Goal: Complete application form

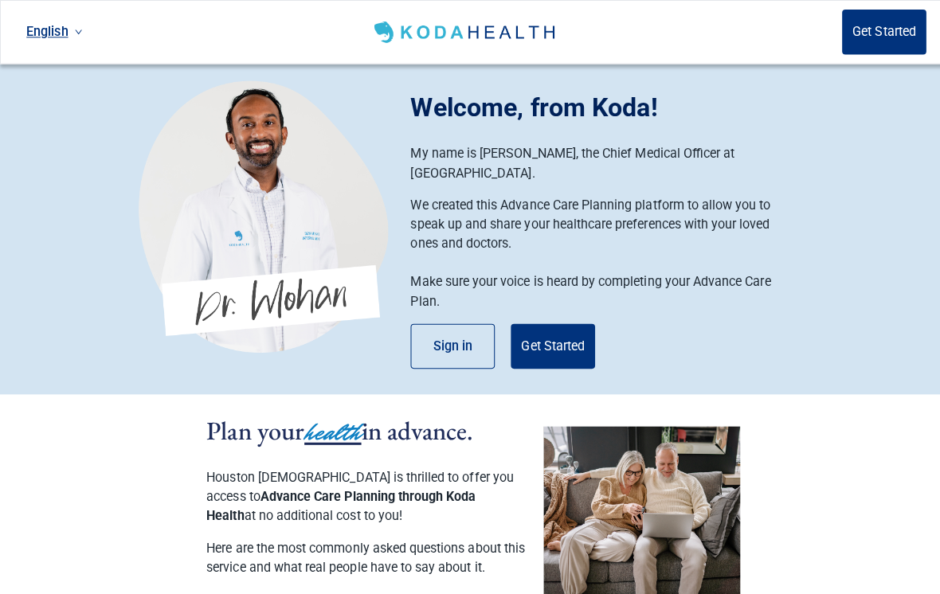
click at [562, 327] on button "Get Started" at bounding box center [549, 344] width 84 height 45
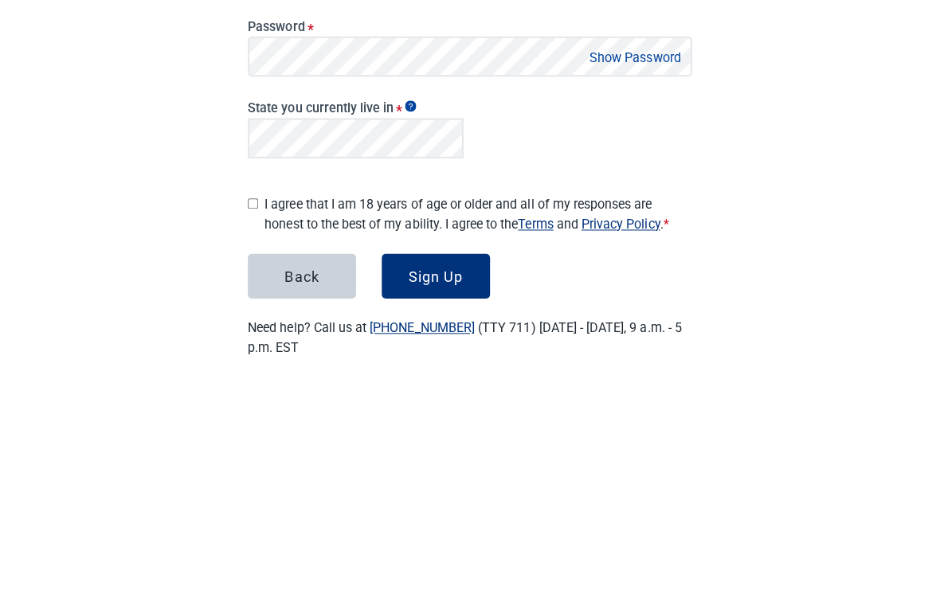
scroll to position [88, 0]
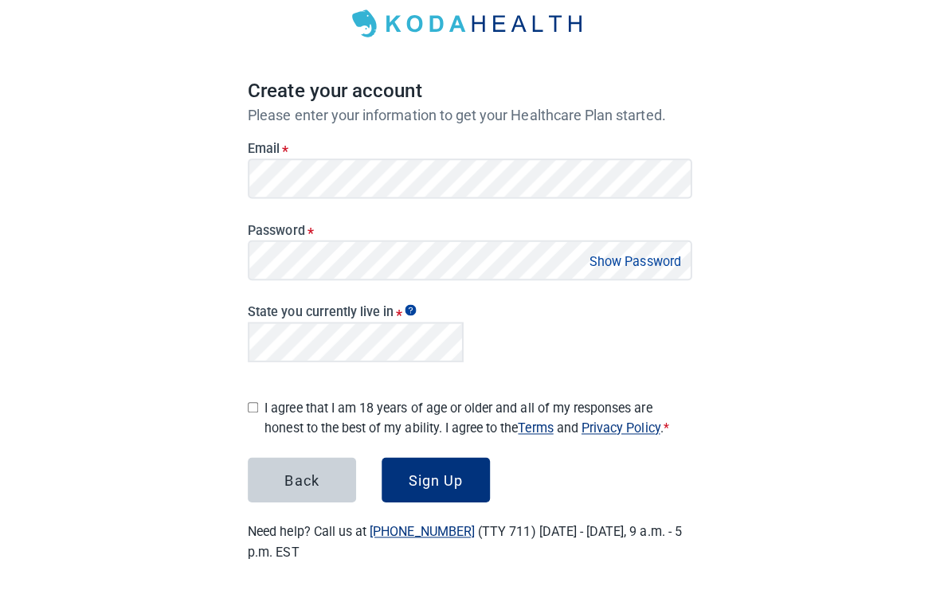
click at [251, 404] on input "I agree that I am 18 years of age or older and all of my responses are honest t…" at bounding box center [254, 409] width 10 height 10
checkbox input "true"
click at [440, 475] on div "Sign Up" at bounding box center [436, 481] width 54 height 16
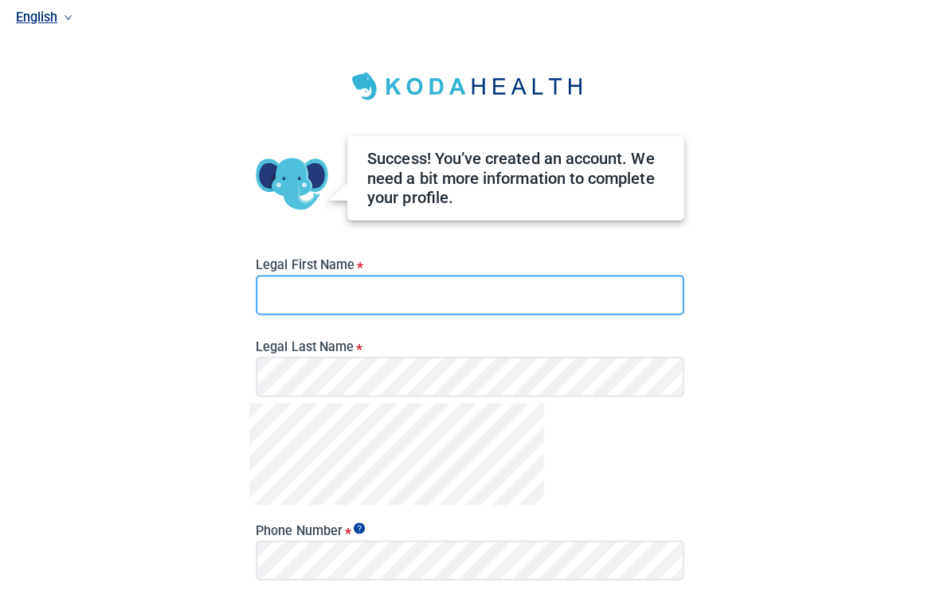
click at [367, 291] on input "Legal First Name *" at bounding box center [469, 297] width 425 height 40
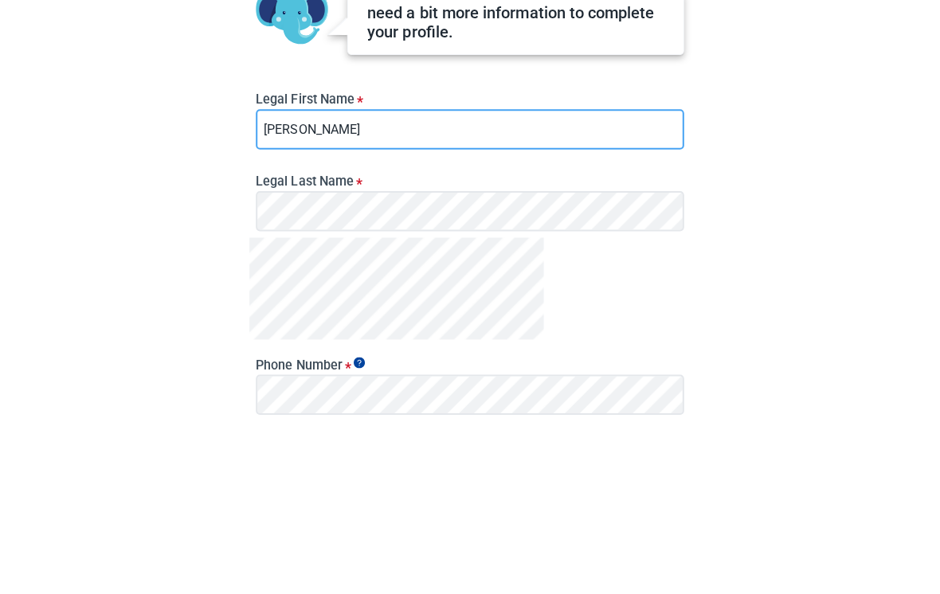
type input "[PERSON_NAME]"
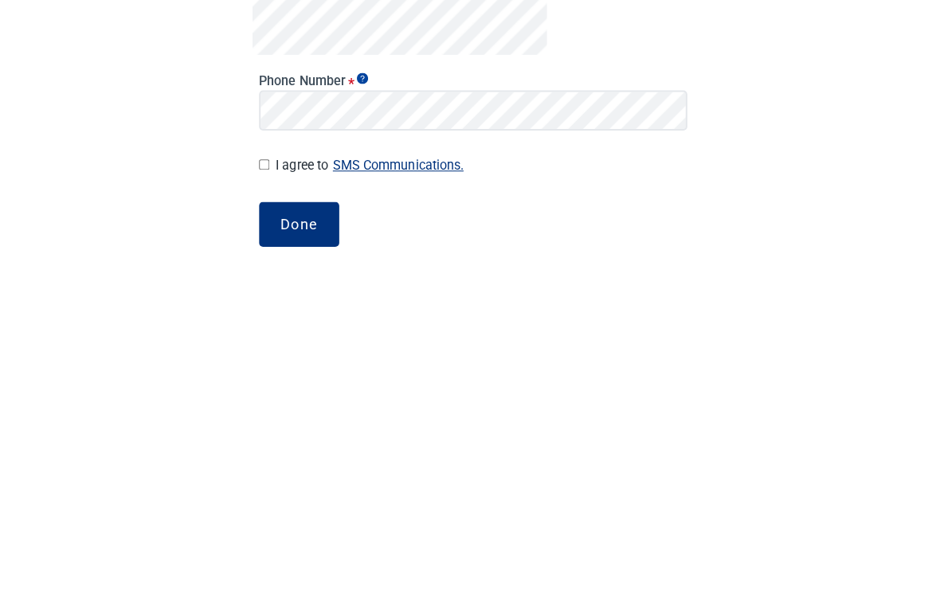
scroll to position [124, 0]
click at [268, 485] on input "I agree to SMS Communications." at bounding box center [262, 490] width 10 height 10
checkbox input "true"
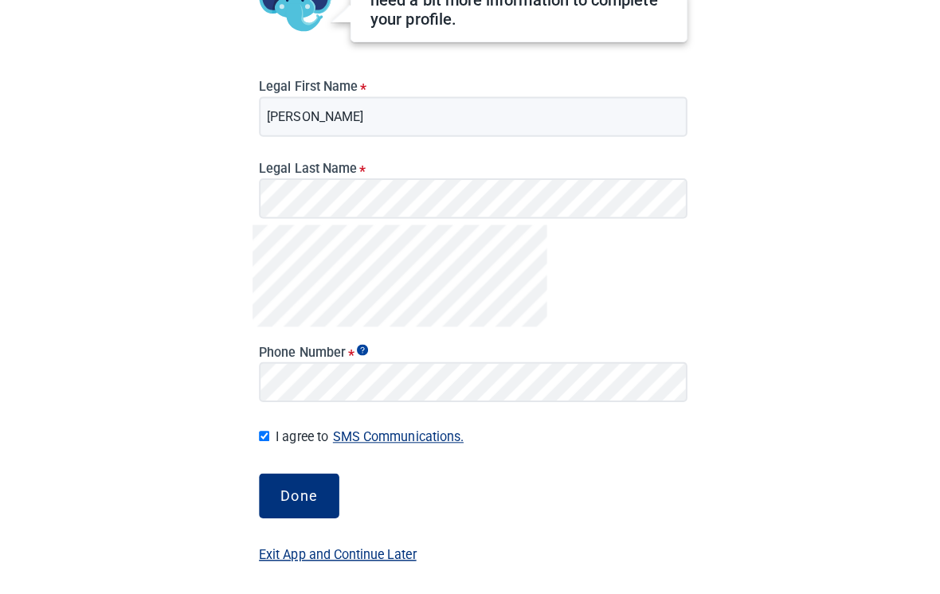
scroll to position [178, 0]
click at [311, 494] on div "Done" at bounding box center [297, 496] width 37 height 16
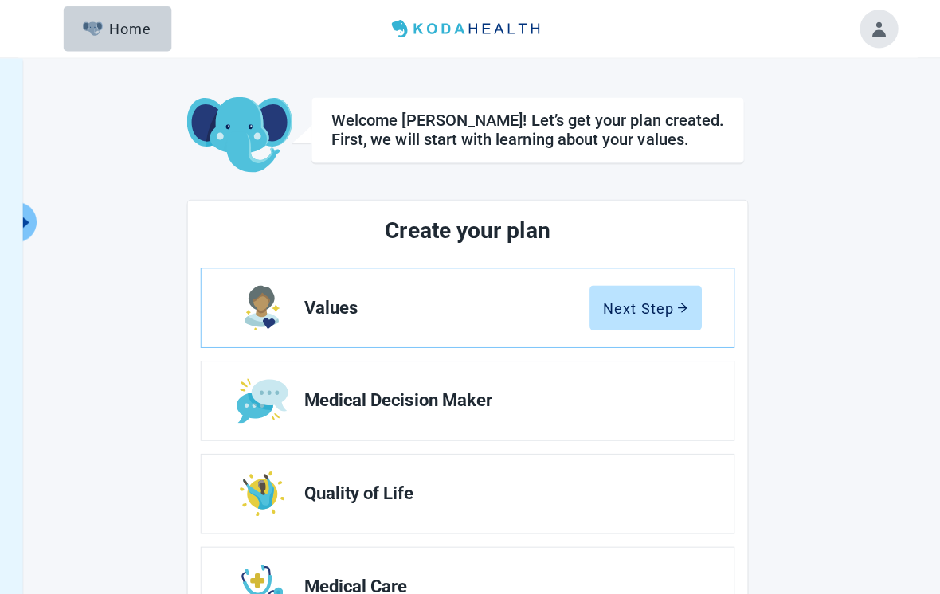
click at [661, 311] on div "Next Step" at bounding box center [647, 306] width 84 height 16
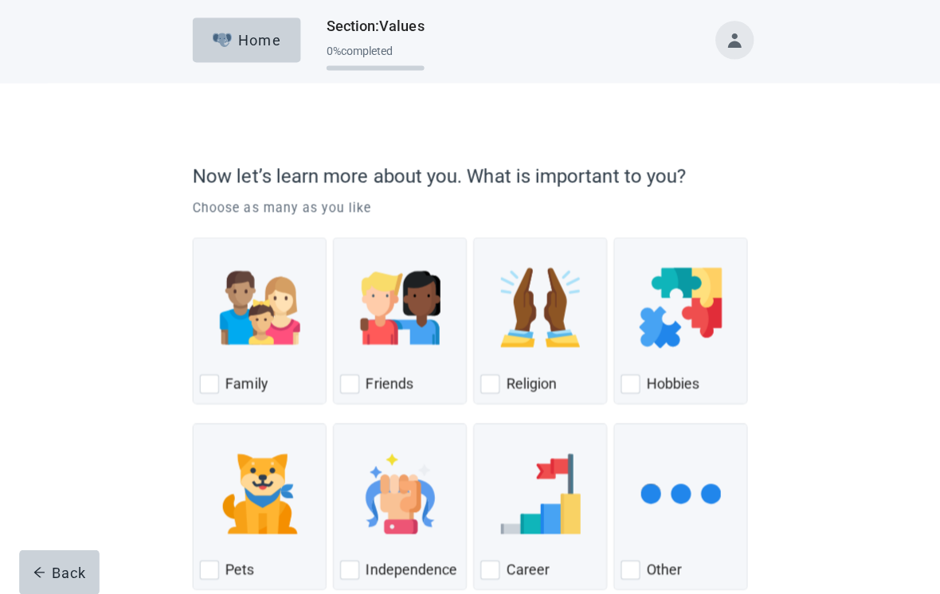
click at [213, 566] on div "Pets, checkbox, not checked" at bounding box center [207, 566] width 19 height 19
click at [192, 421] on input "Pets" at bounding box center [191, 421] width 1 height 1
checkbox input "true"
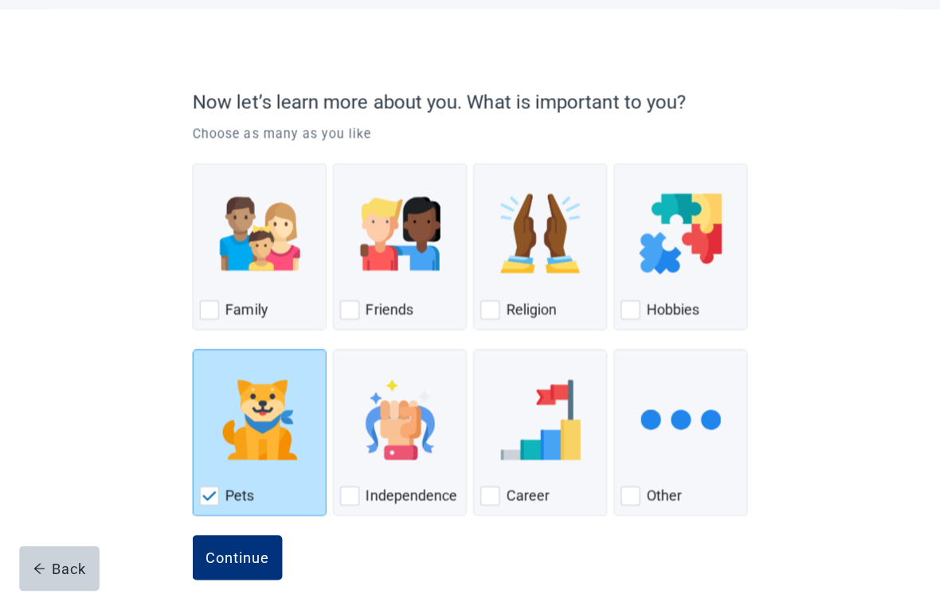
scroll to position [70, 0]
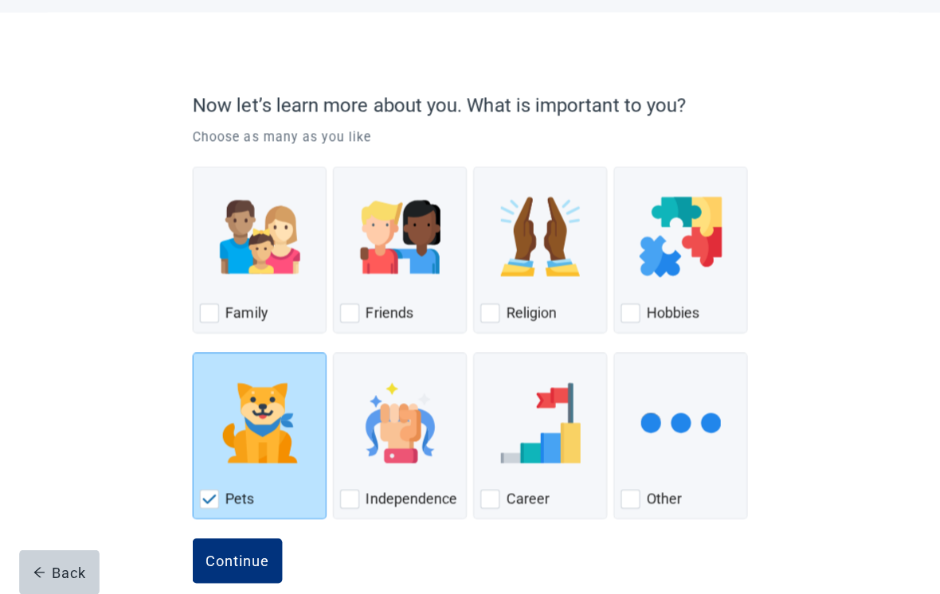
click at [684, 300] on div "Hobbies" at bounding box center [676, 311] width 119 height 25
click at [610, 166] on input "Hobbies" at bounding box center [609, 166] width 1 height 1
checkbox input "true"
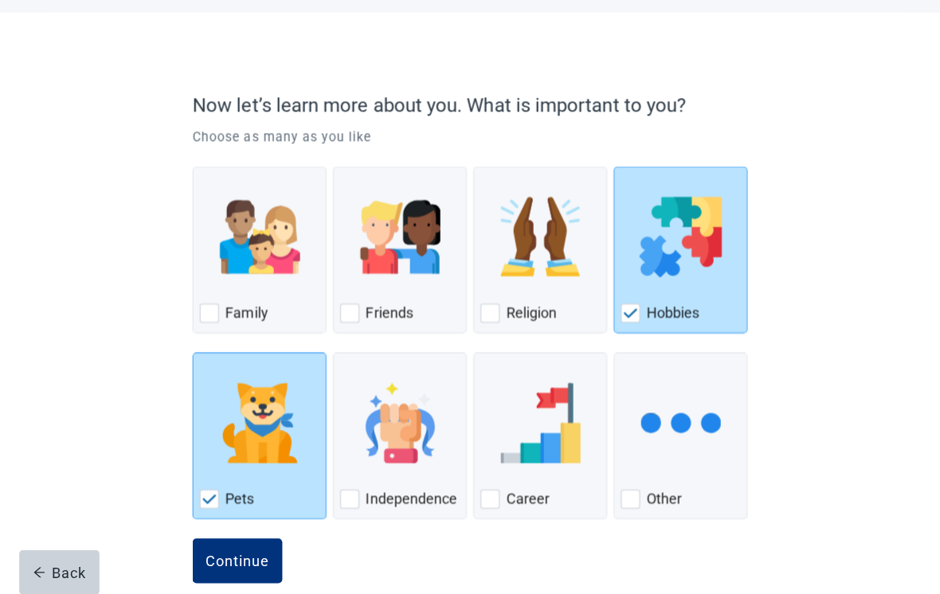
click at [393, 303] on label "Friends" at bounding box center [386, 311] width 47 height 19
checkbox input "true"
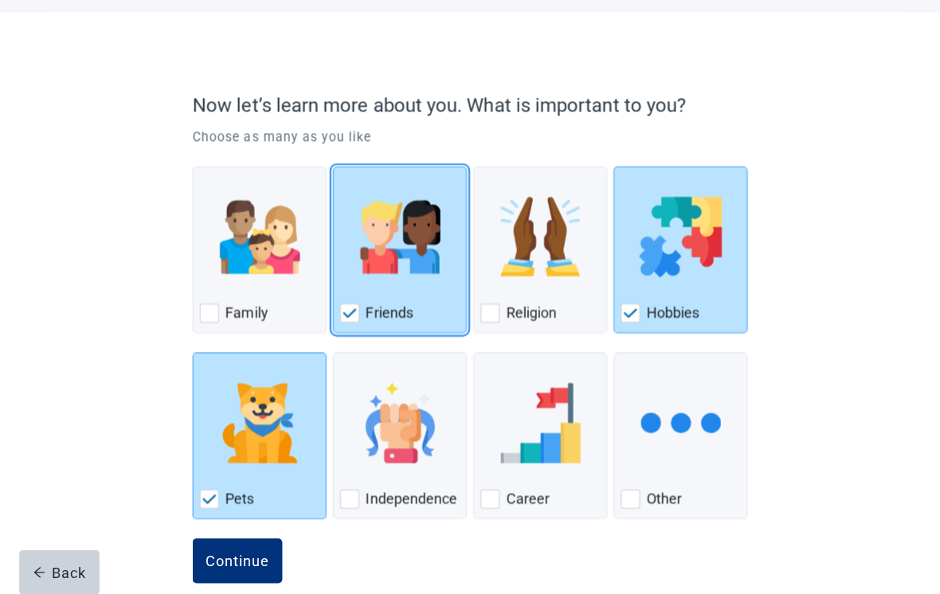
click at [547, 288] on div "Religion, checkbox, not checked" at bounding box center [536, 236] width 119 height 126
click at [471, 166] on input "Religion" at bounding box center [470, 166] width 1 height 1
checkbox input "true"
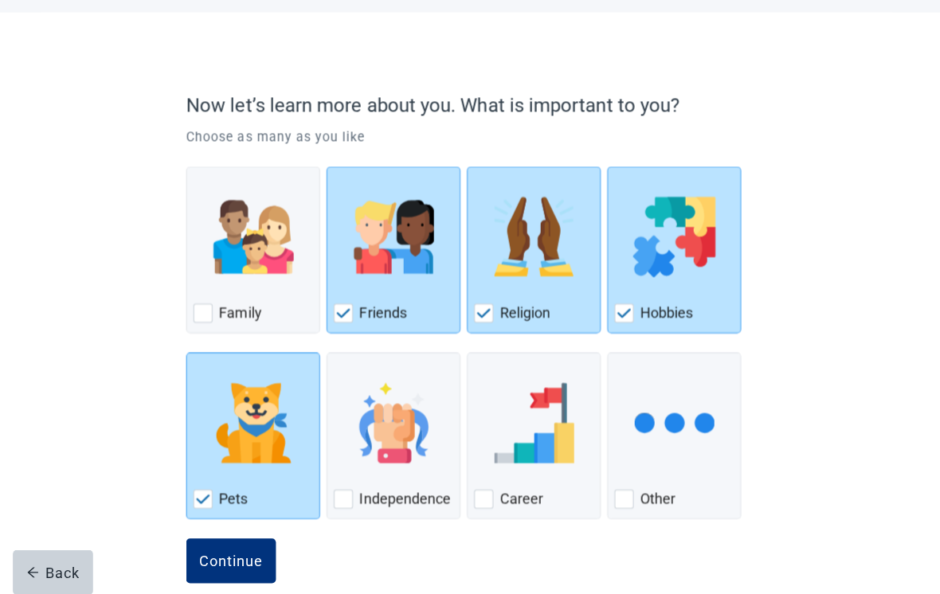
click at [386, 436] on img "Independence, checkbox, not checked" at bounding box center [398, 421] width 80 height 80
click at [331, 351] on input "Independence" at bounding box center [331, 350] width 1 height 1
checkbox input "true"
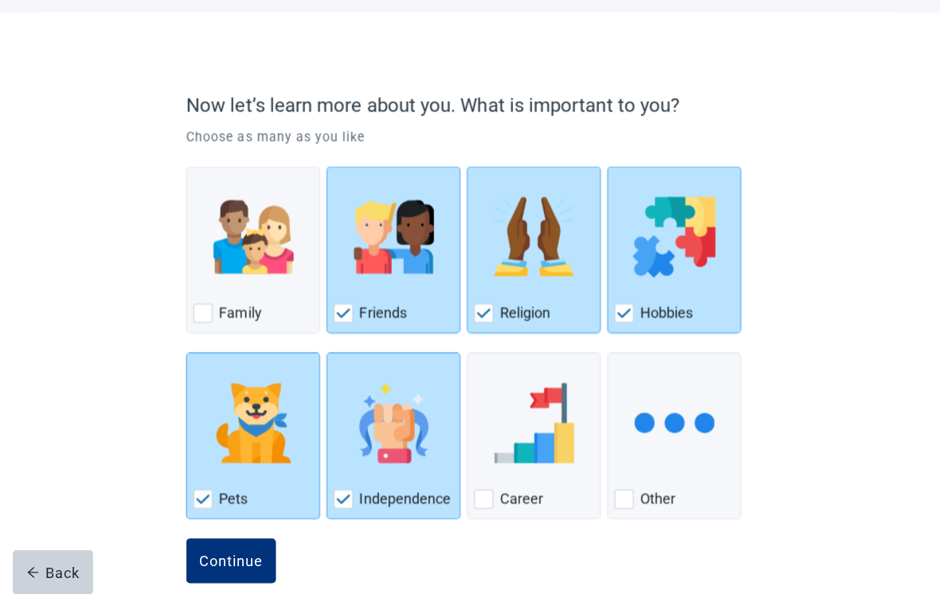
click at [235, 308] on label "Family" at bounding box center [245, 311] width 42 height 19
checkbox input "true"
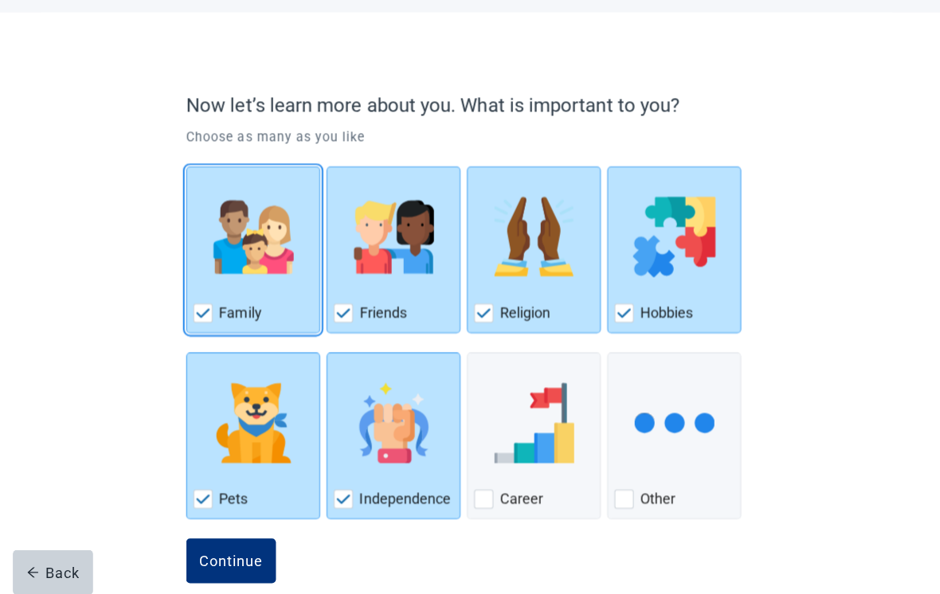
click at [243, 558] on div "Continue" at bounding box center [236, 558] width 64 height 16
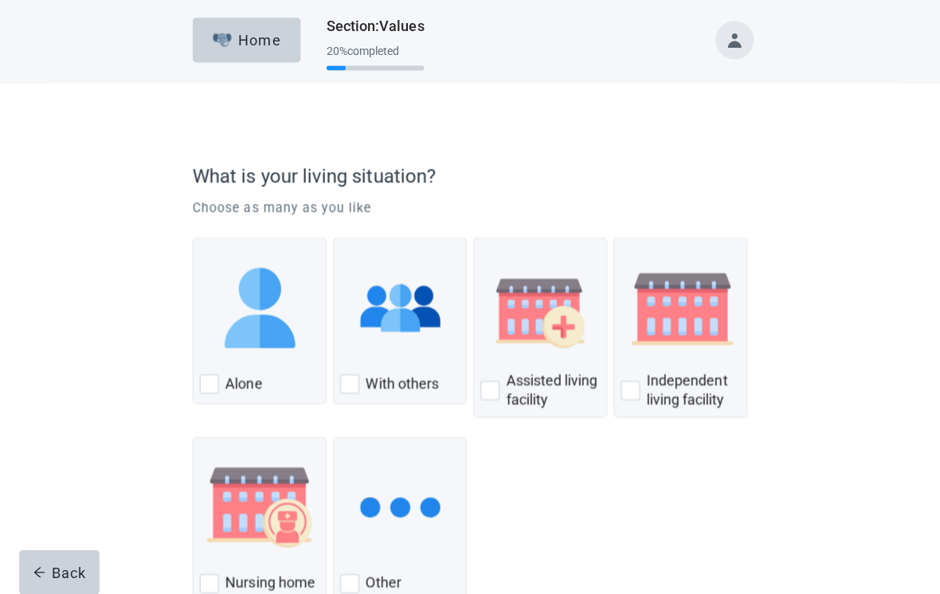
click at [371, 370] on div "With others" at bounding box center [397, 381] width 119 height 25
click at [331, 237] on input "With others" at bounding box center [331, 236] width 1 height 1
checkbox input "true"
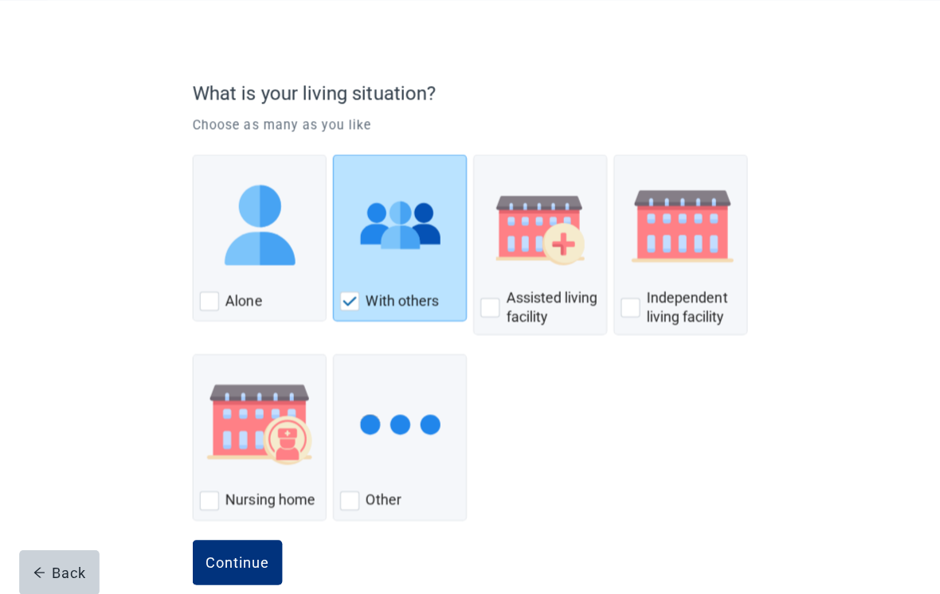
scroll to position [83, 0]
click at [247, 574] on button "Continue" at bounding box center [235, 558] width 89 height 45
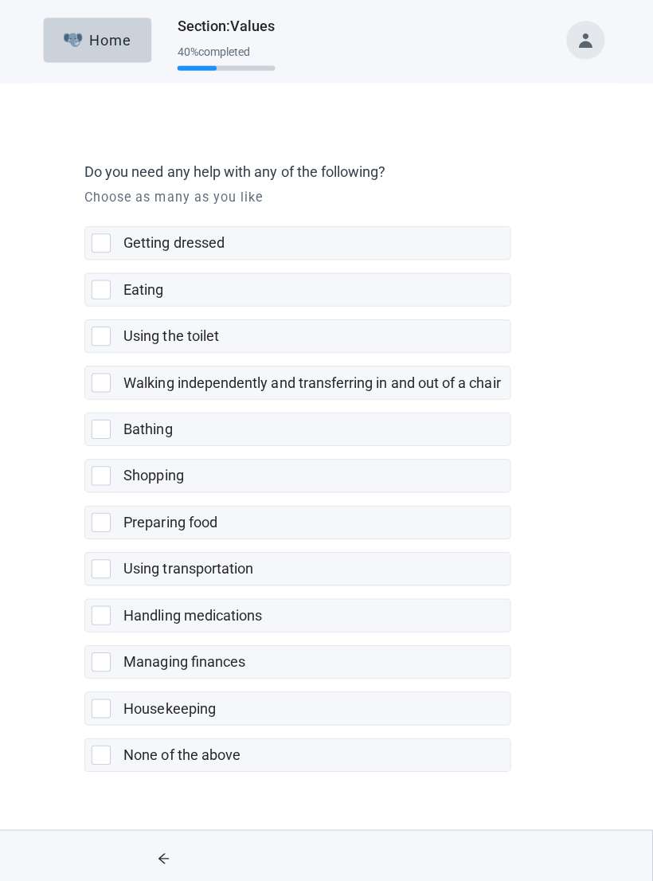
click at [111, 248] on div "Getting dressed, checkbox, not selected" at bounding box center [108, 241] width 25 height 19
click at [89, 213] on input "Getting dressed" at bounding box center [88, 212] width 1 height 1
checkbox input "true"
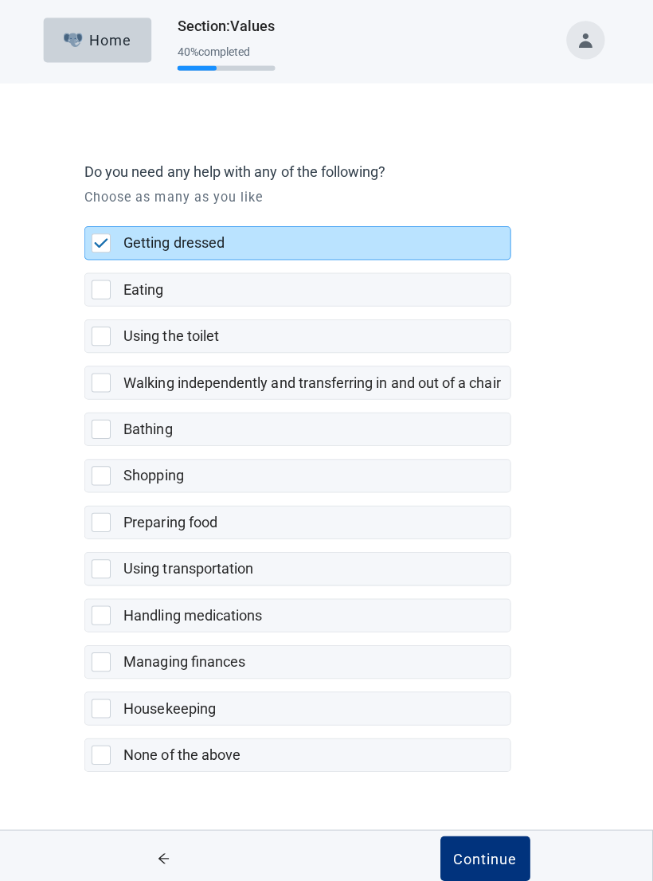
click at [113, 593] on div "Handling medications, checkbox, not selected" at bounding box center [108, 610] width 25 height 19
click at [89, 582] on input "Handling medications" at bounding box center [88, 581] width 1 height 1
checkbox input "true"
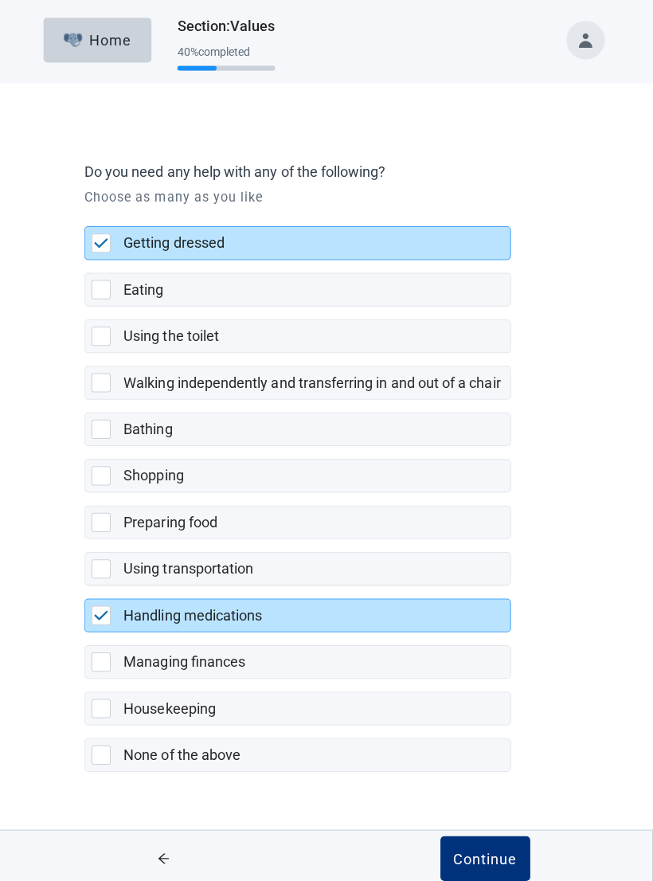
click at [115, 593] on div "Managing finances, checkbox, not selected" at bounding box center [108, 657] width 25 height 19
click at [89, 593] on input "Managing finances" at bounding box center [88, 628] width 1 height 1
checkbox input "true"
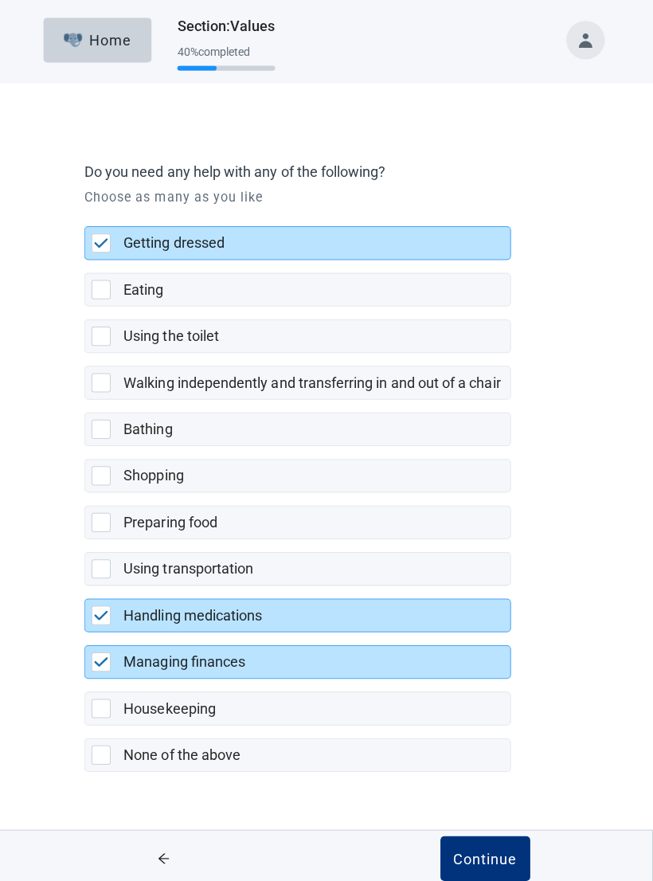
click at [114, 593] on div "Housekeeping, checkbox, not selected" at bounding box center [108, 703] width 25 height 19
click at [89, 593] on input "Housekeeping" at bounding box center [88, 674] width 1 height 1
checkbox input "true"
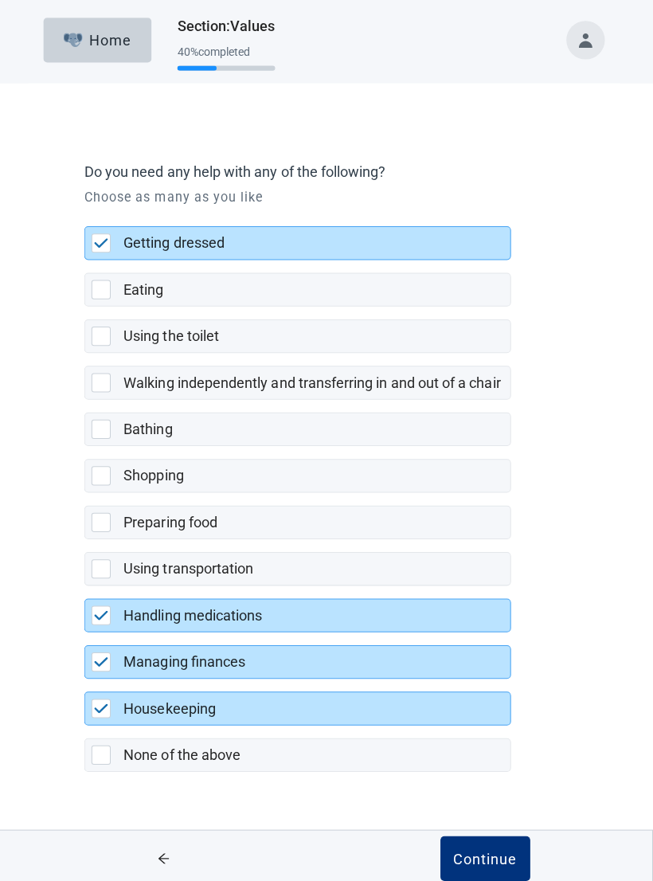
click at [486, 593] on div "Continue" at bounding box center [487, 852] width 64 height 16
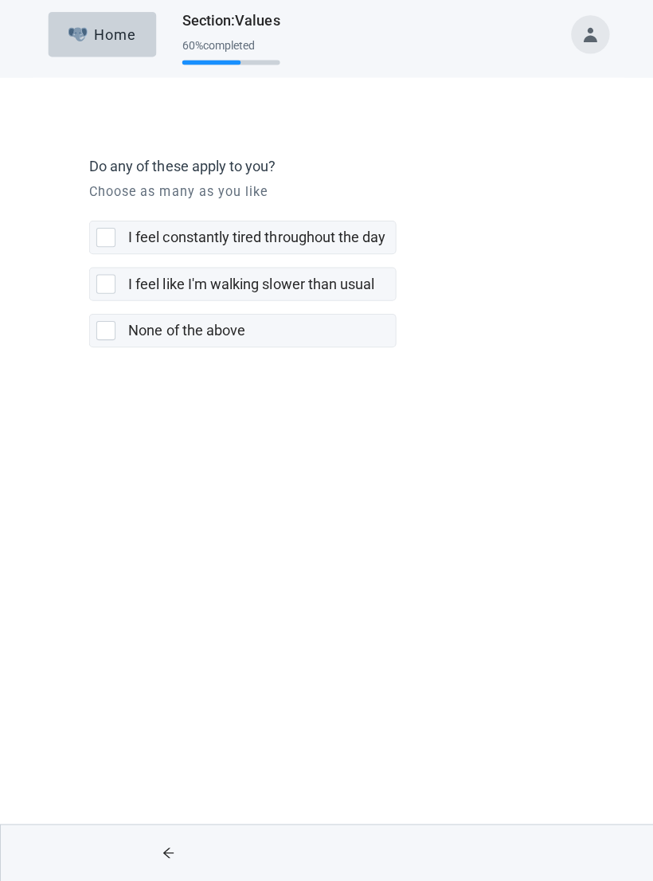
click at [114, 288] on div "I feel like I'm walking slower than usual, checkbox, not selected" at bounding box center [105, 287] width 19 height 19
click at [89, 259] on input "I feel like I'm walking slower than usual" at bounding box center [88, 258] width 1 height 1
checkbox input "true"
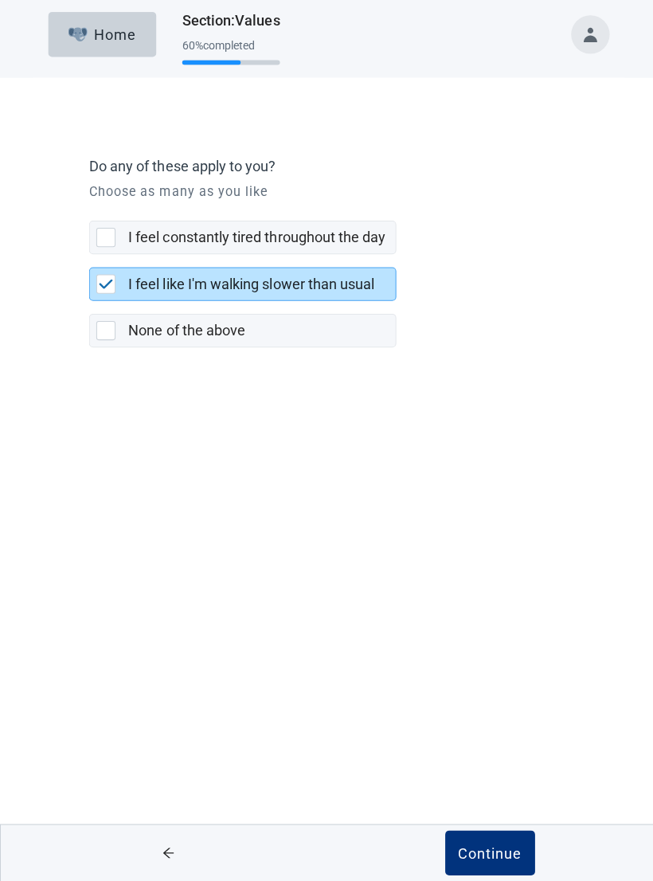
click at [114, 232] on div "I feel constantly tired throughout the day, checkbox, not selected" at bounding box center [105, 241] width 19 height 19
click at [89, 213] on input "I feel constantly tired throughout the day" at bounding box center [88, 212] width 1 height 1
checkbox input "true"
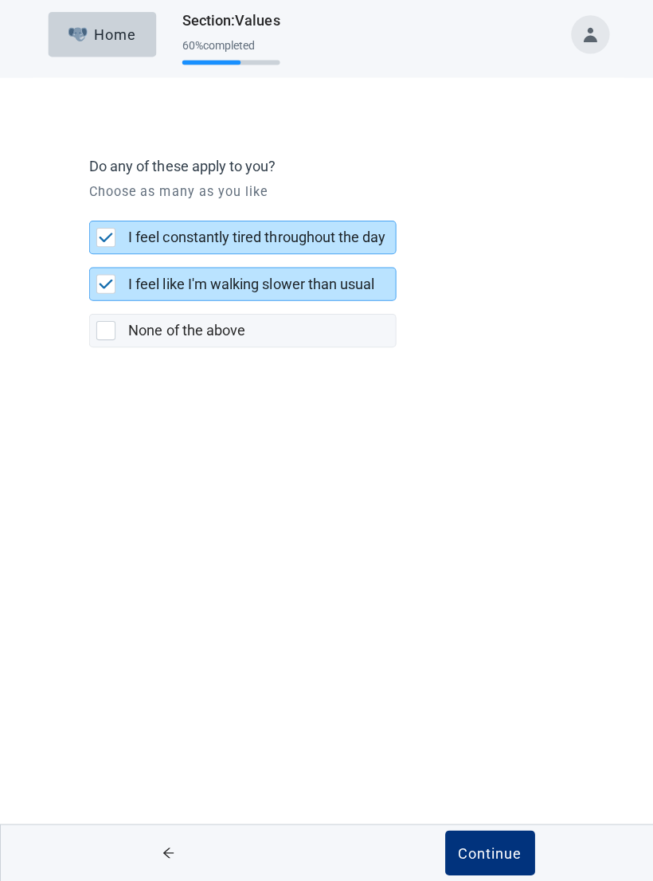
click at [495, 593] on div "Continue" at bounding box center [487, 852] width 64 height 16
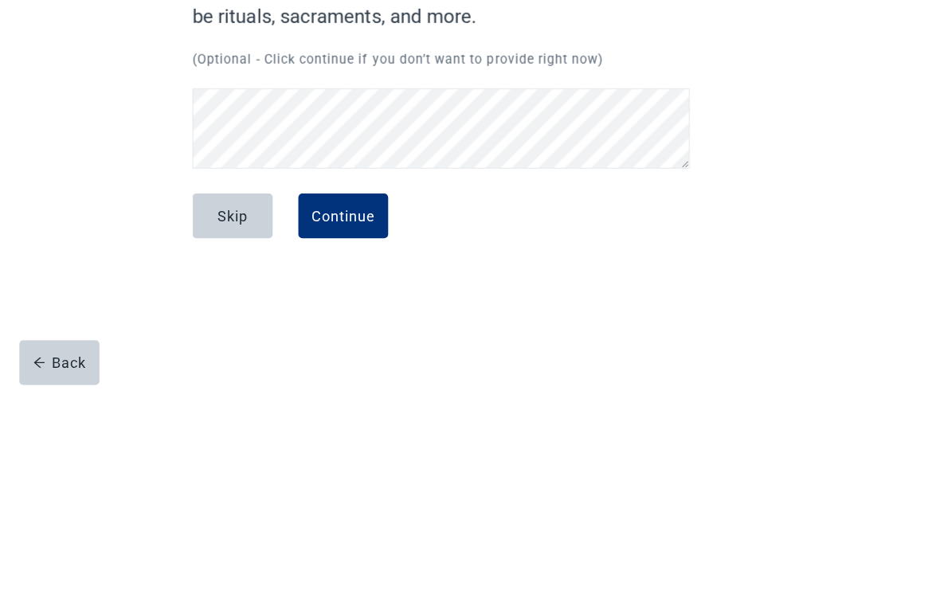
click at [354, 415] on div "Continue" at bounding box center [341, 423] width 64 height 16
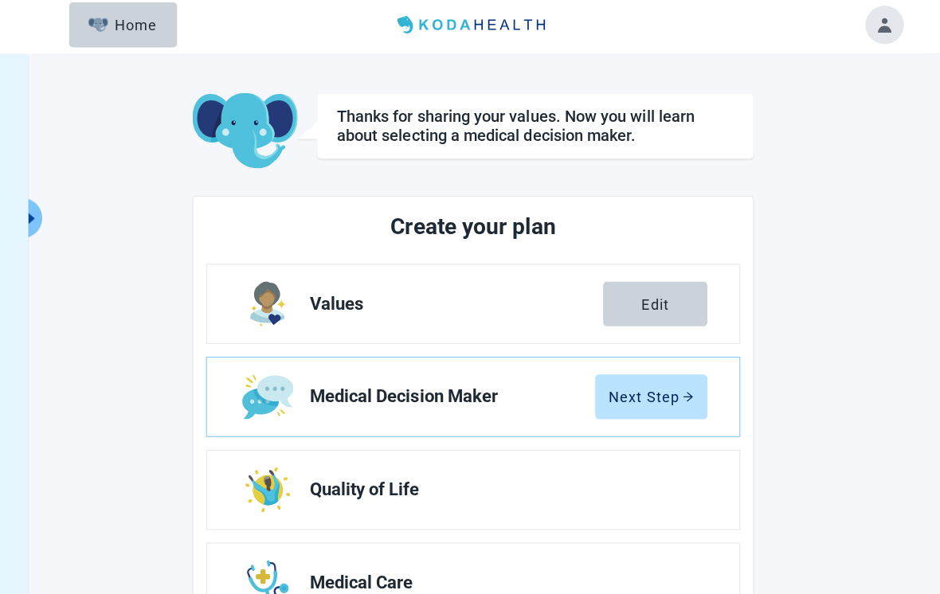
click at [667, 397] on div "Next Step" at bounding box center [647, 398] width 84 height 16
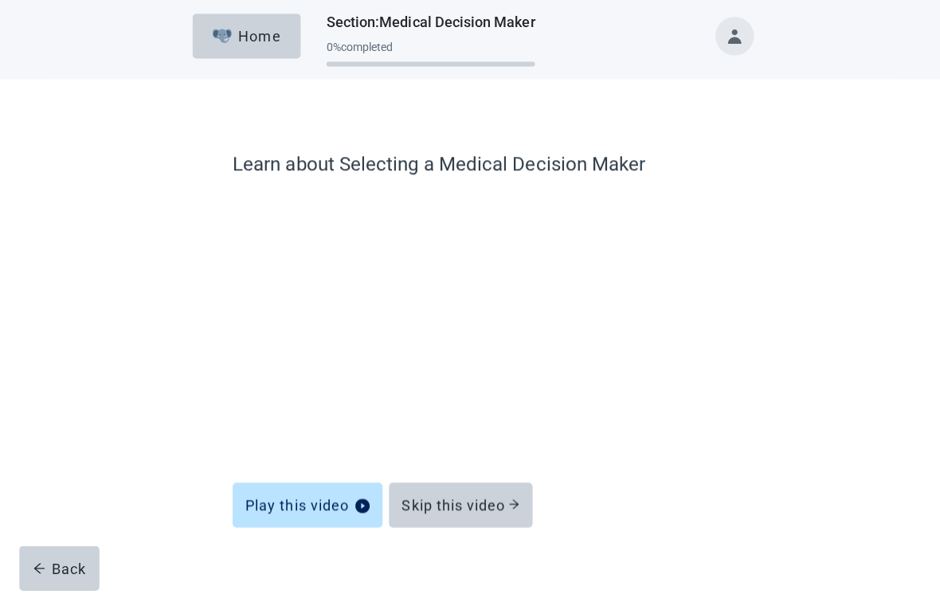
click at [499, 502] on div "Skip this video" at bounding box center [457, 506] width 117 height 16
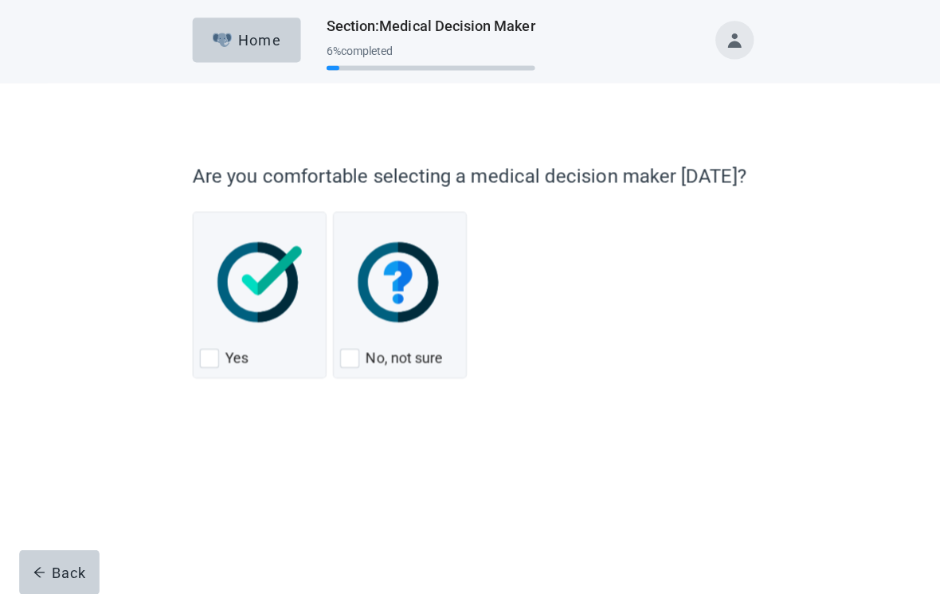
click at [228, 367] on div "Yes" at bounding box center [257, 355] width 119 height 25
click at [192, 211] on input "Yes" at bounding box center [191, 210] width 1 height 1
checkbox input "true"
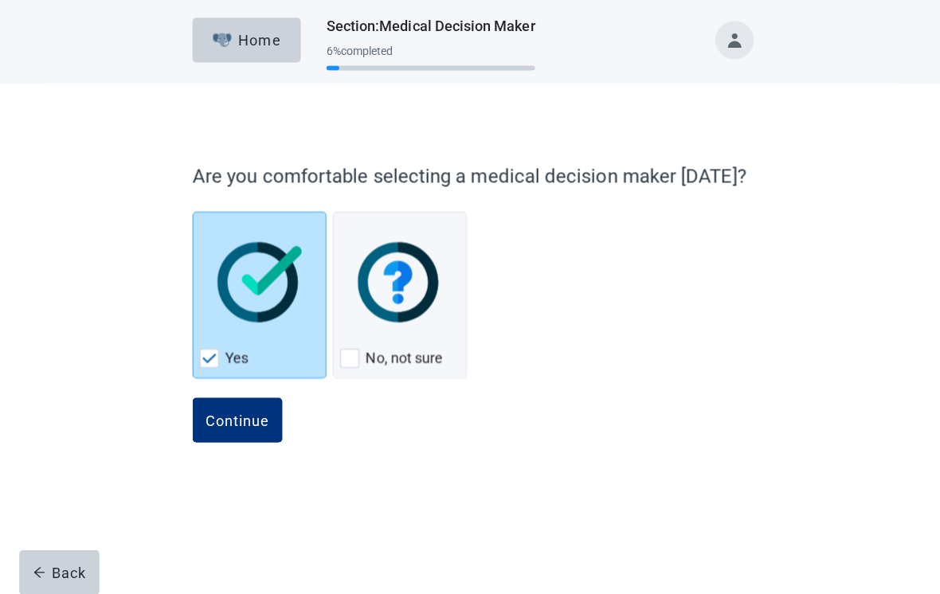
click at [254, 417] on div "Continue" at bounding box center [236, 417] width 64 height 16
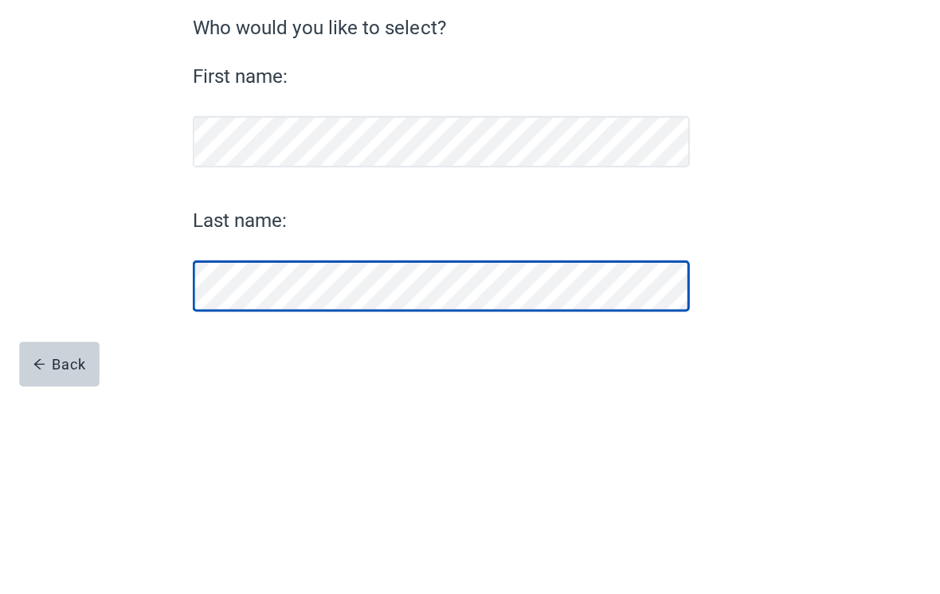
scroll to position [29, 0]
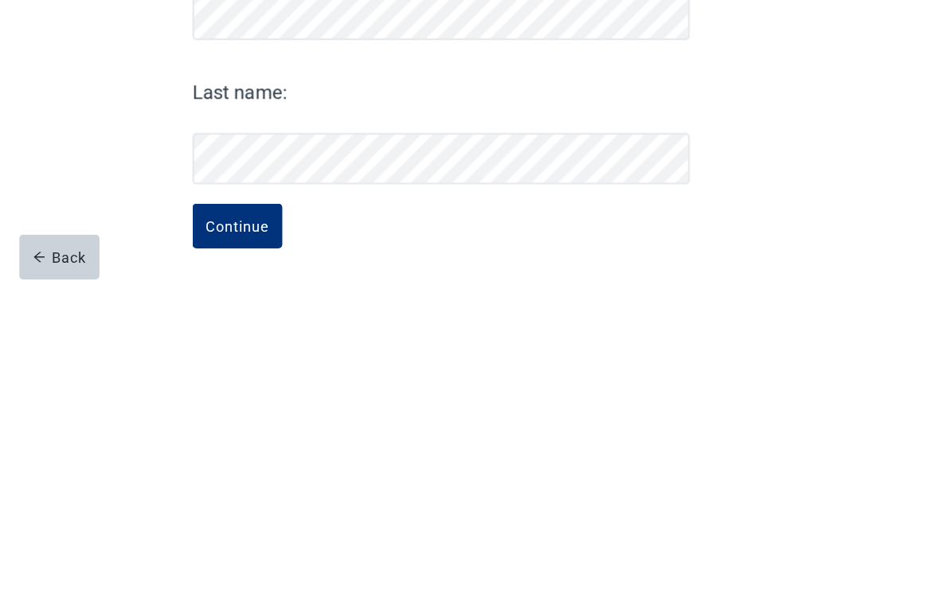
click at [258, 530] on div "Continue" at bounding box center [236, 538] width 64 height 16
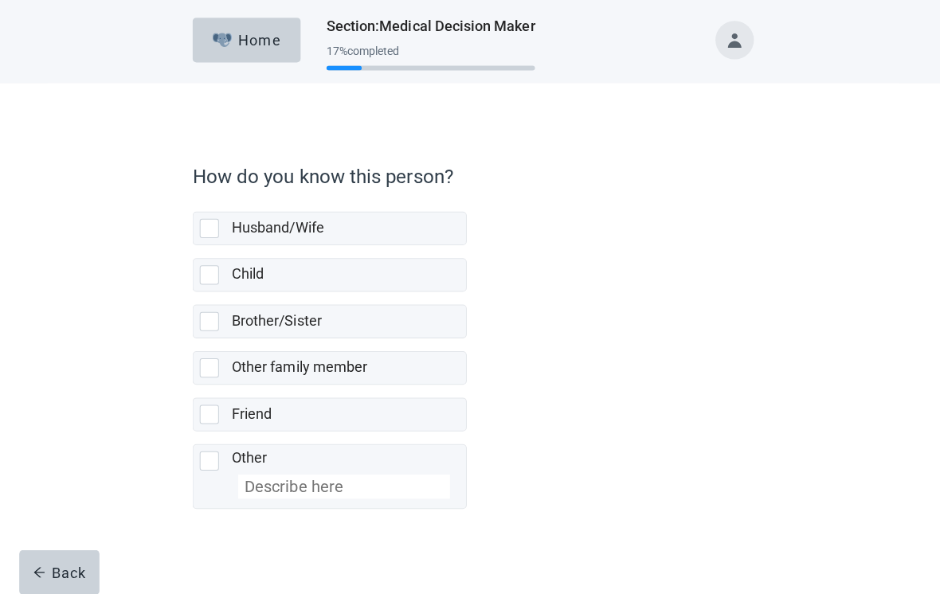
scroll to position [10, 0]
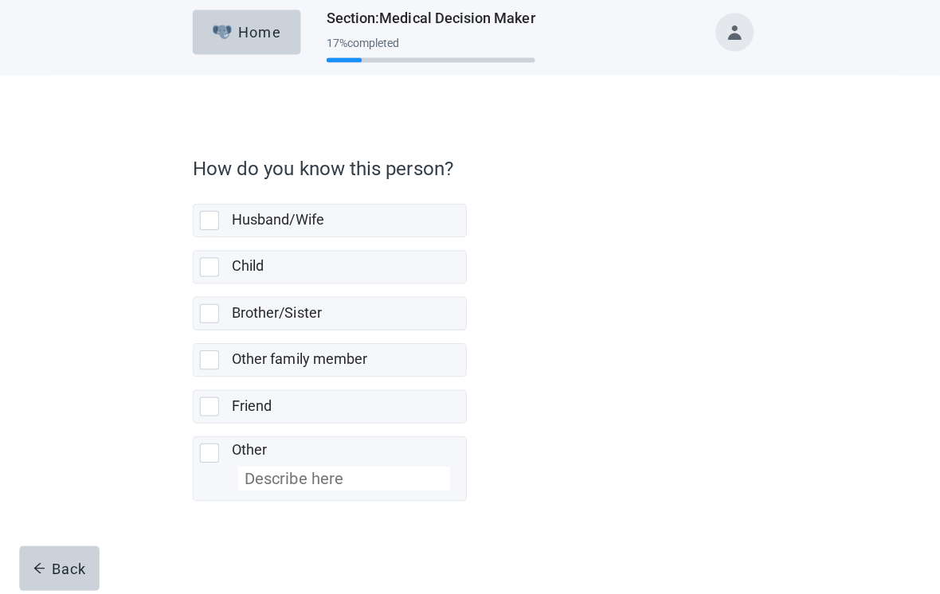
click at [215, 222] on div "Husband/Wife" at bounding box center [327, 223] width 271 height 32
click at [192, 194] on input "Husband/Wife" at bounding box center [191, 194] width 1 height 1
checkbox input "true"
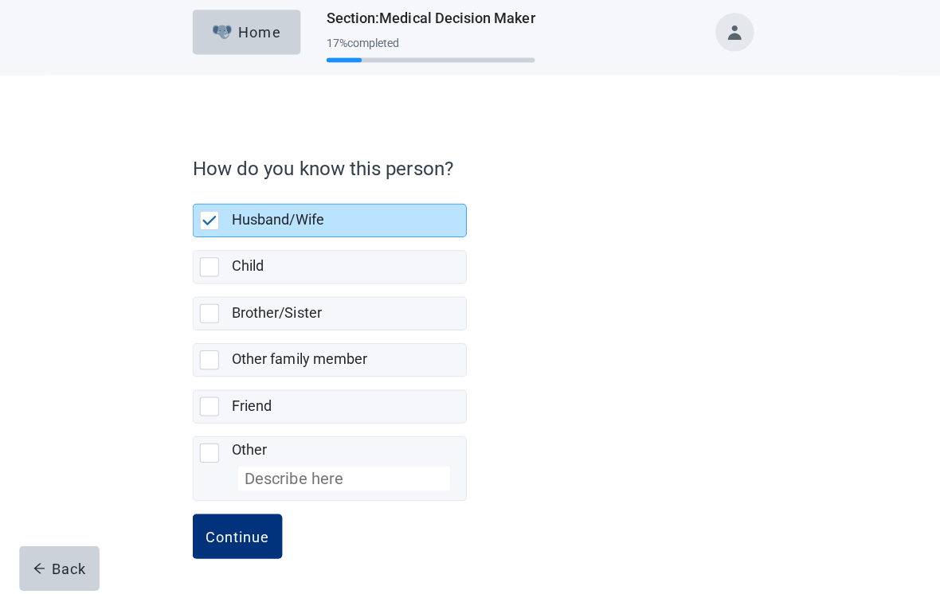
click at [252, 538] on div "Continue" at bounding box center [236, 537] width 64 height 16
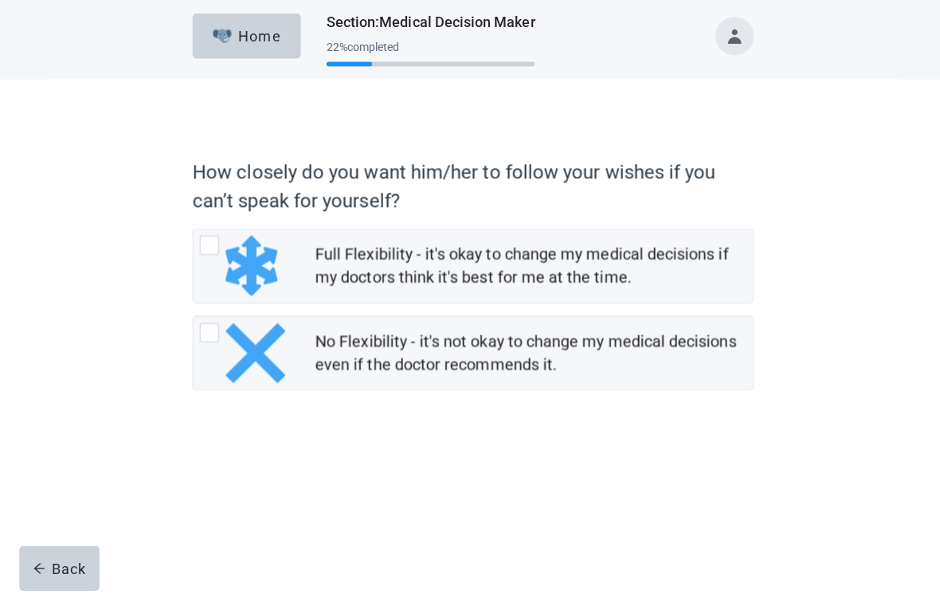
click at [221, 339] on div "No Flexibility - it's not okay to change my medical decisions even if the docto…" at bounding box center [242, 355] width 89 height 60
click at [192, 319] on input "No Flexibility - it's not okay to change my medical decisions even if the docto…" at bounding box center [191, 318] width 1 height 1
radio input "true"
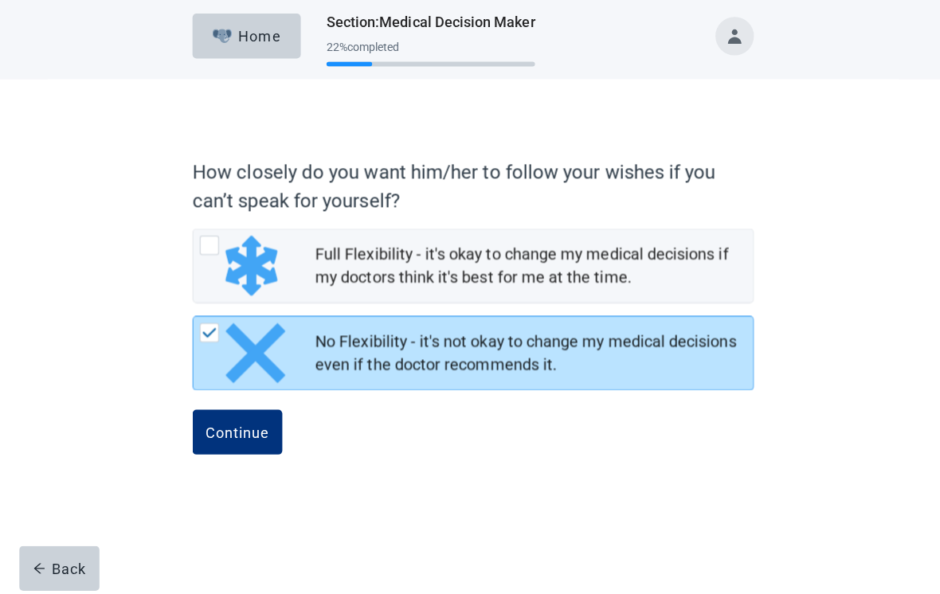
click at [252, 438] on button "Continue" at bounding box center [235, 433] width 89 height 45
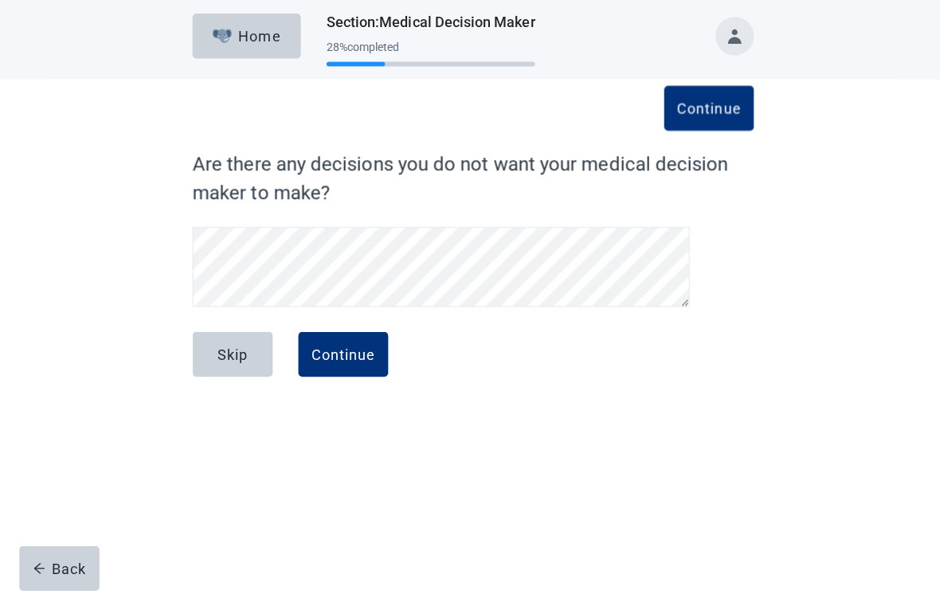
click at [372, 353] on div "Continue" at bounding box center [341, 356] width 64 height 16
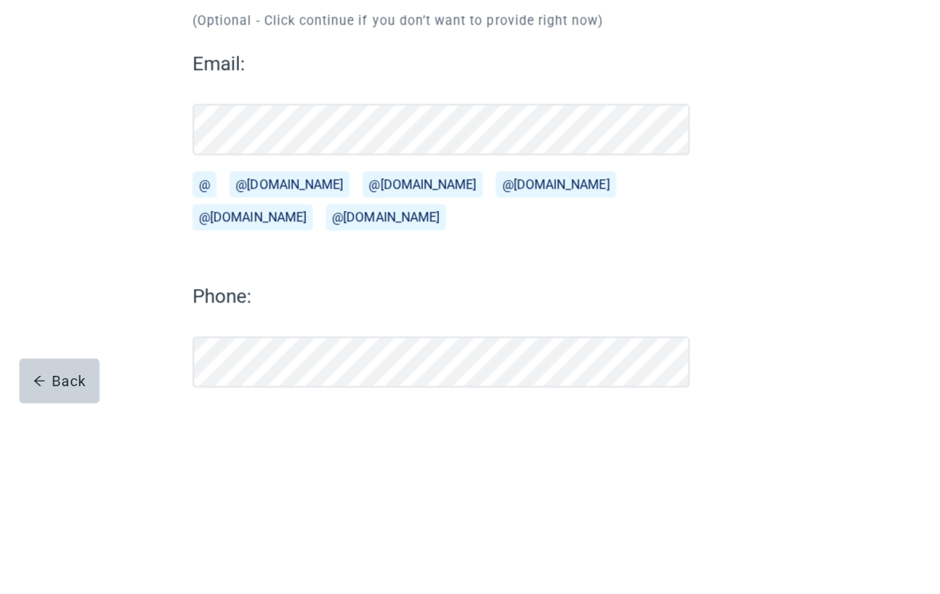
click at [323, 393] on button "@[DOMAIN_NAME]" at bounding box center [382, 406] width 119 height 26
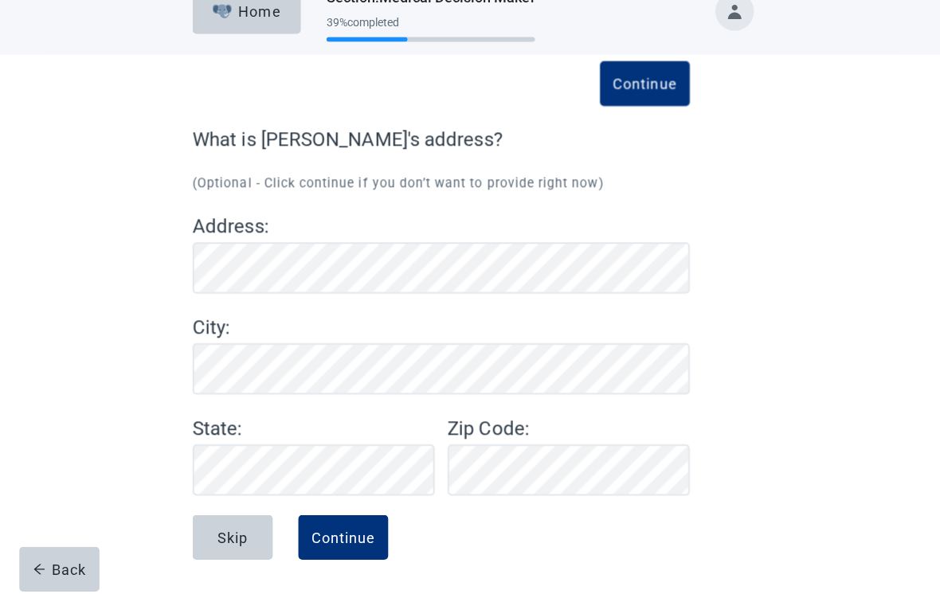
scroll to position [25, 0]
click at [350, 534] on div "Continue" at bounding box center [341, 537] width 64 height 16
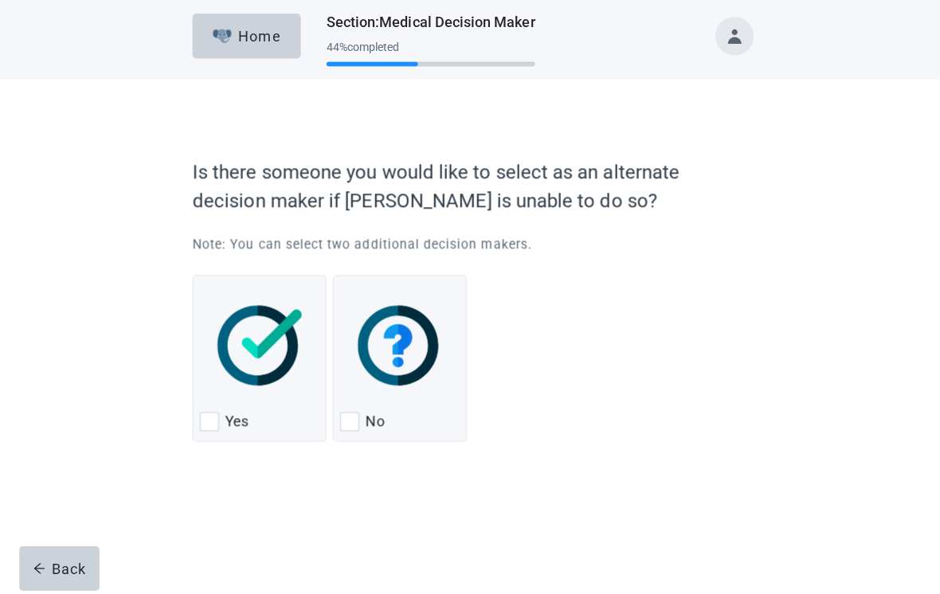
click at [215, 421] on div "Yes, checkbox, not checked" at bounding box center [207, 422] width 19 height 19
click at [192, 278] on input "Yes" at bounding box center [191, 277] width 1 height 1
checkbox input "true"
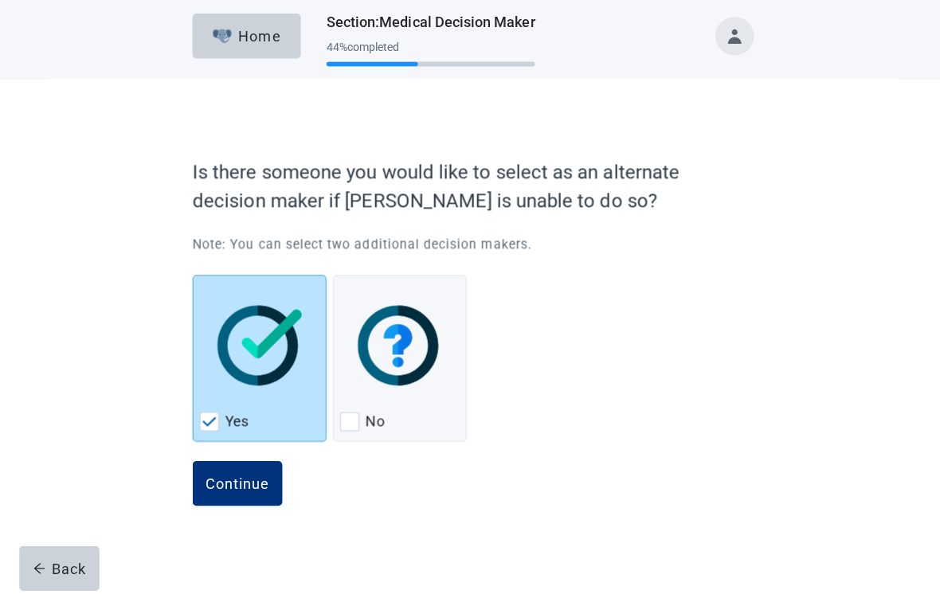
click at [240, 482] on div "Continue" at bounding box center [236, 484] width 64 height 16
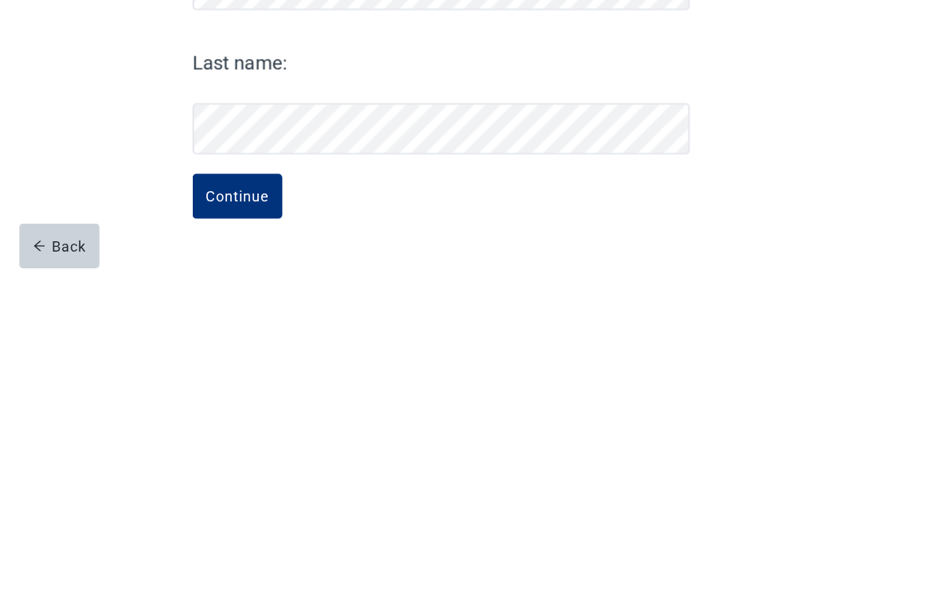
click at [258, 497] on button "Continue" at bounding box center [235, 519] width 89 height 45
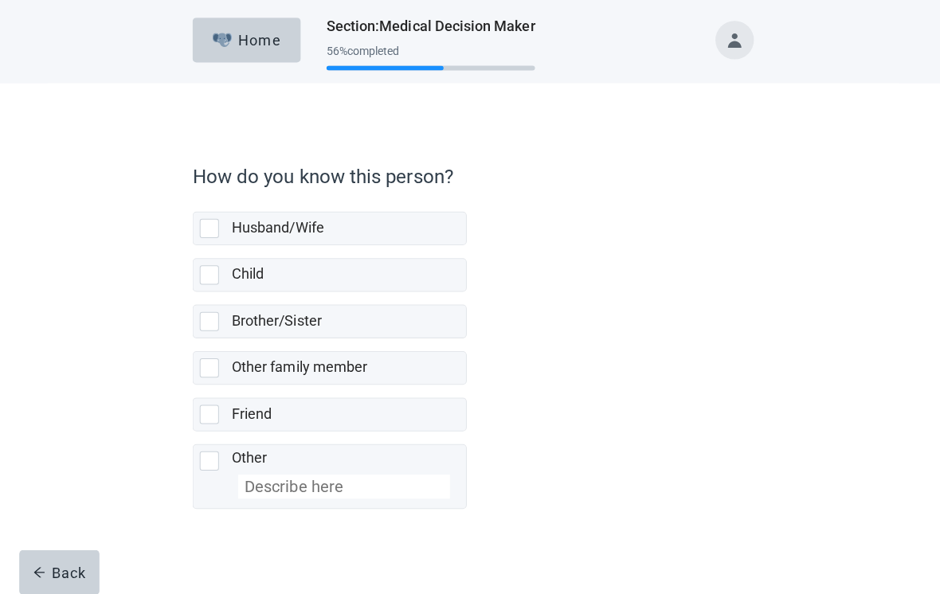
click at [217, 414] on div "Friend, checkbox, not selected" at bounding box center [210, 411] width 25 height 19
click at [192, 383] on input "Friend" at bounding box center [191, 382] width 1 height 1
checkbox input "true"
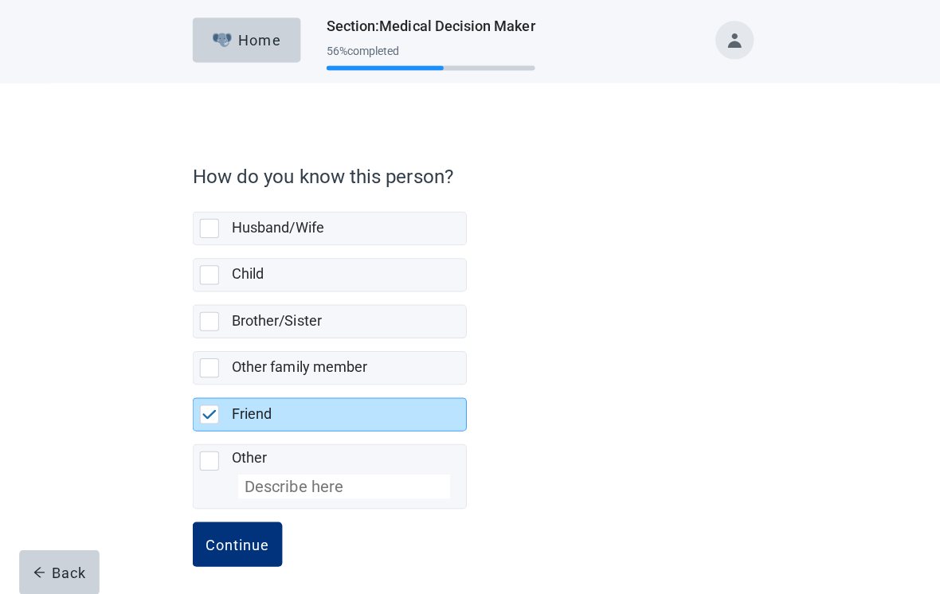
click at [253, 548] on div "Continue" at bounding box center [236, 541] width 64 height 16
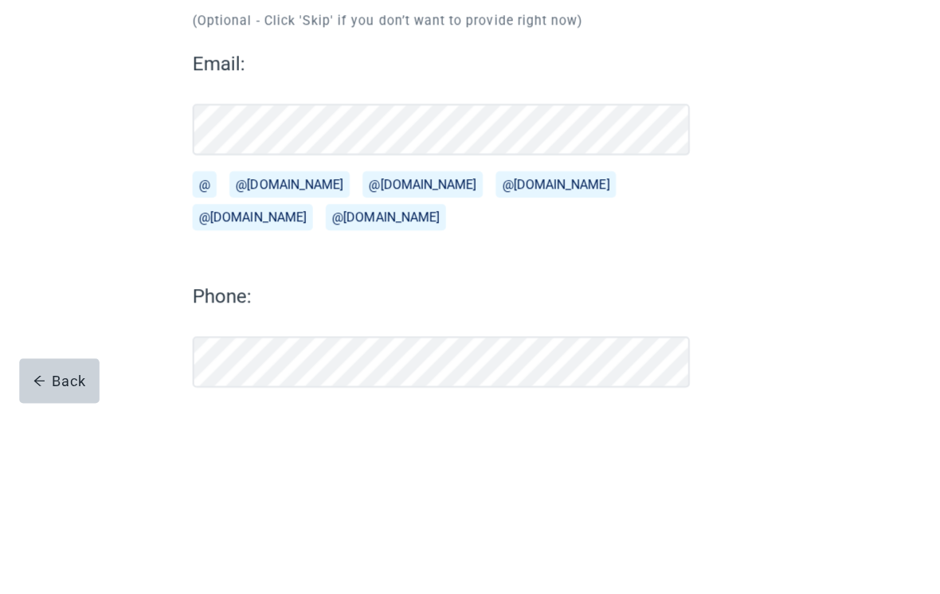
click at [280, 360] on button "@[DOMAIN_NAME]" at bounding box center [287, 373] width 119 height 26
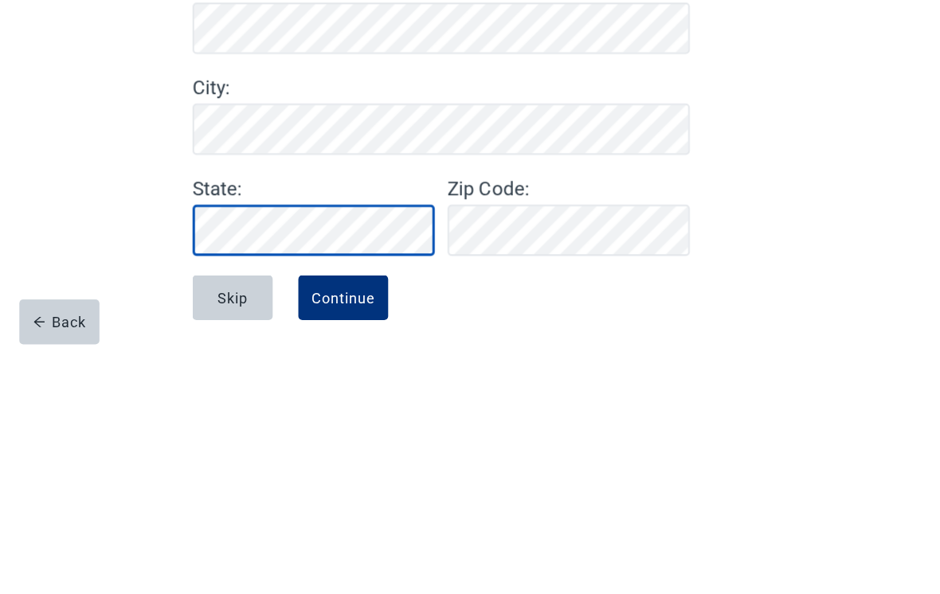
scroll to position [25, 0]
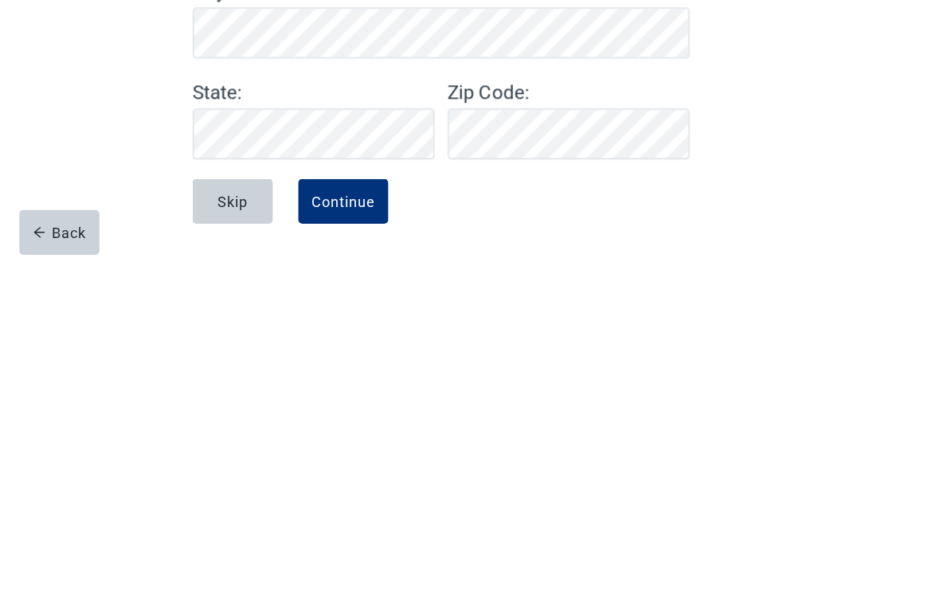
click at [363, 530] on div "Continue" at bounding box center [341, 538] width 64 height 16
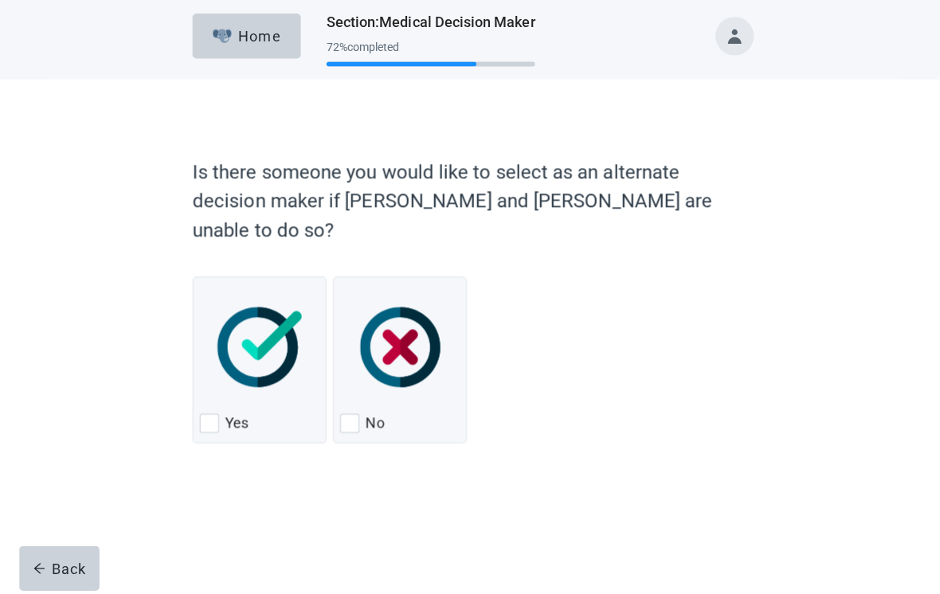
click at [358, 412] on div "No" at bounding box center [397, 424] width 119 height 25
click at [331, 280] on input "No" at bounding box center [331, 279] width 1 height 1
checkbox input "true"
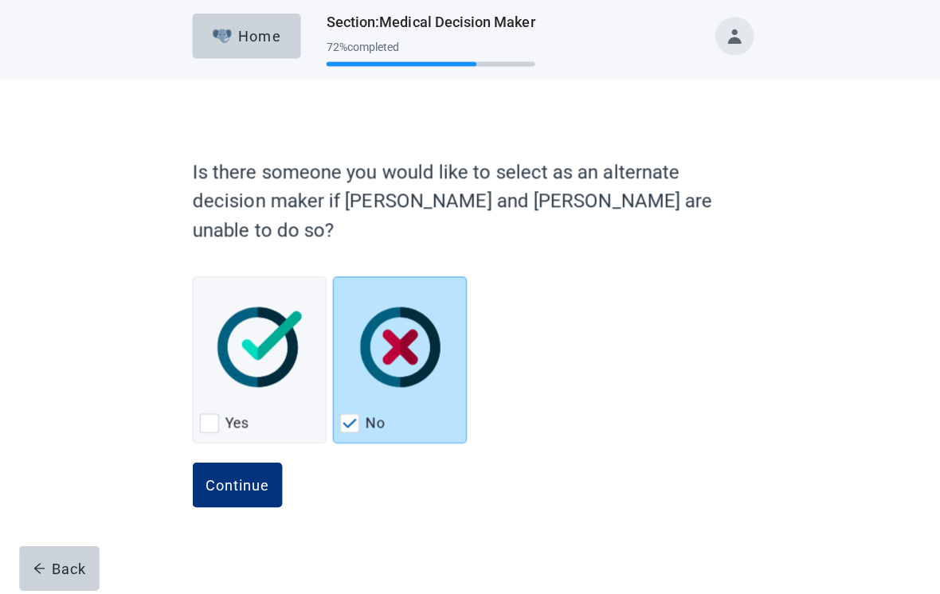
click at [260, 478] on div "Continue" at bounding box center [236, 486] width 64 height 16
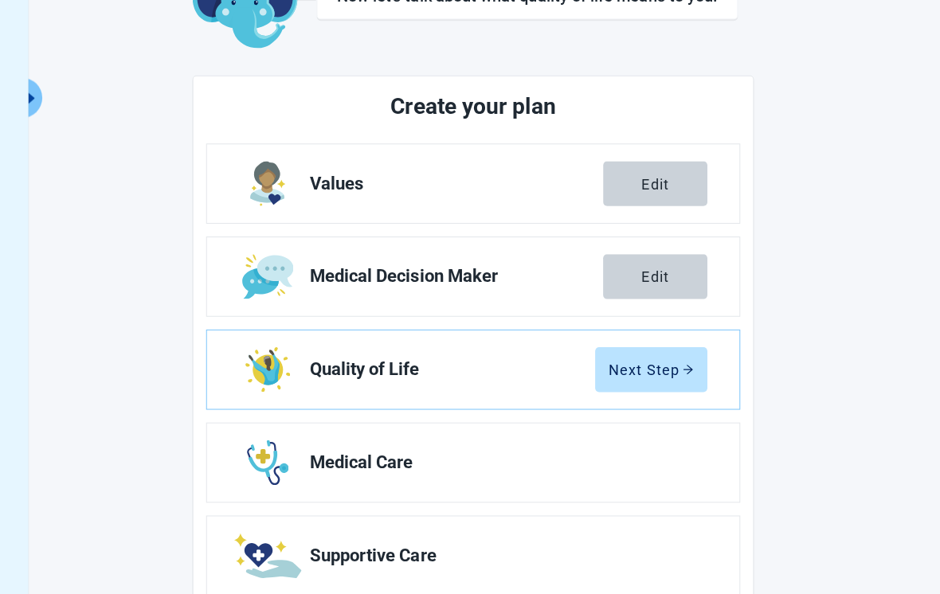
scroll to position [127, 0]
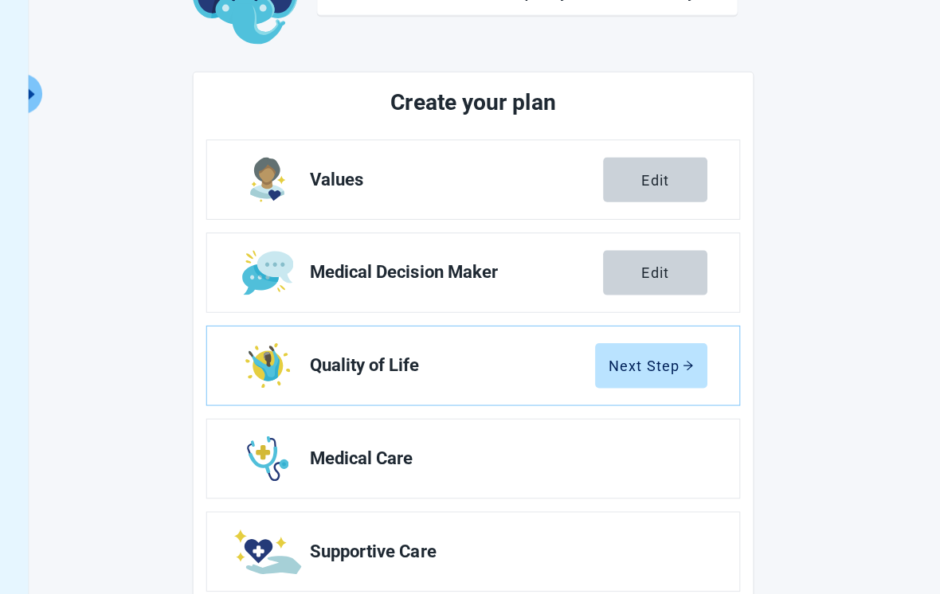
click at [665, 270] on button "Edit" at bounding box center [651, 271] width 104 height 45
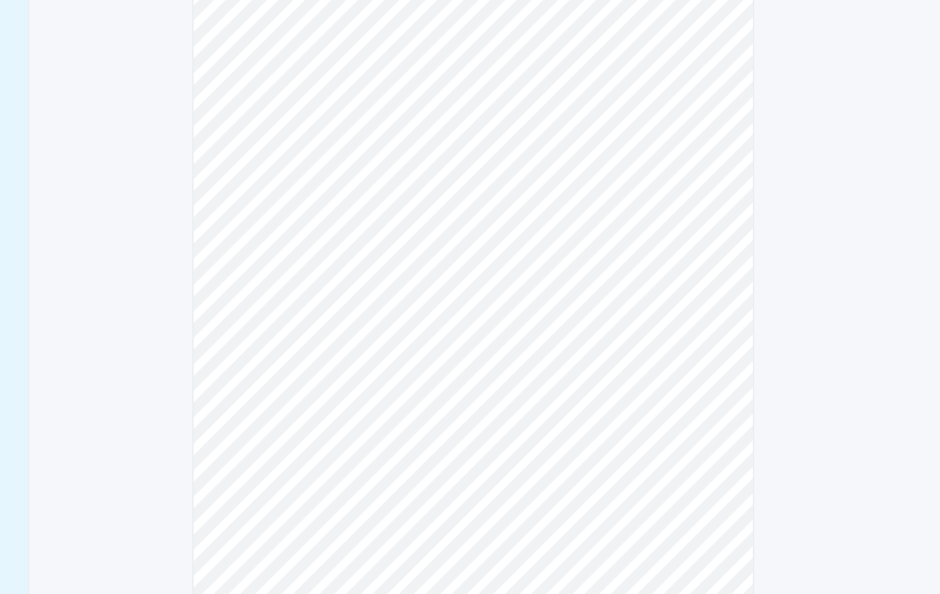
scroll to position [339, 0]
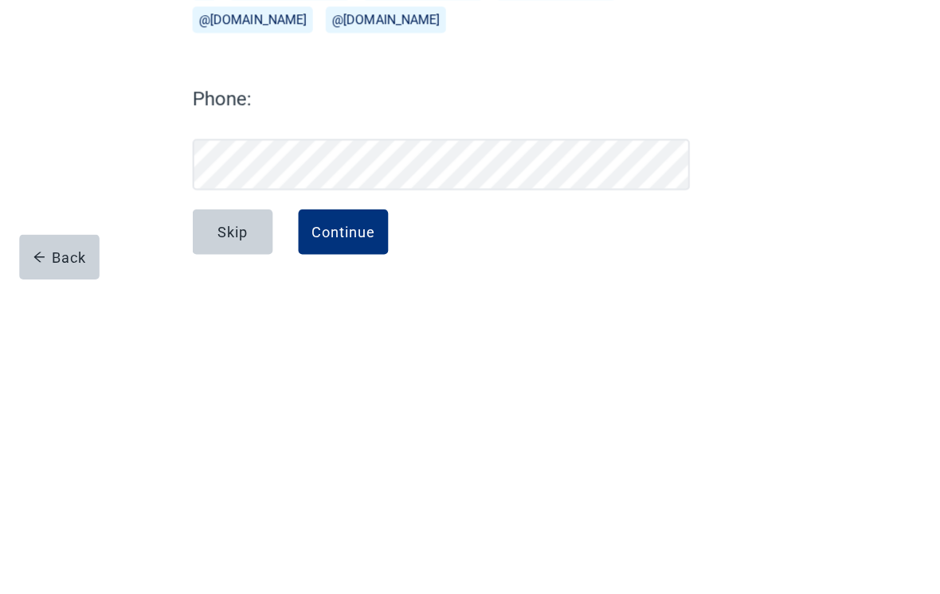
scroll to position [74, 0]
click at [352, 534] on div "Continue" at bounding box center [341, 542] width 64 height 16
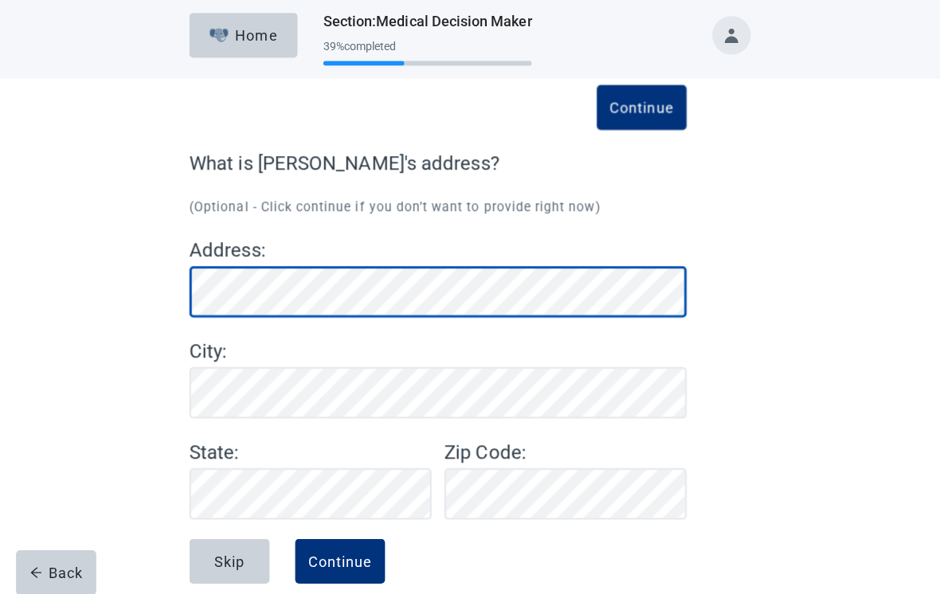
scroll to position [5, 0]
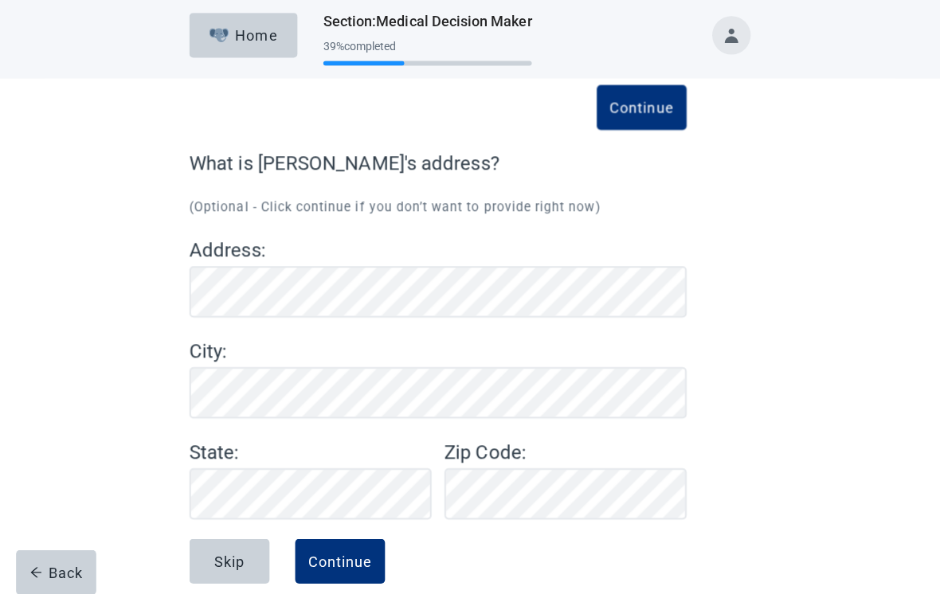
click at [352, 557] on div "Continue" at bounding box center [341, 558] width 64 height 16
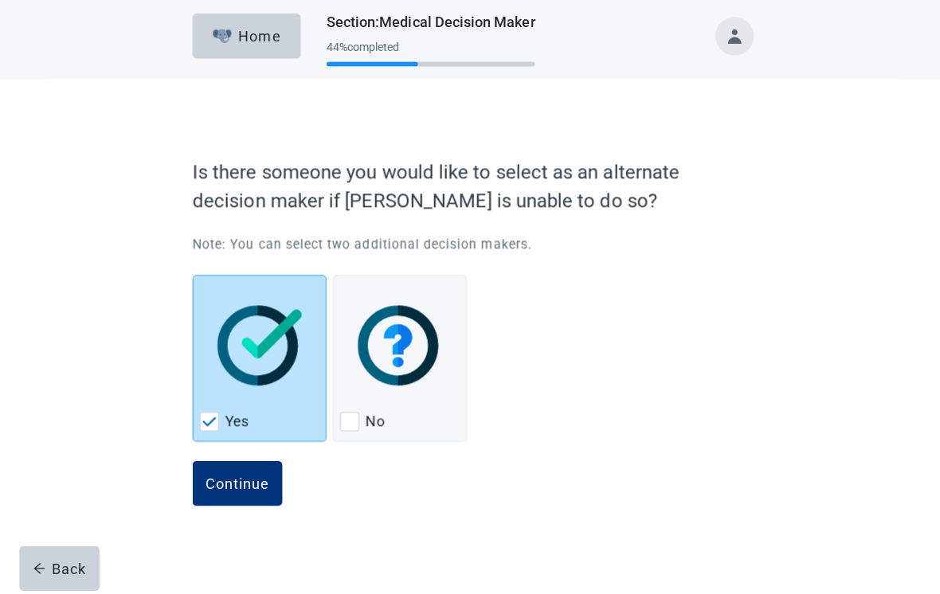
click at [261, 479] on div "Continue" at bounding box center [236, 484] width 64 height 16
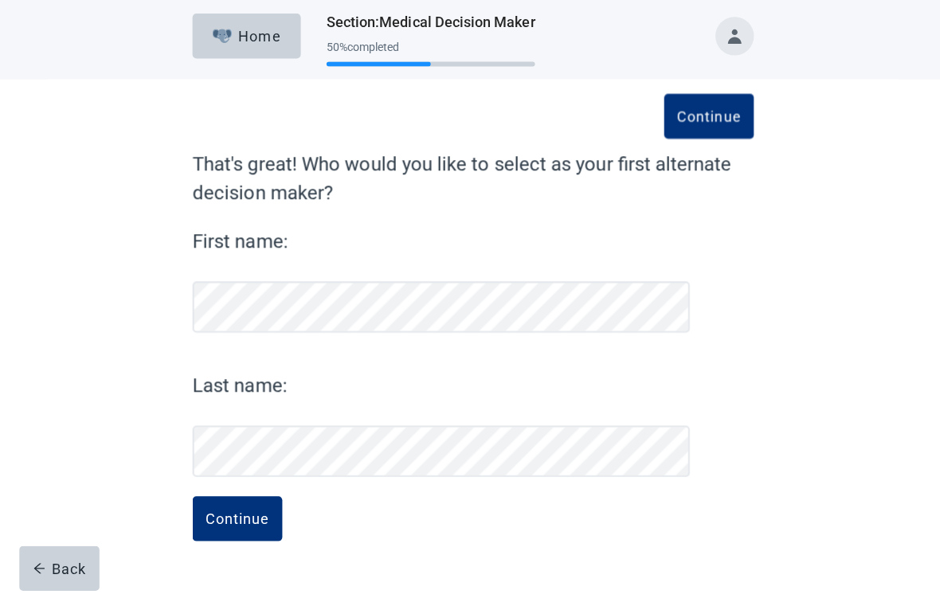
click at [252, 511] on div "Continue" at bounding box center [236, 519] width 64 height 16
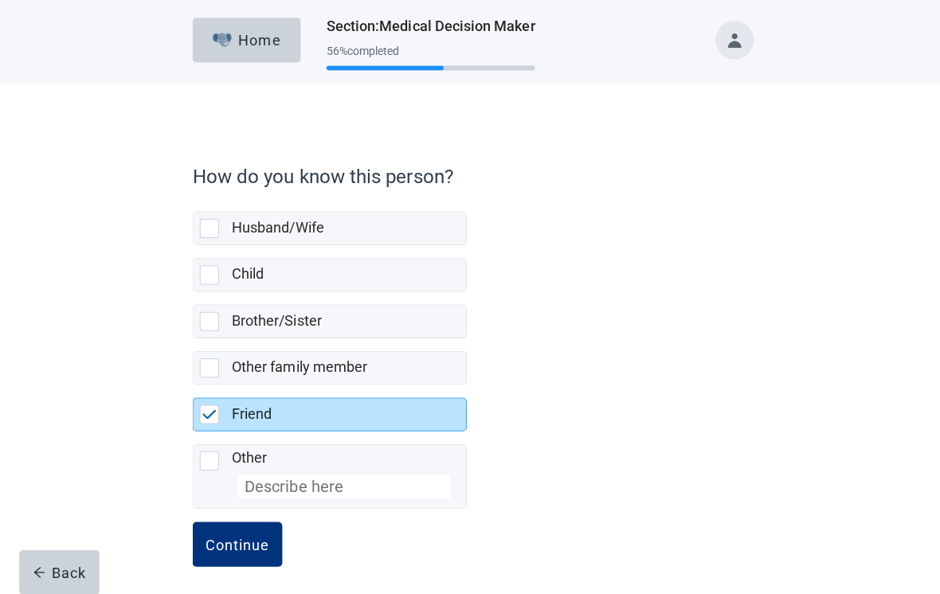
click at [250, 543] on div "Continue" at bounding box center [236, 541] width 64 height 16
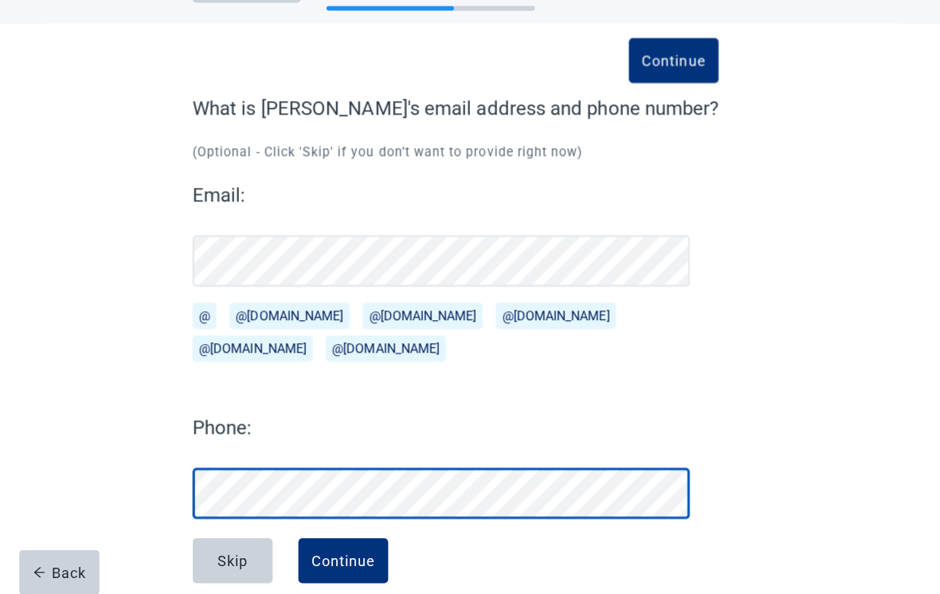
scroll to position [79, 0]
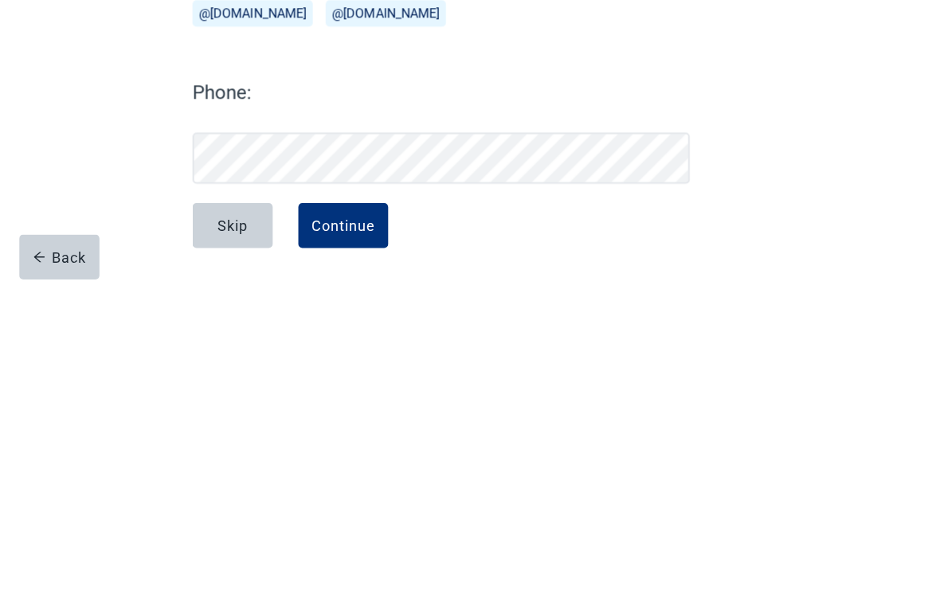
click at [353, 530] on div "Continue" at bounding box center [341, 538] width 64 height 16
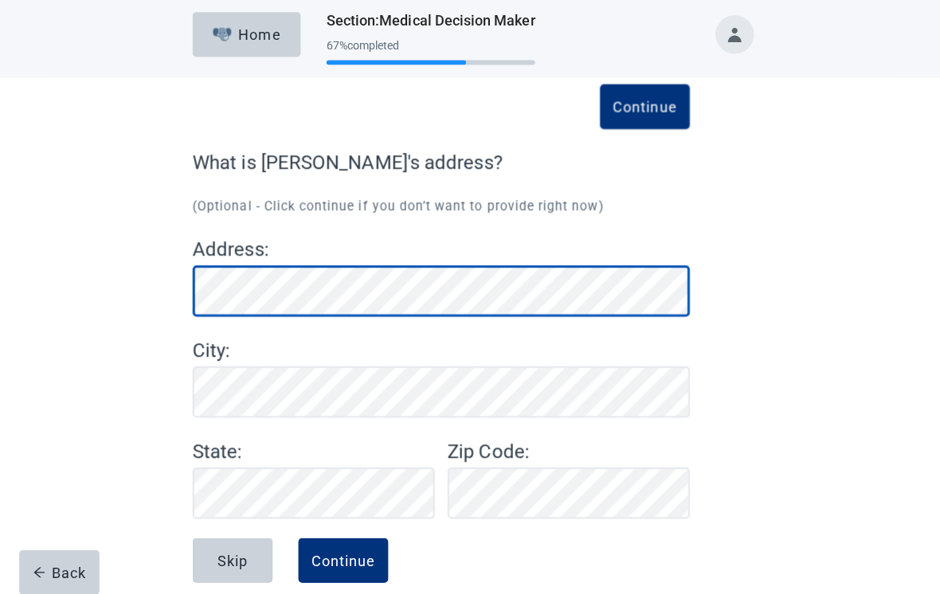
scroll to position [5, 0]
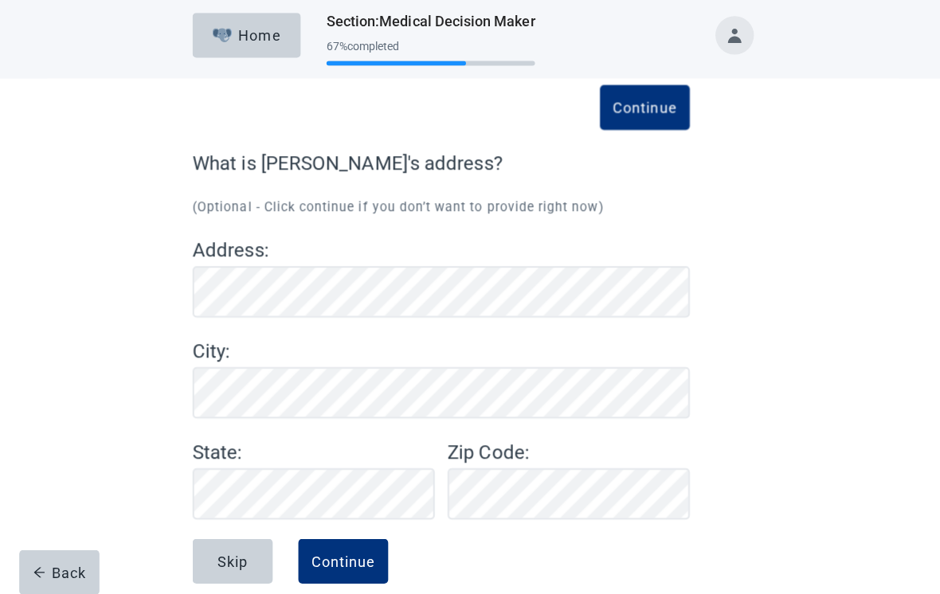
click at [350, 560] on div "Continue" at bounding box center [341, 558] width 64 height 16
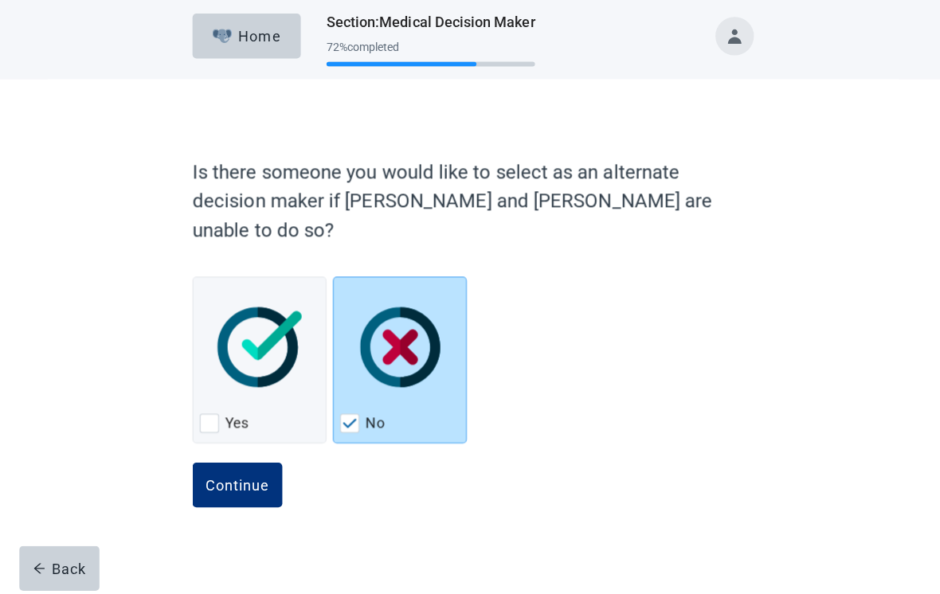
click at [259, 478] on div "Continue" at bounding box center [236, 486] width 64 height 16
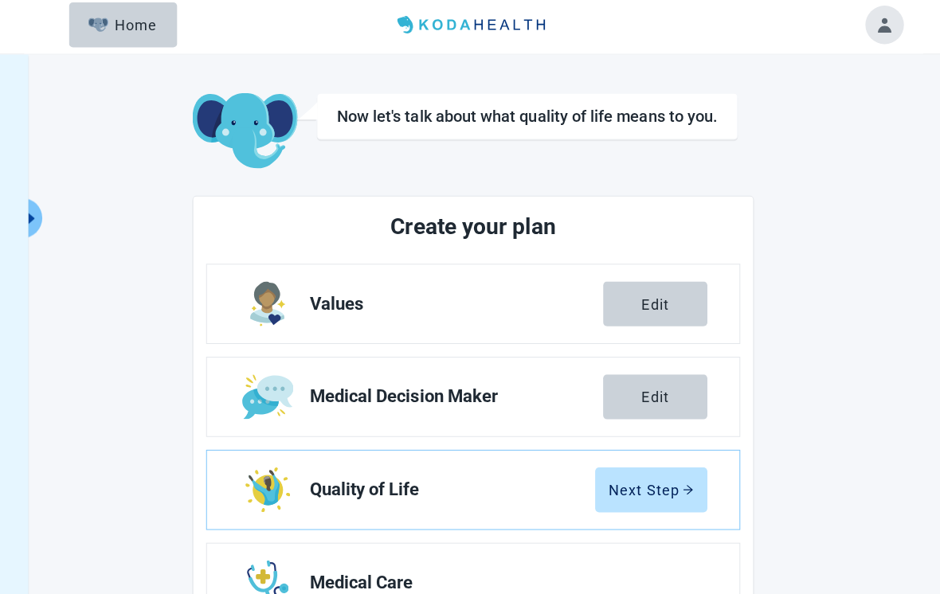
click at [664, 396] on div "Edit" at bounding box center [650, 398] width 27 height 16
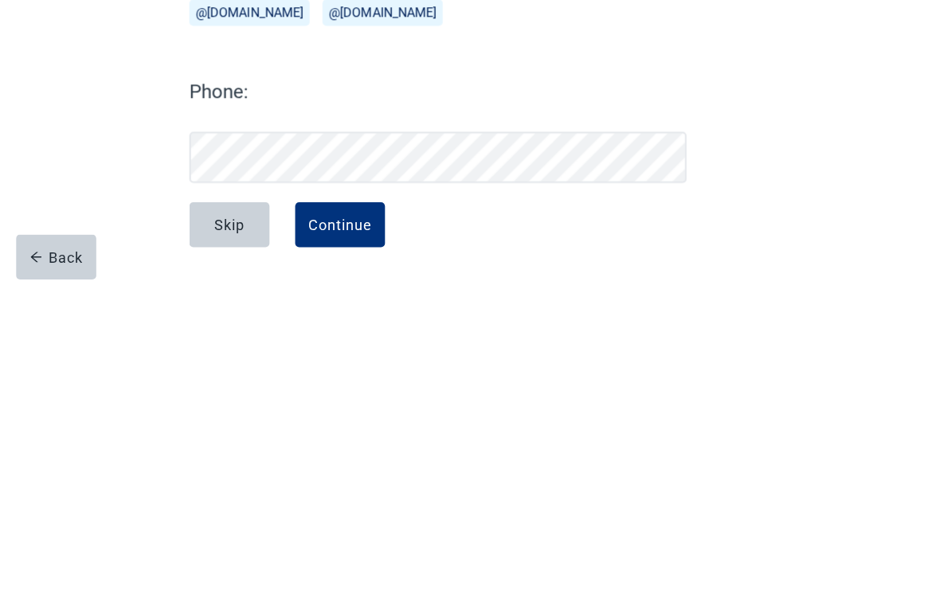
scroll to position [80, 0]
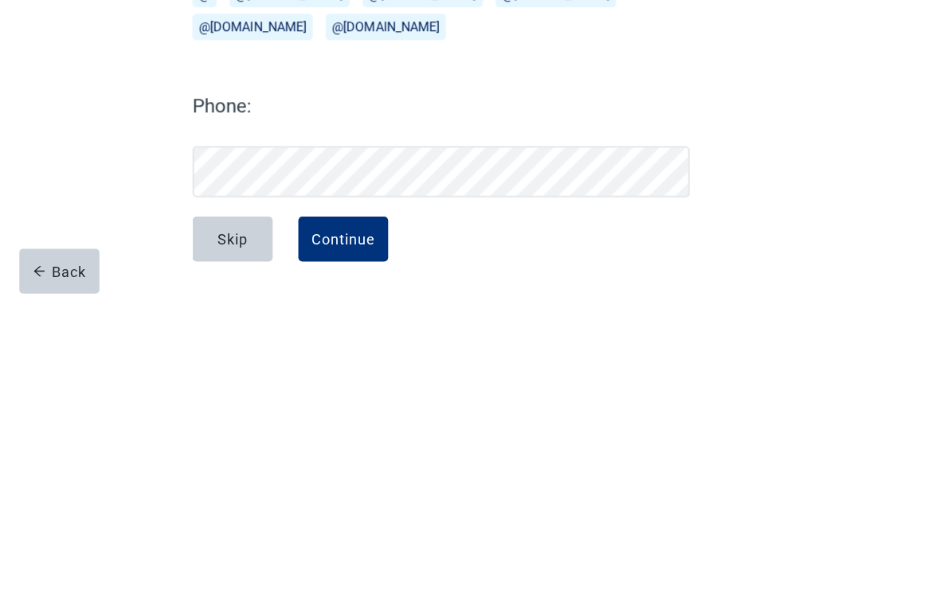
click at [352, 529] on div "Continue" at bounding box center [341, 537] width 64 height 16
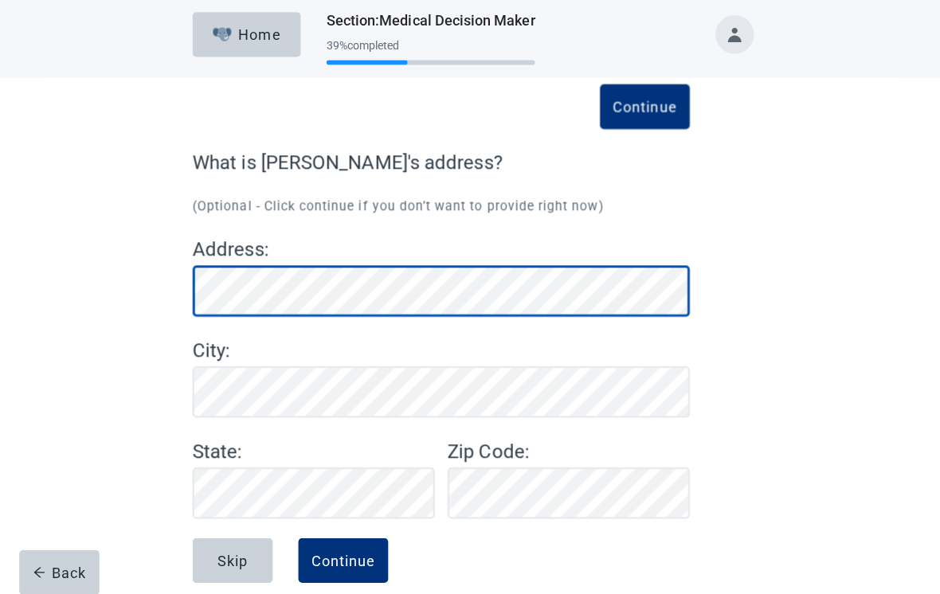
scroll to position [5, 0]
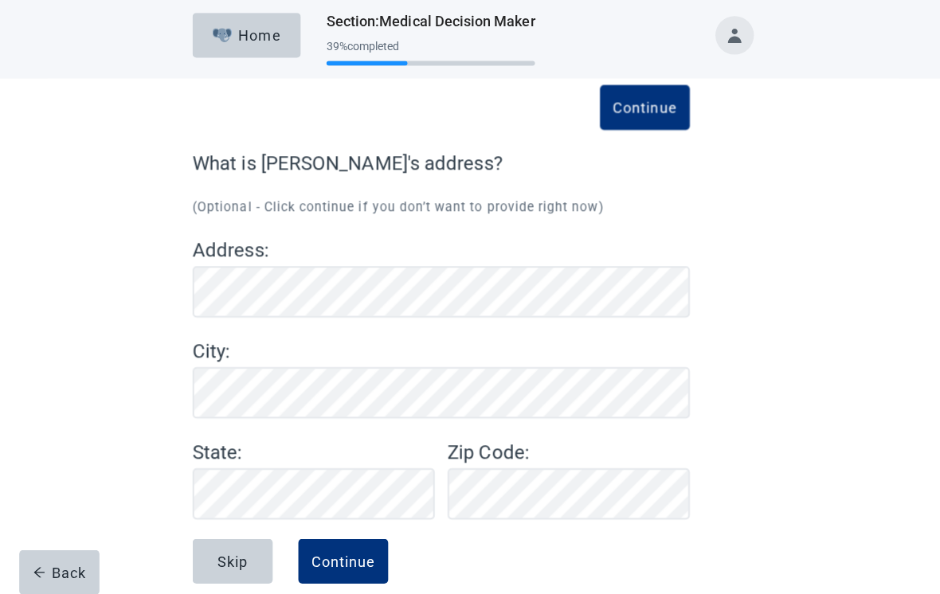
click at [362, 560] on div "Continue" at bounding box center [341, 558] width 64 height 16
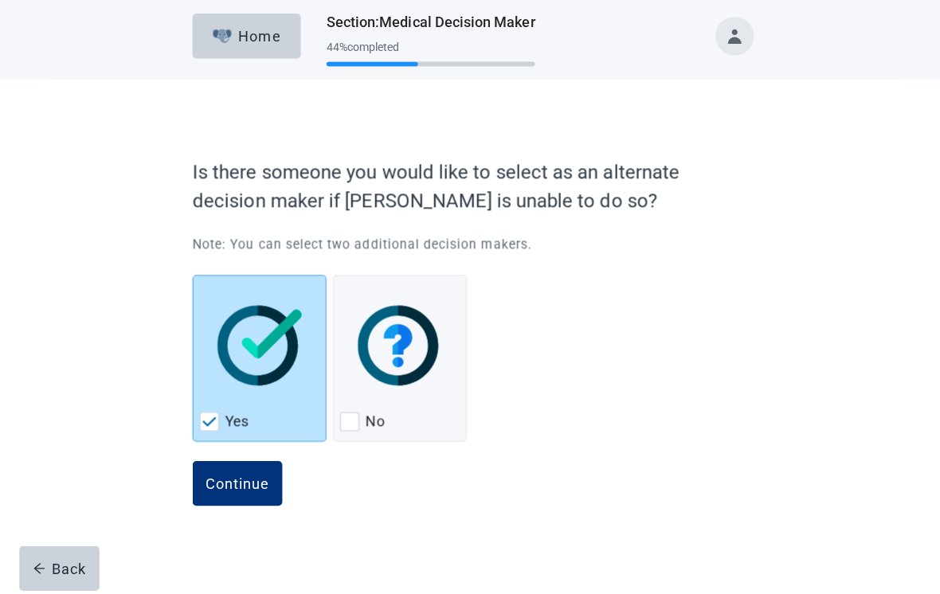
click at [256, 483] on div "Continue" at bounding box center [236, 484] width 64 height 16
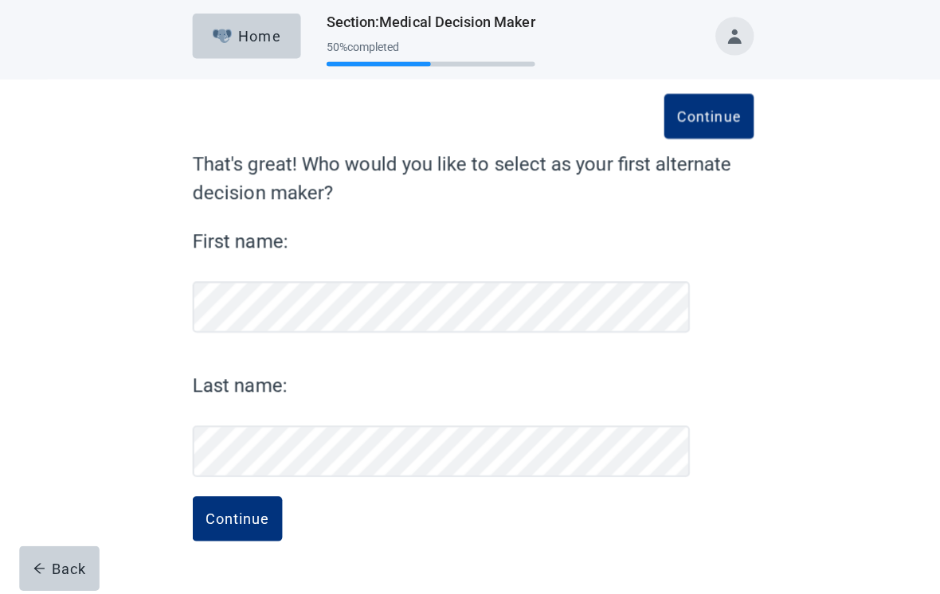
click at [264, 534] on button "Continue" at bounding box center [235, 519] width 89 height 45
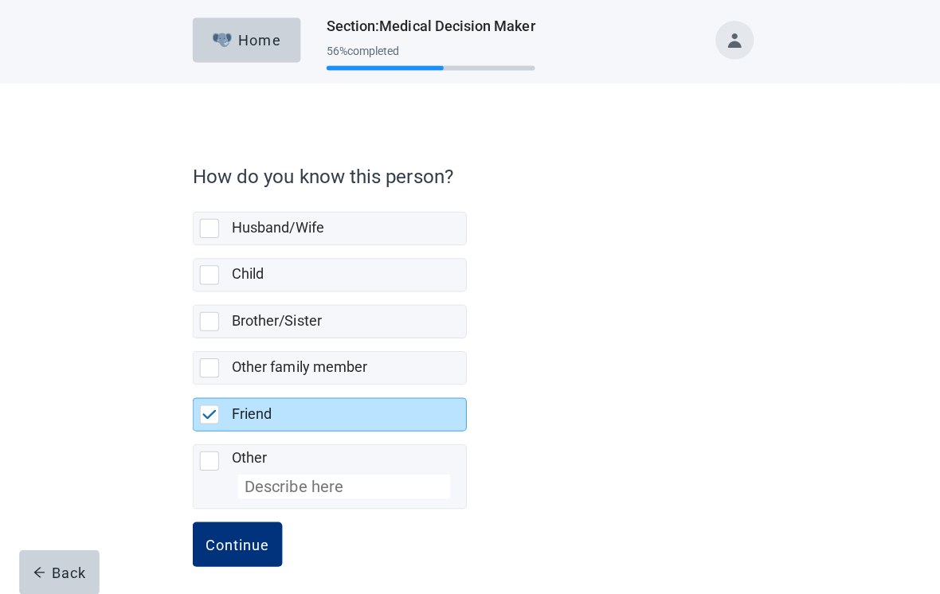
click at [254, 541] on div "Continue" at bounding box center [236, 541] width 64 height 16
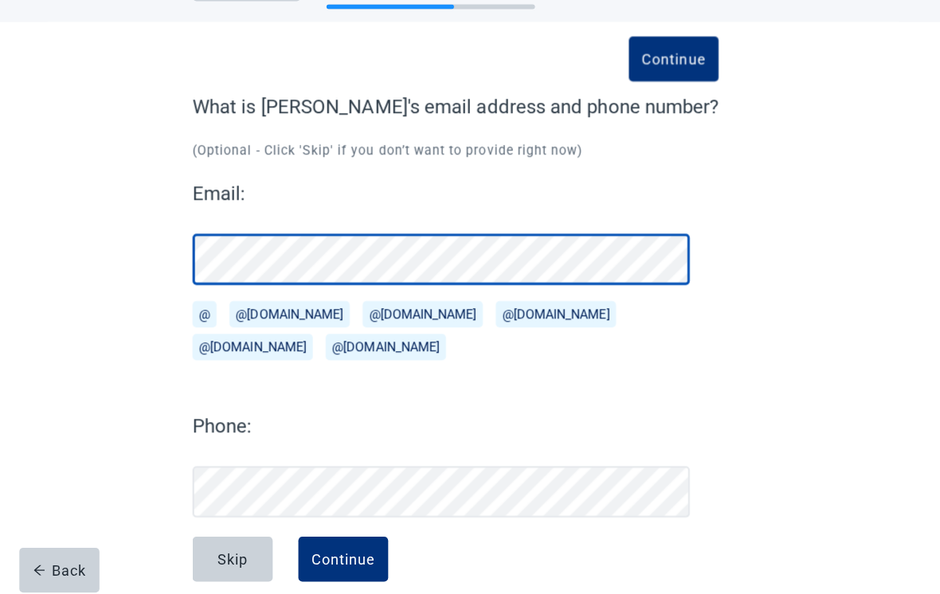
scroll to position [59, 0]
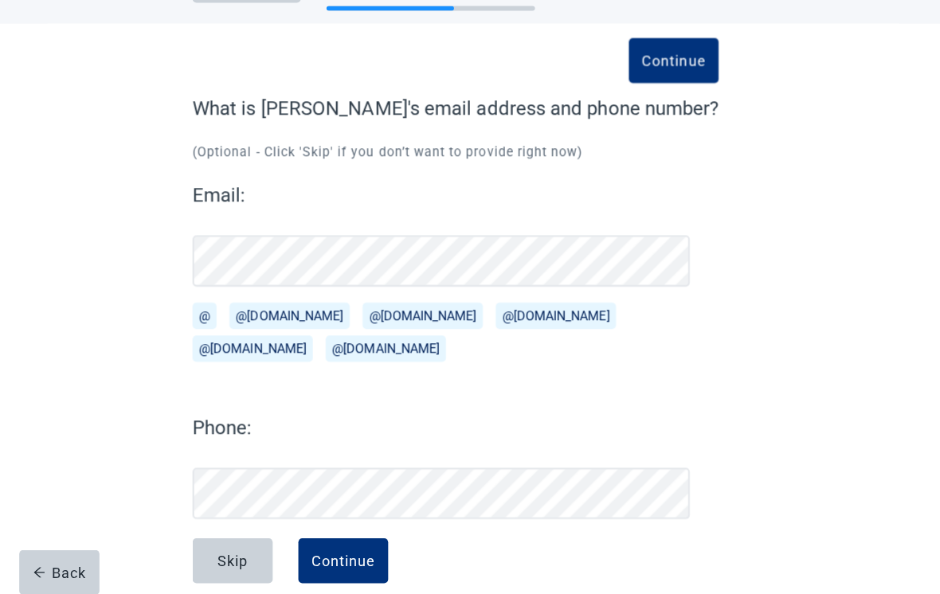
click at [353, 553] on div "Continue" at bounding box center [341, 558] width 64 height 16
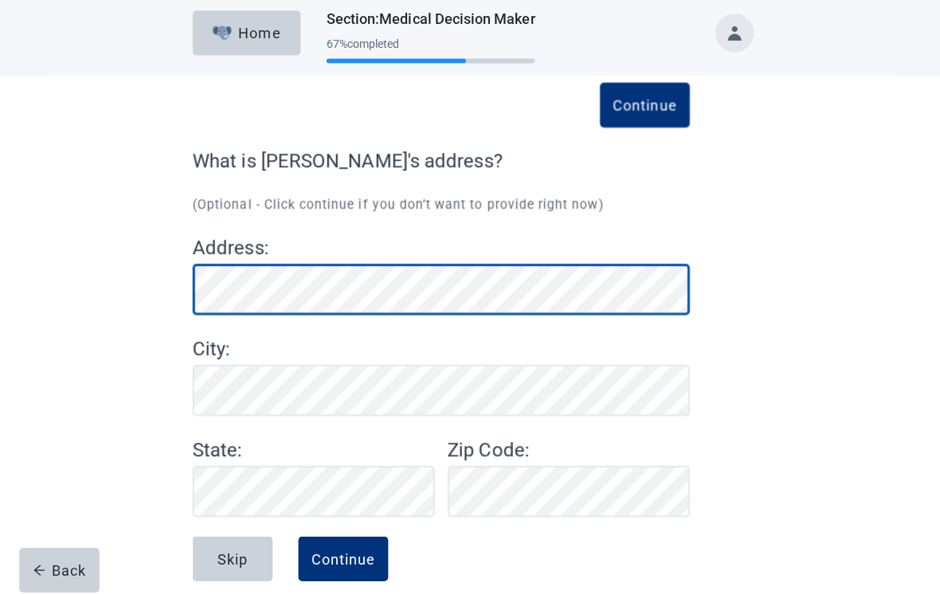
scroll to position [5, 0]
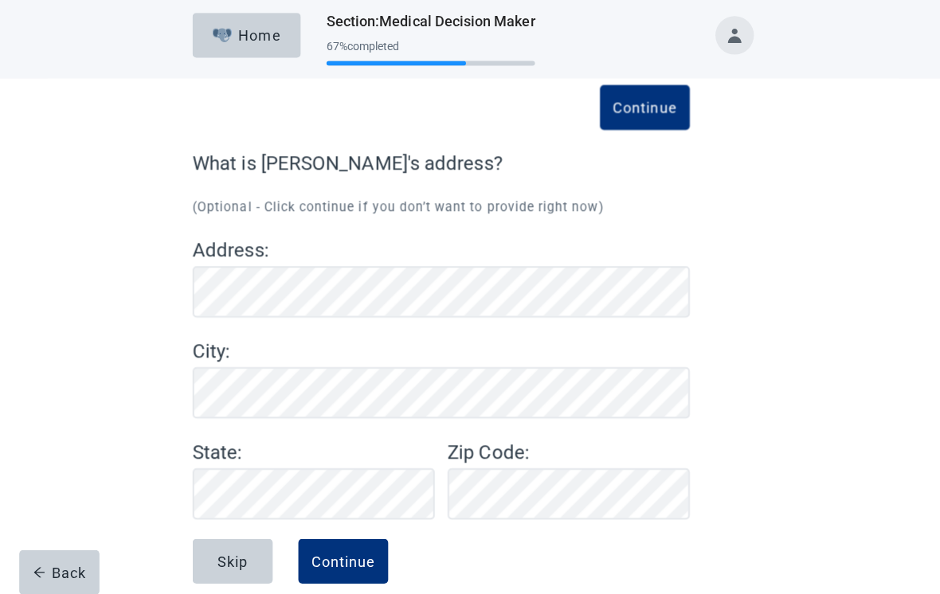
click at [349, 555] on div "Continue" at bounding box center [341, 558] width 64 height 16
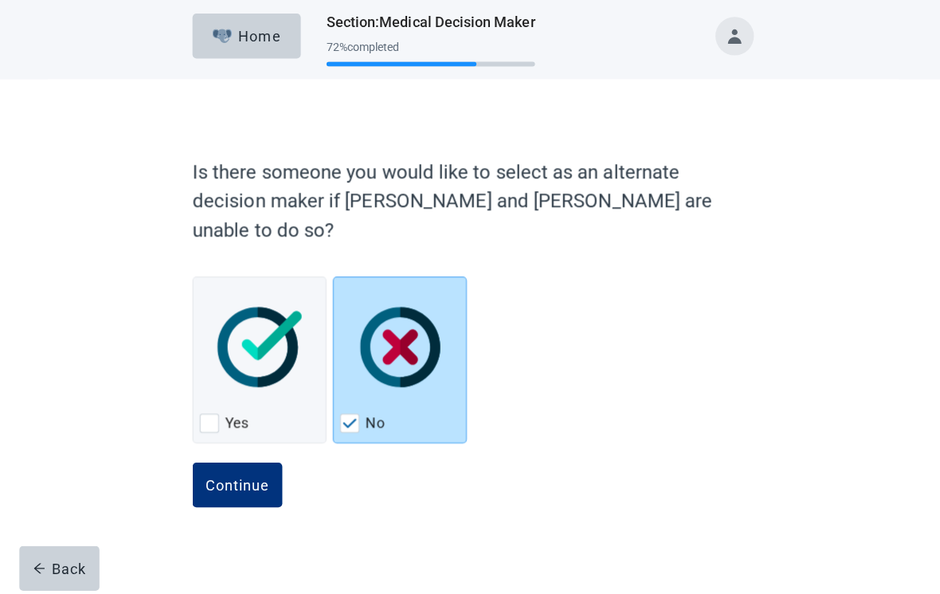
click at [254, 478] on div "Continue" at bounding box center [236, 486] width 64 height 16
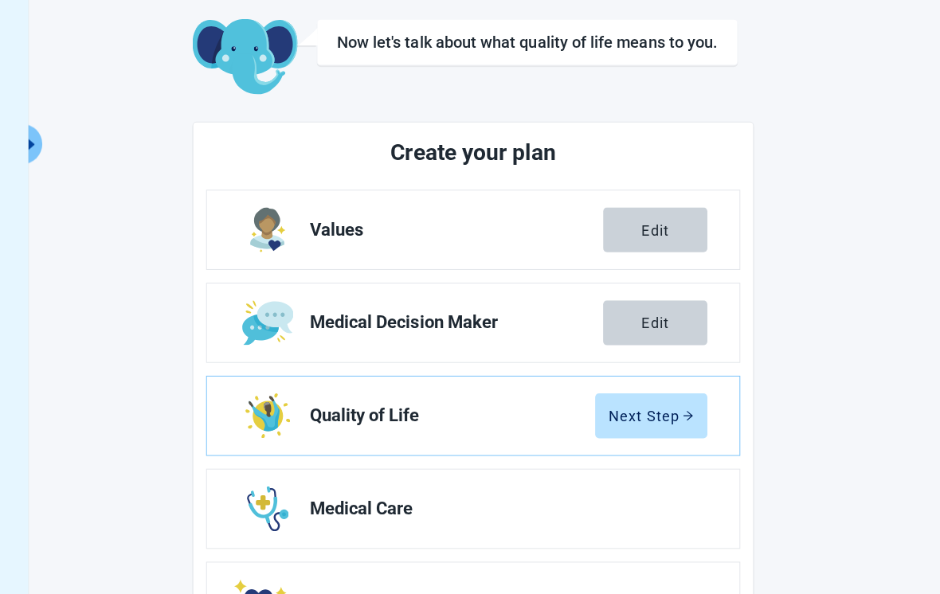
scroll to position [158, 0]
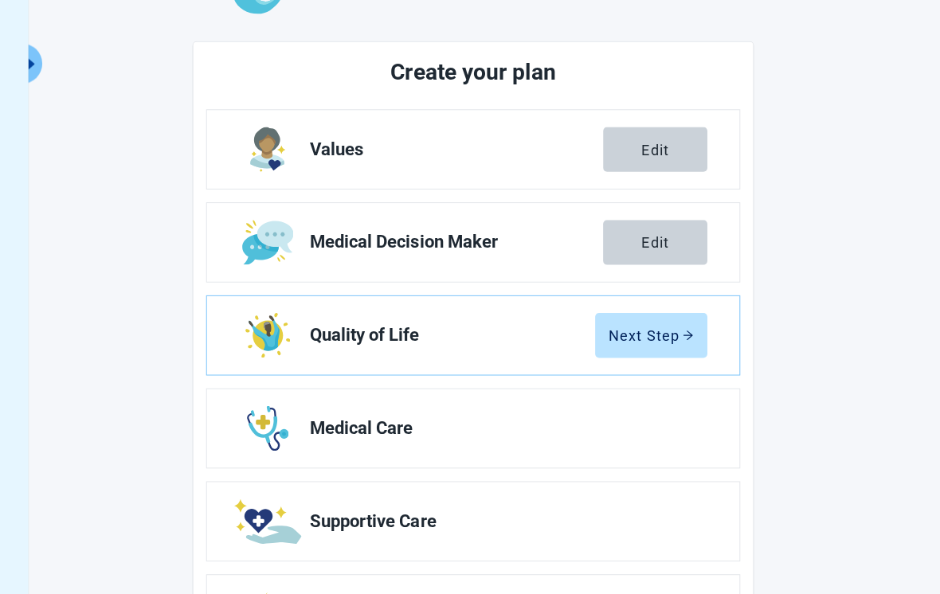
click at [648, 339] on div "Next Step" at bounding box center [647, 333] width 84 height 16
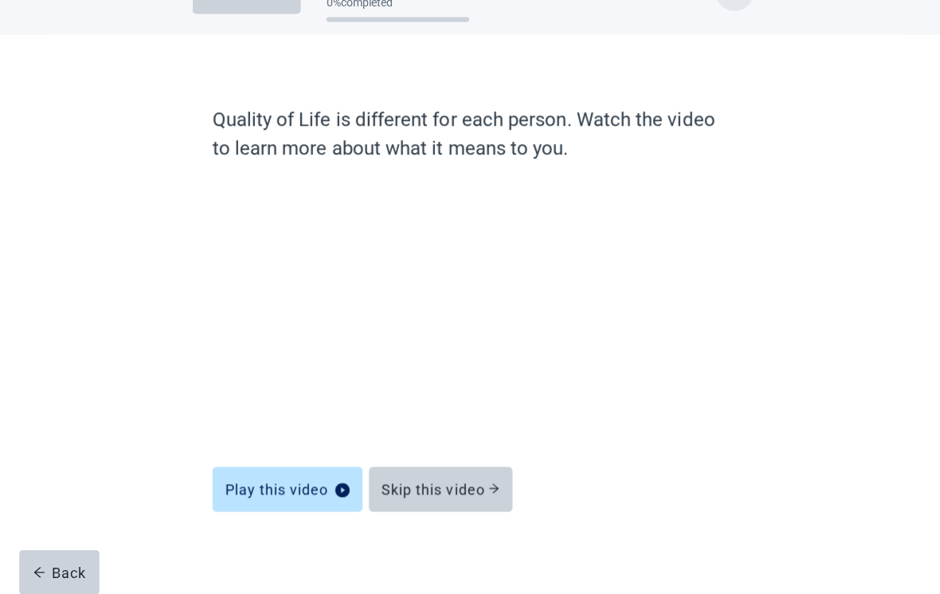
scroll to position [28, 0]
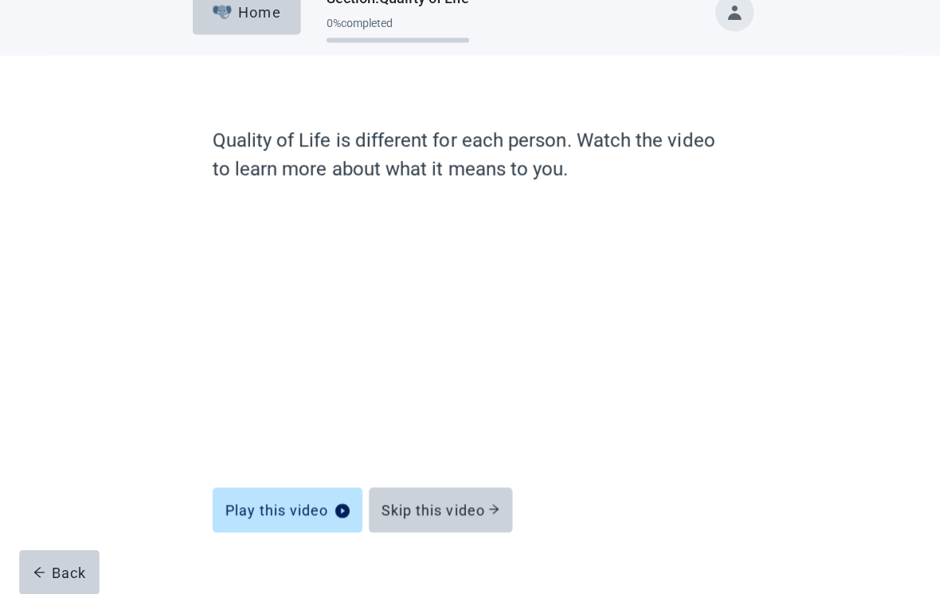
click at [461, 508] on div "Skip this video" at bounding box center [437, 507] width 117 height 16
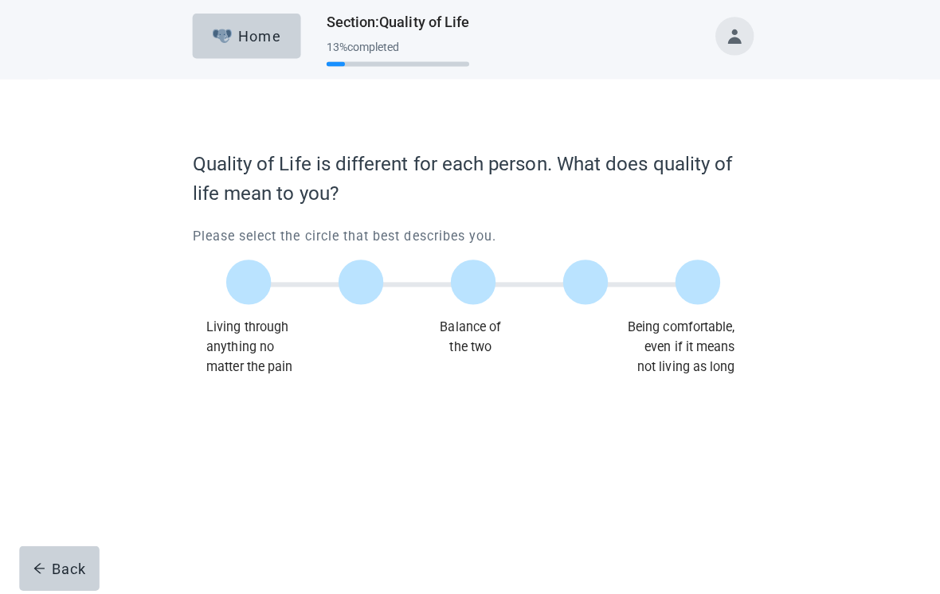
click at [593, 291] on label "Main content" at bounding box center [581, 284] width 45 height 45
click at [581, 284] on input "Quality of life scale: 75 out of 100. 75% between extremes" at bounding box center [581, 284] width 0 height 0
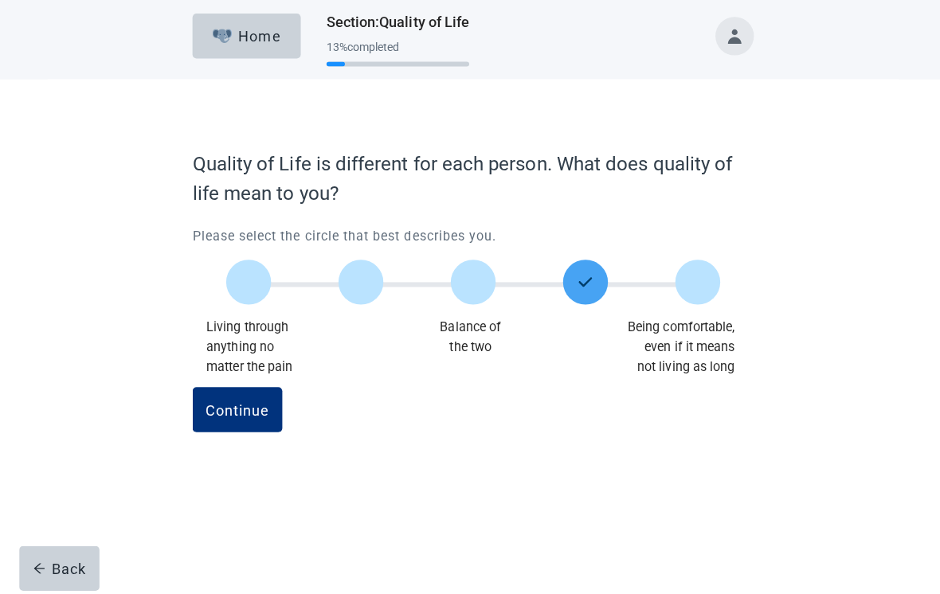
click at [702, 288] on label "Main content" at bounding box center [693, 284] width 45 height 45
click at [693, 284] on input "Quality of life scale: 100 out of 100. Being comfortable, even if it means not …" at bounding box center [693, 284] width 0 height 0
click at [262, 411] on div "Continue" at bounding box center [236, 411] width 64 height 16
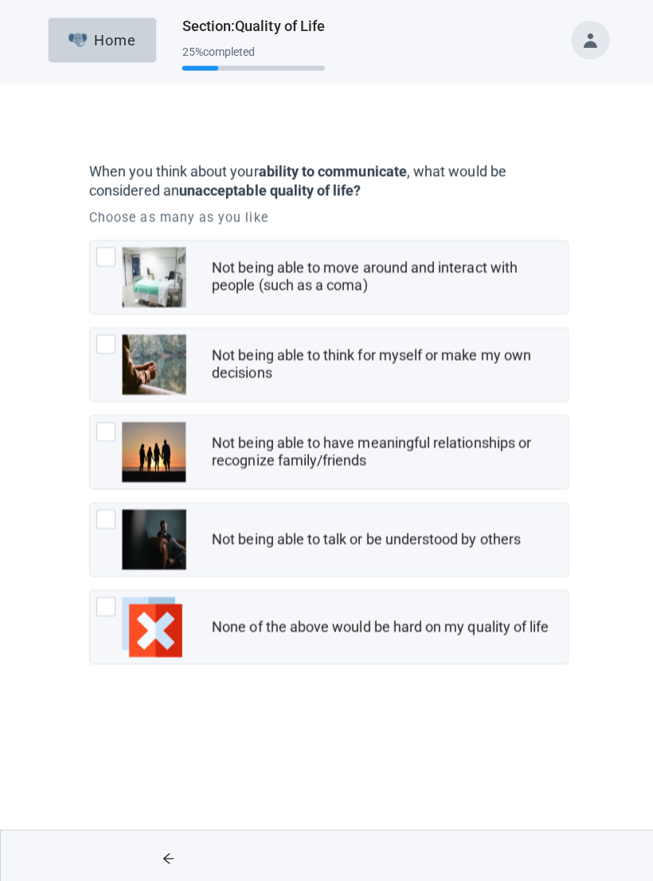
click at [112, 260] on div "Not being able to move around and interact with people (such as a coma), checkb…" at bounding box center [105, 254] width 19 height 19
click at [89, 239] on input "Not being able to move around and interact with people (such as a coma)" at bounding box center [88, 238] width 1 height 1
checkbox input "true"
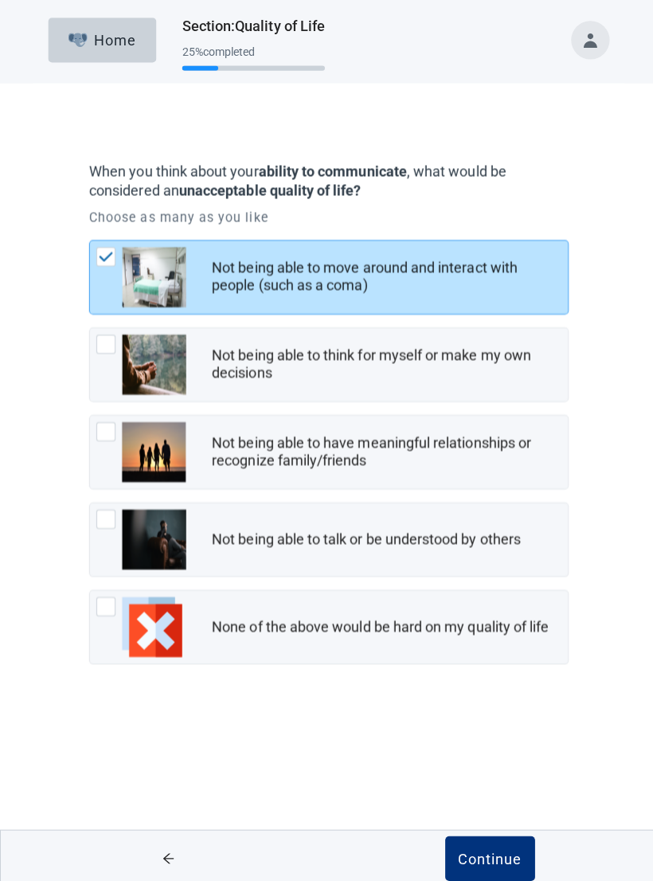
click at [114, 351] on div "Not being able to think for myself or make my own decisions, checkbox, not chec…" at bounding box center [140, 362] width 89 height 60
click at [89, 326] on input "Not being able to think for myself or make my own decisions" at bounding box center [88, 325] width 1 height 1
checkbox input "true"
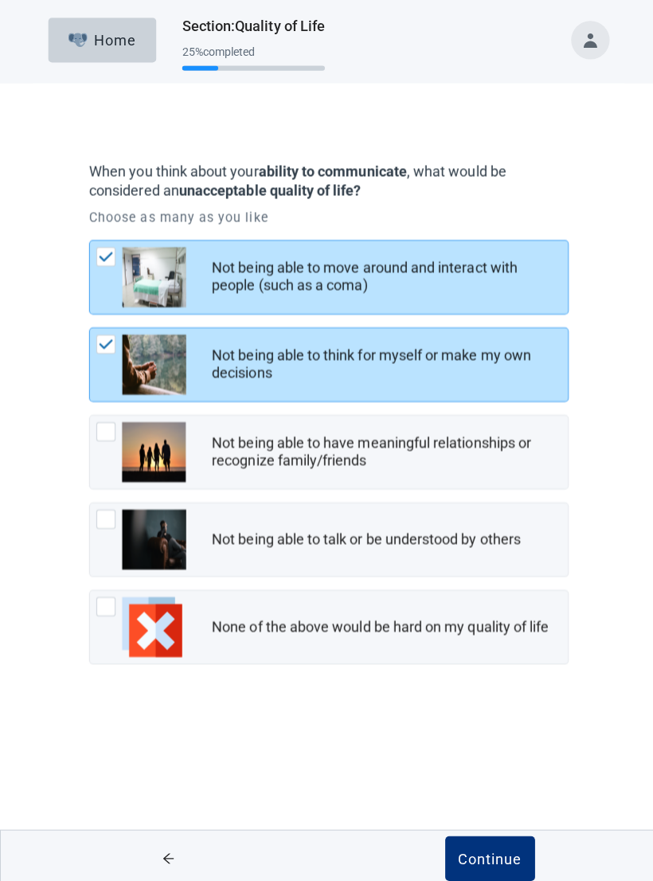
click at [116, 436] on div "Not being able to have meaningful relationships or recognize family/friends, ch…" at bounding box center [140, 449] width 89 height 60
click at [89, 413] on input "Not being able to have meaningful relationships or recognize family/friends" at bounding box center [88, 412] width 1 height 1
checkbox input "true"
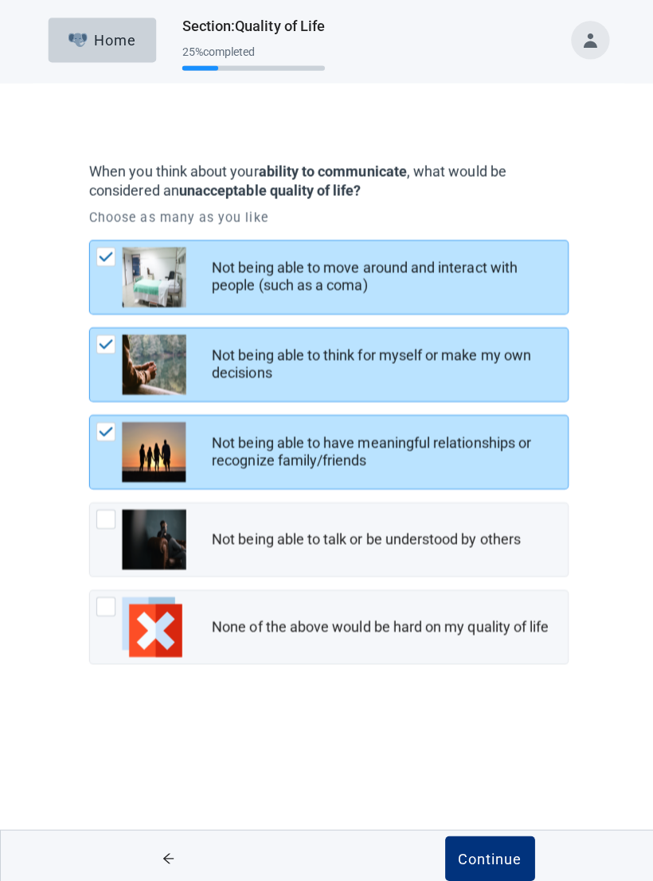
click at [116, 529] on div "Not being able to talk or be understood by others, checkbox, not checked" at bounding box center [140, 536] width 89 height 60
click at [89, 499] on input "Not being able to talk or be understood by others" at bounding box center [88, 499] width 1 height 1
checkbox input "true"
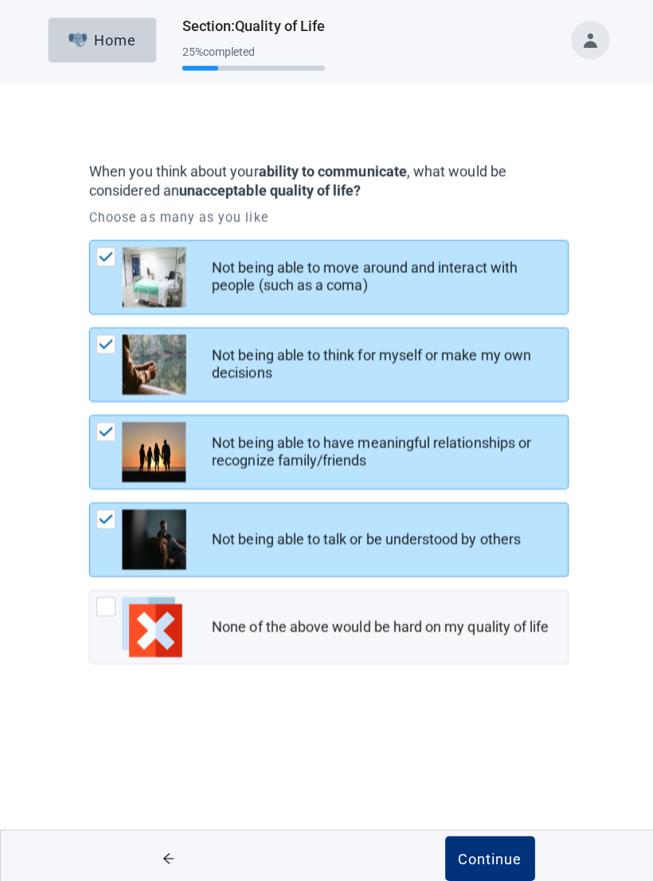
click at [510, 593] on button "Continue" at bounding box center [486, 852] width 89 height 45
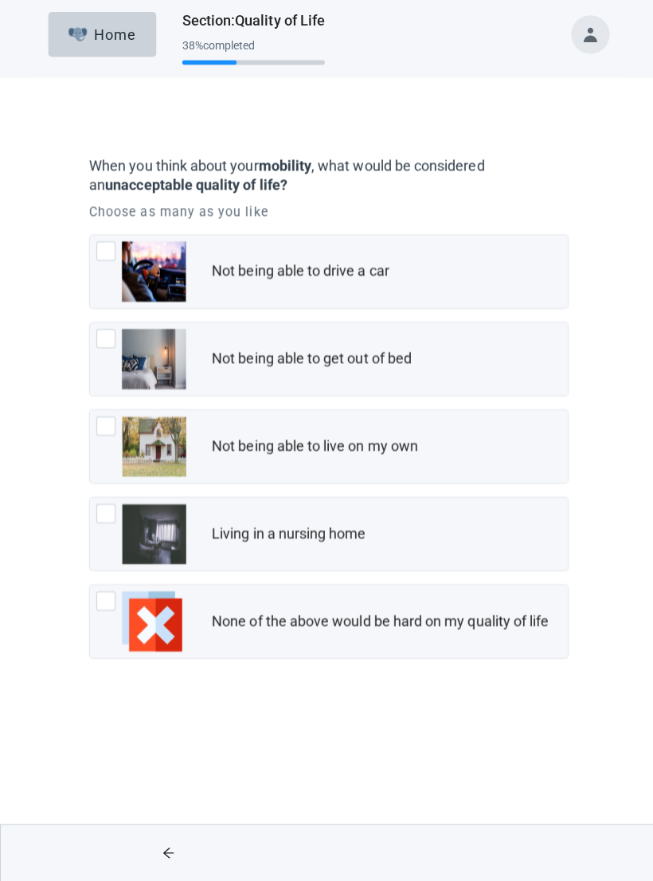
click at [114, 347] on div "Not being able to get out of bed, checkbox, not checked" at bounding box center [140, 362] width 89 height 60
click at [89, 326] on input "Not being able to get out of bed" at bounding box center [88, 325] width 1 height 1
checkbox input "true"
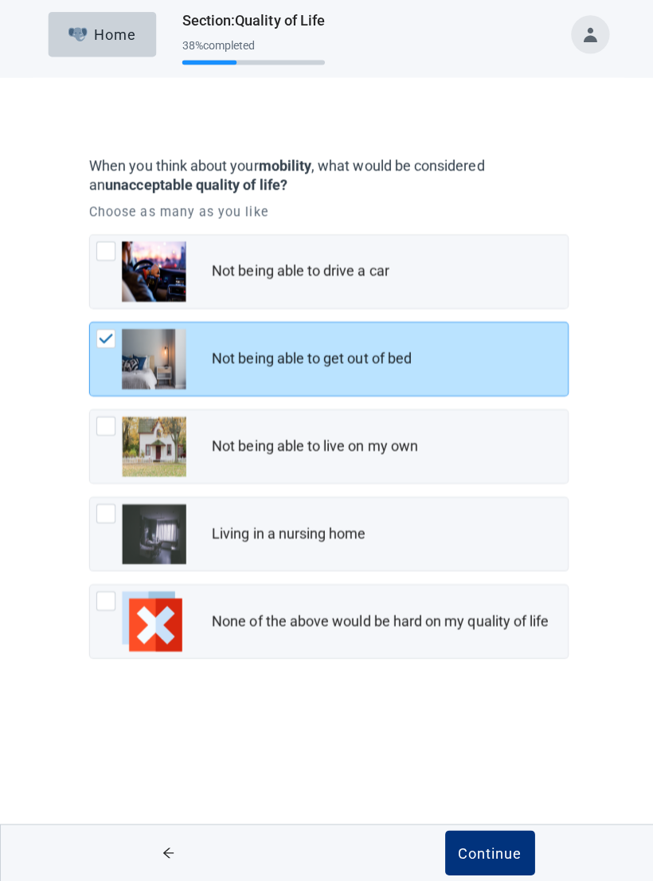
click at [498, 593] on div "Continue" at bounding box center [487, 852] width 64 height 16
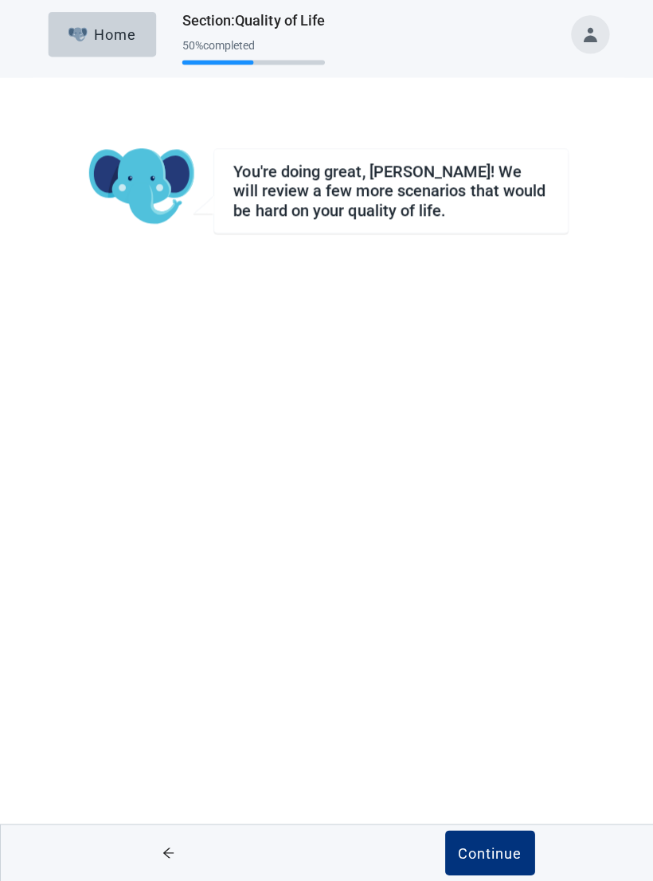
click at [497, 593] on div "Continue" at bounding box center [487, 852] width 64 height 16
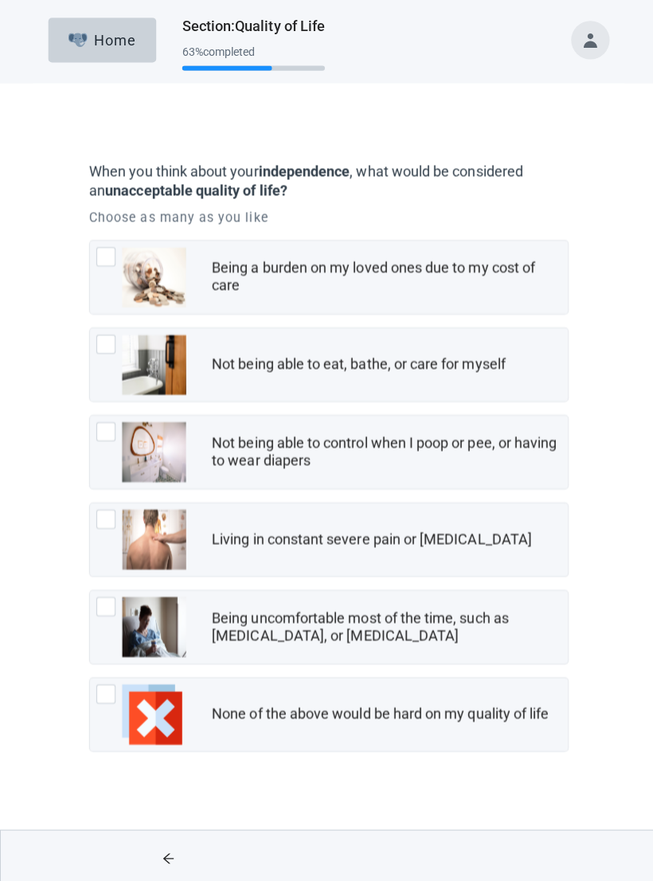
click at [116, 265] on div "Being a burden on my loved ones due to my cost of care, checkbox, not checked" at bounding box center [140, 275] width 89 height 60
click at [89, 239] on input "Being a burden on my loved ones due to my cost of care" at bounding box center [88, 238] width 1 height 1
checkbox input "true"
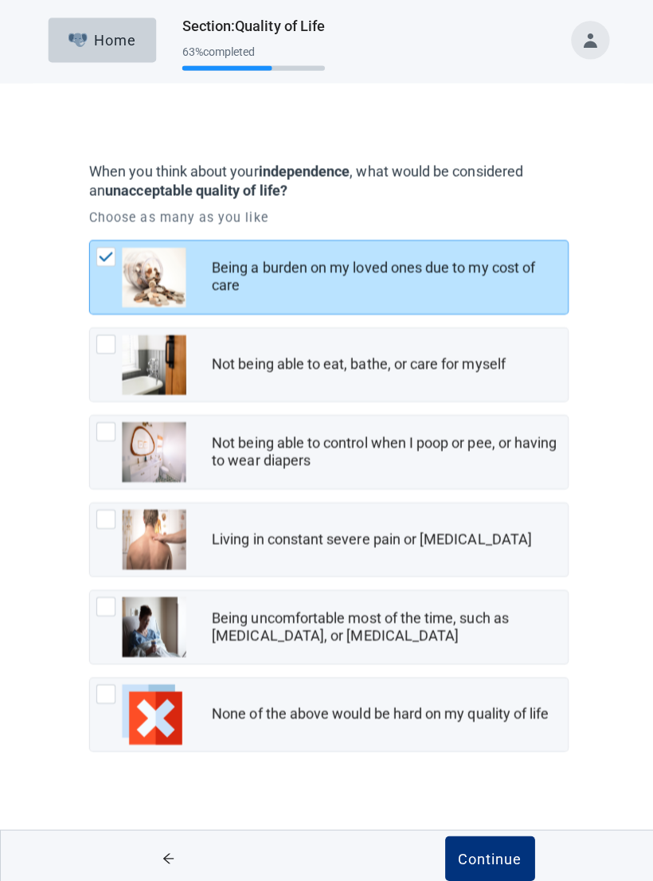
click at [111, 347] on div "Not being able to eat, bathe, or care for myself, checkbox, not checked" at bounding box center [105, 341] width 19 height 19
click at [89, 326] on input "Not being able to eat, bathe, or care for myself" at bounding box center [88, 325] width 1 height 1
checkbox input "true"
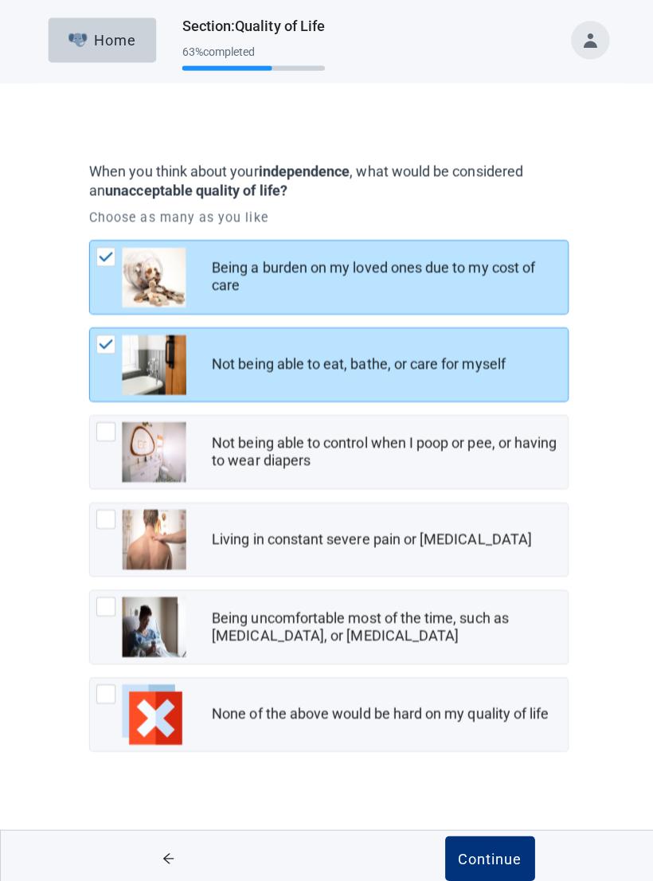
click at [111, 436] on div "Not being able to control when I poop or pee, or having to wear diapers, checkb…" at bounding box center [105, 428] width 19 height 19
click at [89, 413] on input "Not being able to control when I poop or pee, or having to wear diapers" at bounding box center [88, 412] width 1 height 1
checkbox input "true"
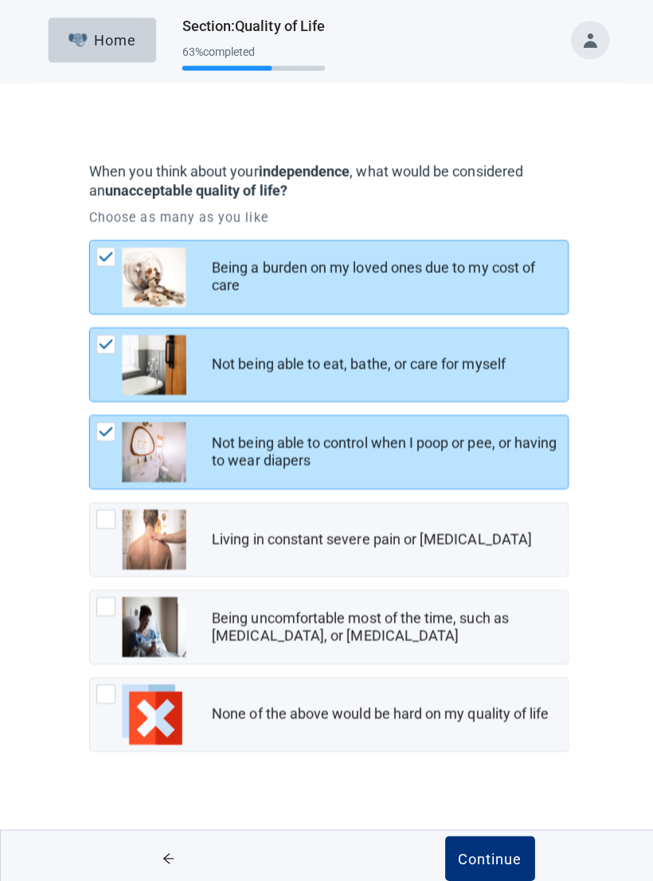
click at [121, 523] on img "Living in constant severe pain or shortness of breath, checkbox, not checked" at bounding box center [153, 536] width 64 height 60
click at [89, 499] on input "Living in constant severe pain or [MEDICAL_DATA]" at bounding box center [88, 499] width 1 height 1
checkbox input "true"
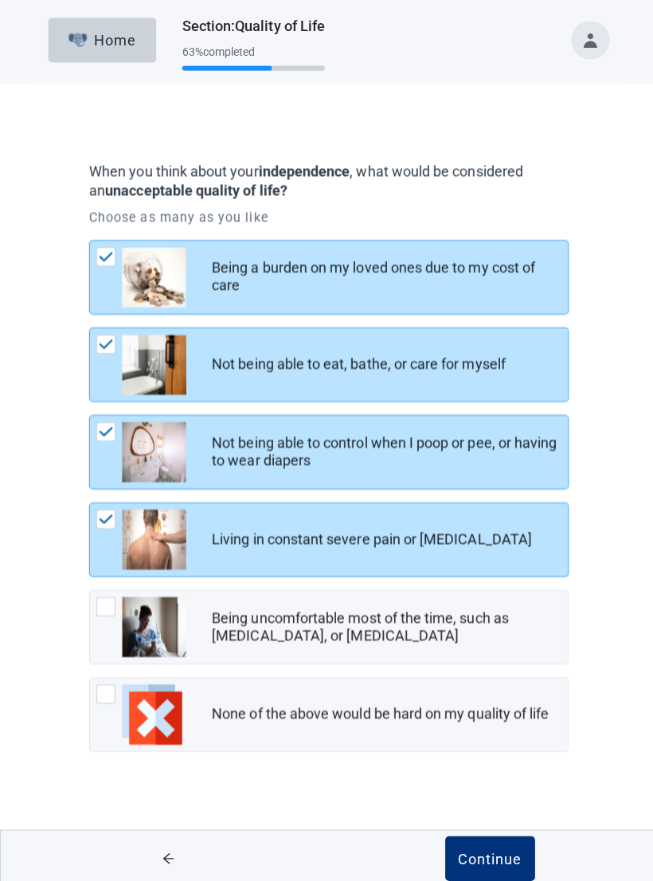
click at [116, 593] on div "Being uncomfortable most of the time, such as nausea, vomiting, or diarrhea, ch…" at bounding box center [140, 623] width 89 height 60
click at [89, 586] on input "Being uncomfortable most of the time, such as [MEDICAL_DATA], or [MEDICAL_DATA]" at bounding box center [88, 585] width 1 height 1
checkbox input "true"
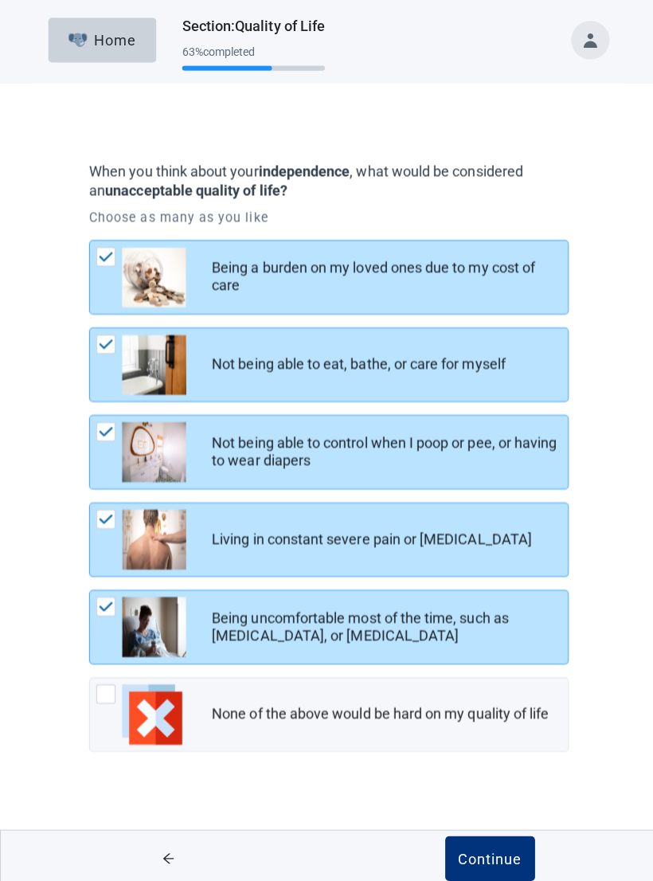
click at [491, 593] on div "Continue" at bounding box center [487, 852] width 64 height 16
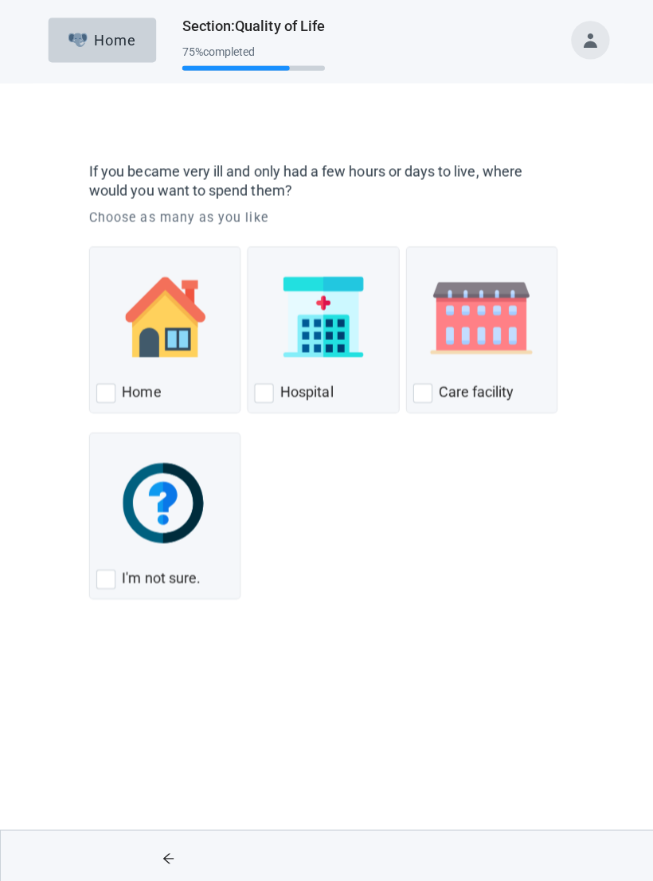
click at [107, 393] on div "Home, checkbox, not checked" at bounding box center [105, 390] width 19 height 19
click at [89, 245] on input "Home" at bounding box center [88, 245] width 1 height 1
checkbox input "true"
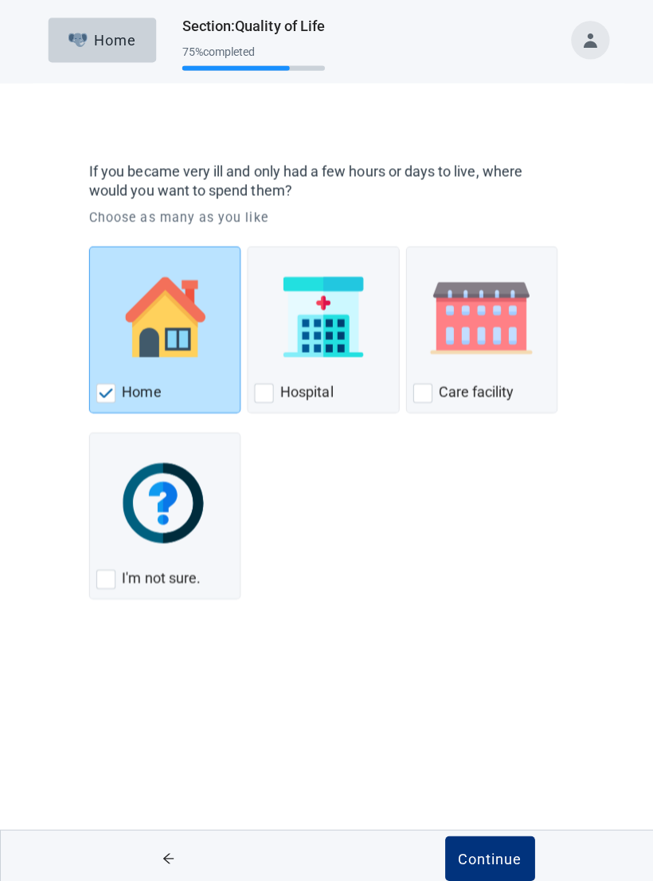
click at [271, 396] on div "Hospital, checkbox, not checked" at bounding box center [261, 390] width 19 height 19
click at [246, 245] on input "Hospital" at bounding box center [245, 245] width 1 height 1
checkbox input "true"
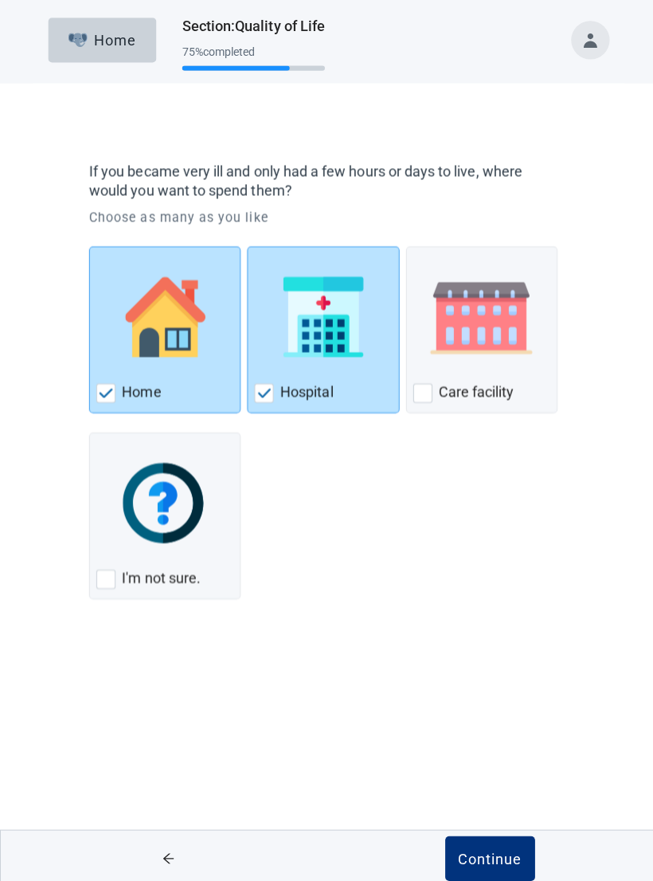
click at [421, 393] on div "Care Facility, checkbox, not checked" at bounding box center [419, 390] width 19 height 19
click at [404, 245] on input "Care facility" at bounding box center [403, 245] width 1 height 1
checkbox input "true"
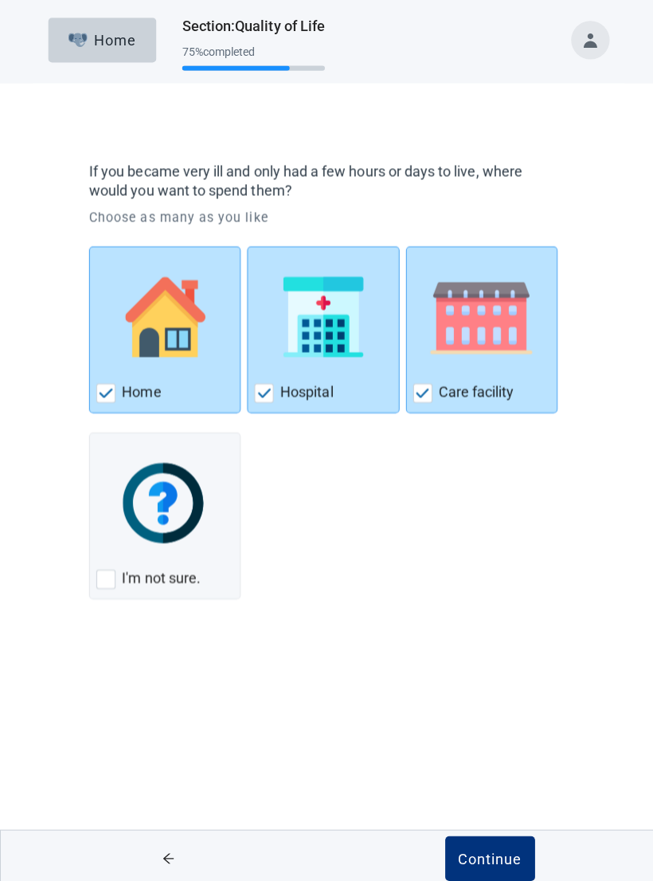
click at [498, 593] on div "Continue" at bounding box center [487, 852] width 64 height 16
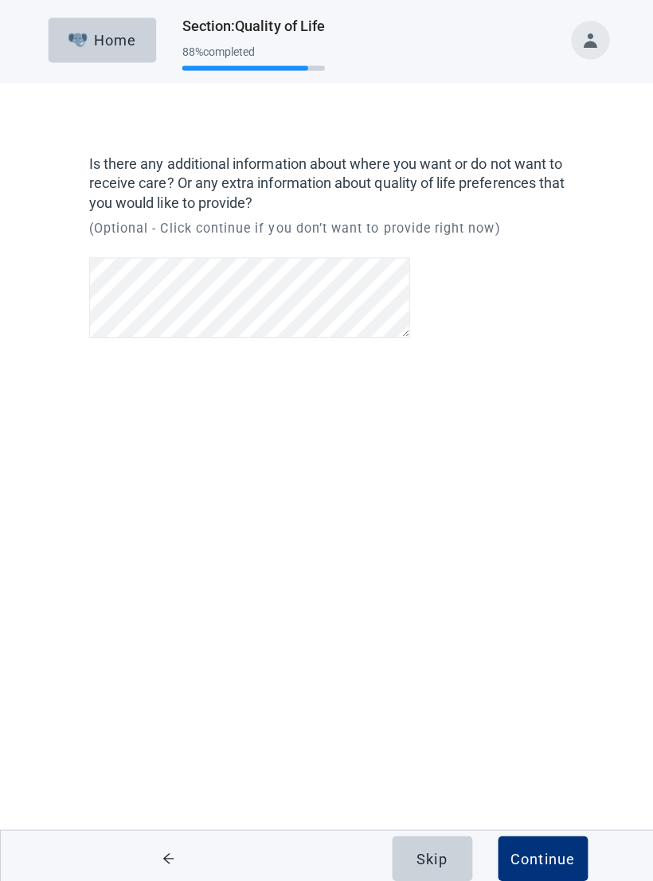
click at [548, 593] on div "Continue" at bounding box center [539, 852] width 64 height 16
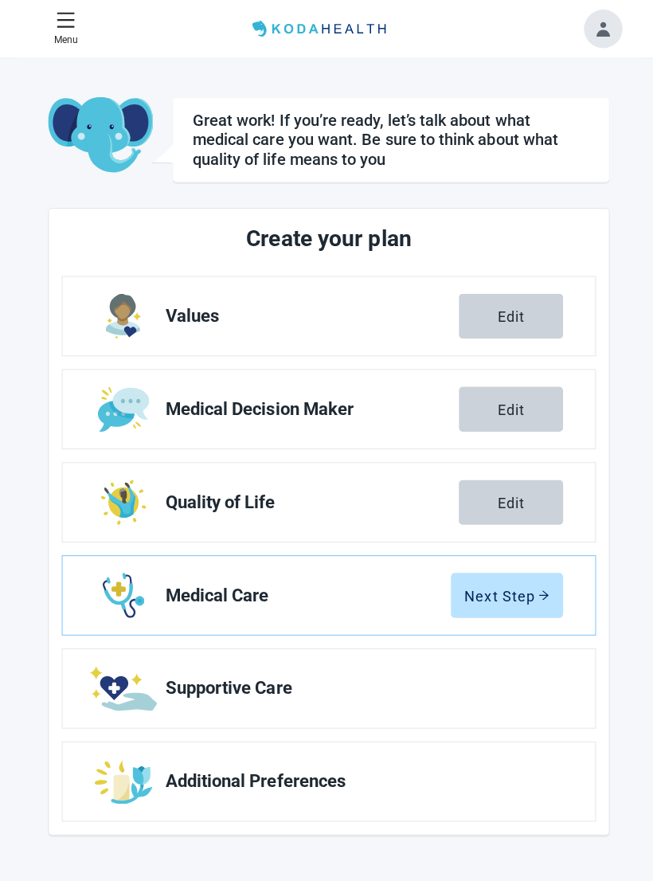
click at [510, 593] on div "Next Step" at bounding box center [503, 591] width 84 height 16
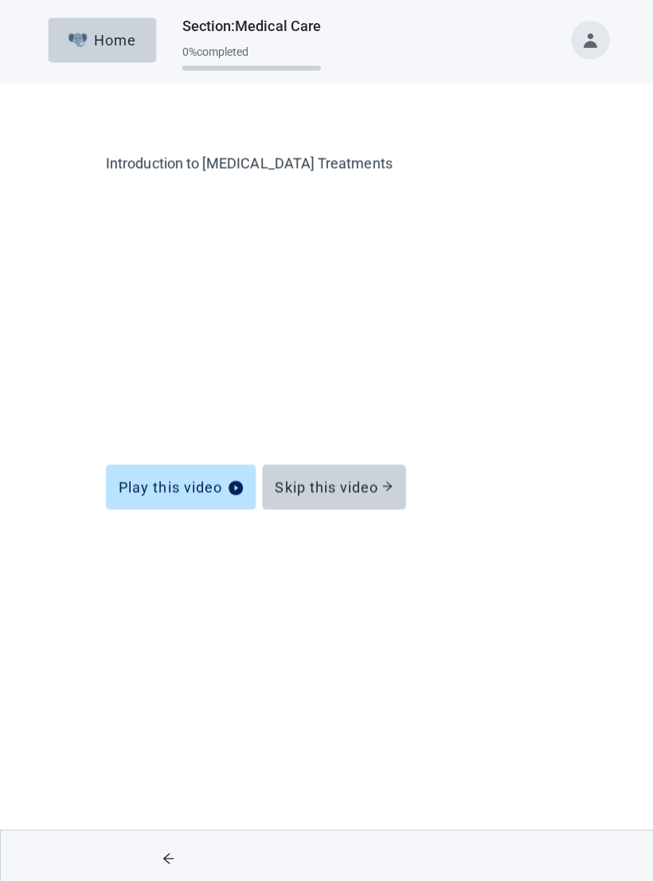
click at [369, 481] on div "Skip this video" at bounding box center [331, 484] width 117 height 16
click at [365, 495] on button "Skip this video" at bounding box center [331, 483] width 143 height 45
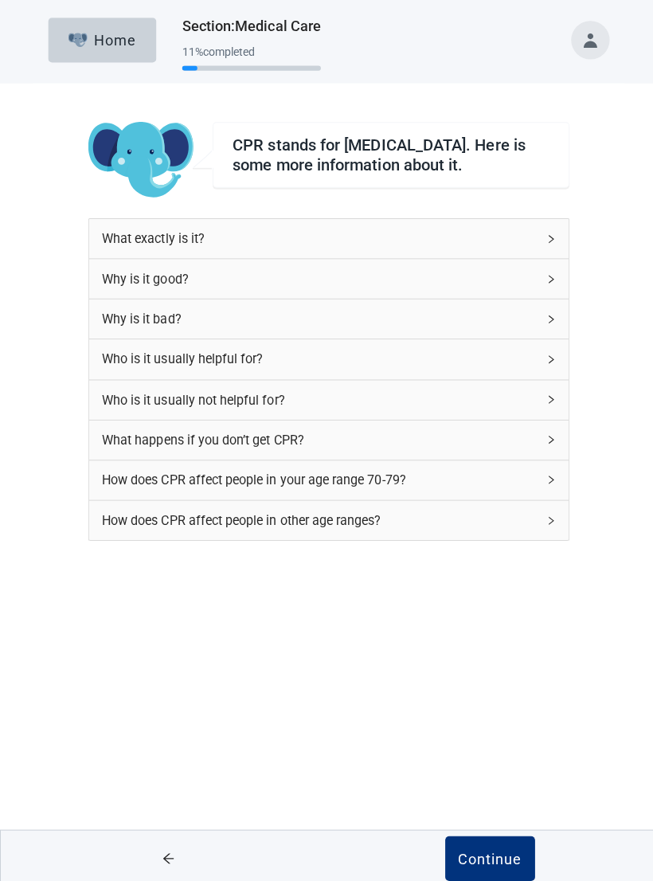
click at [494, 593] on div "Continue" at bounding box center [487, 852] width 64 height 16
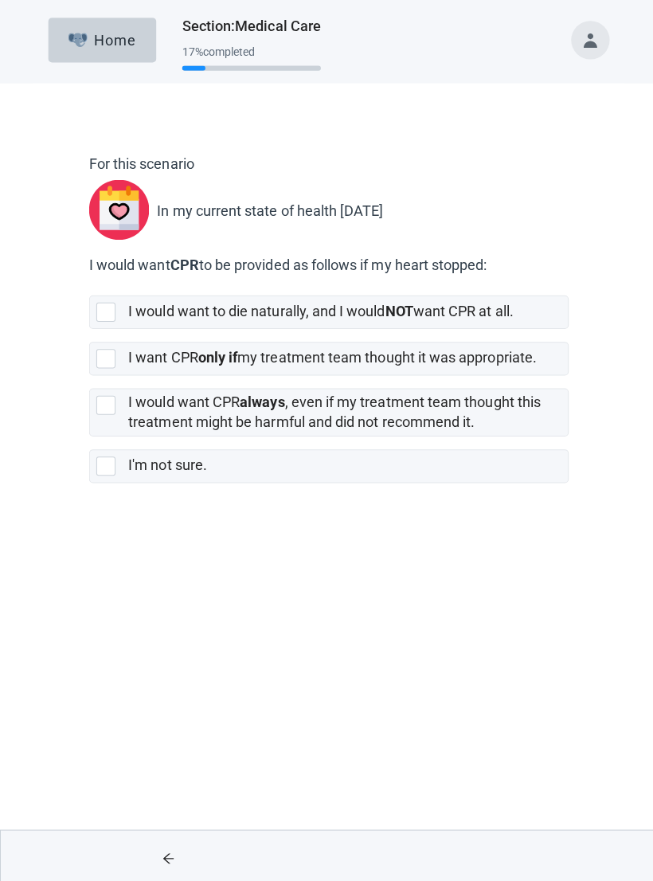
click at [34, 312] on div "For this scenario In my current state of health [DATE] I would want CPR to be p…" at bounding box center [327, 339] width 588 height 449
click at [99, 352] on div "[object Object], checkbox, not selected" at bounding box center [105, 355] width 19 height 19
click at [89, 327] on input "I want CPR only if my treatment team thought it was appropriate." at bounding box center [88, 327] width 1 height 1
checkbox input "true"
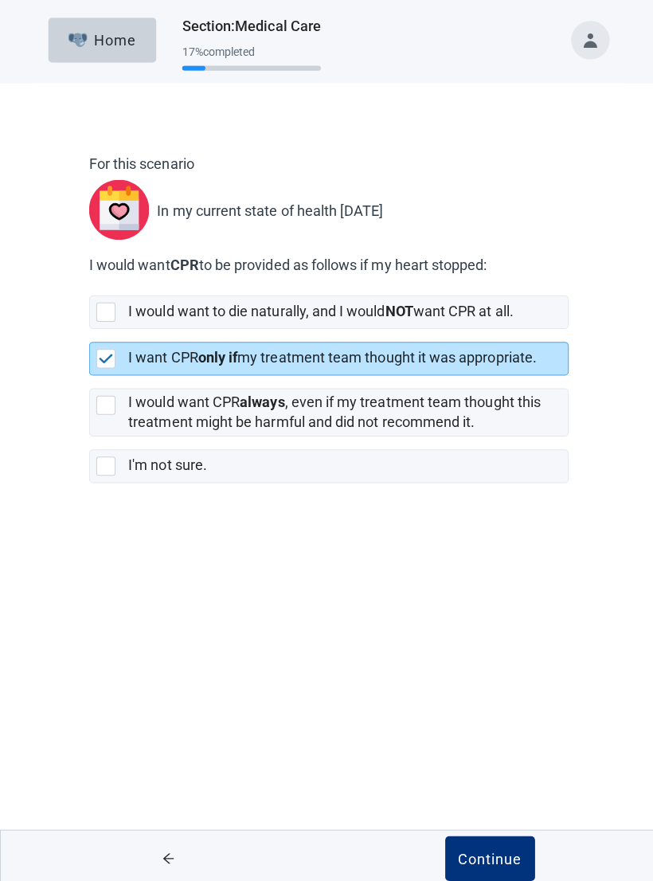
click at [482, 593] on button "Continue" at bounding box center [486, 852] width 89 height 45
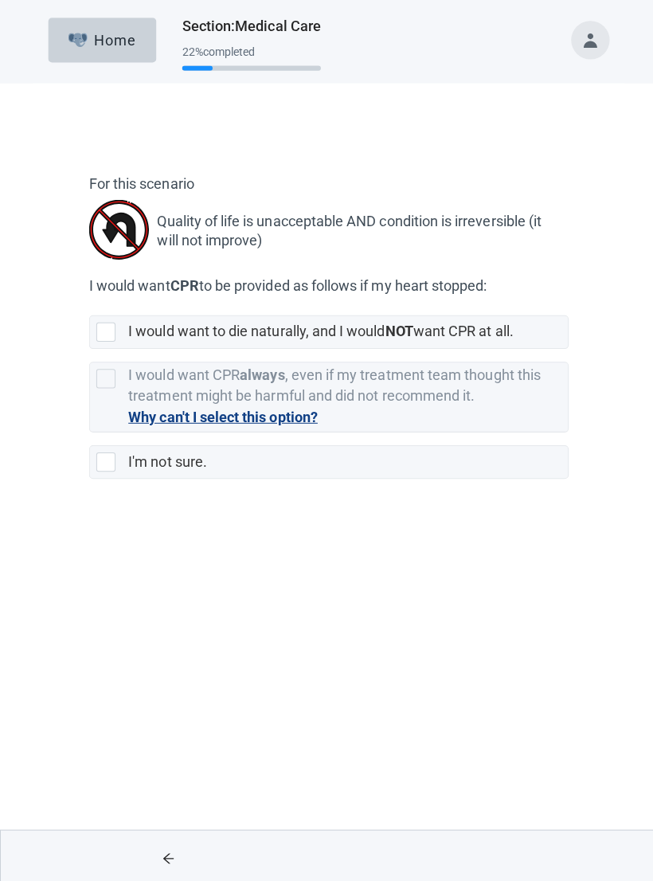
click at [103, 307] on div "[object Object], checkbox, not selected" at bounding box center [105, 309] width 19 height 19
click at [89, 281] on input "I would want to die naturally, and I would NOT want CPR at all." at bounding box center [88, 280] width 1 height 1
checkbox input "true"
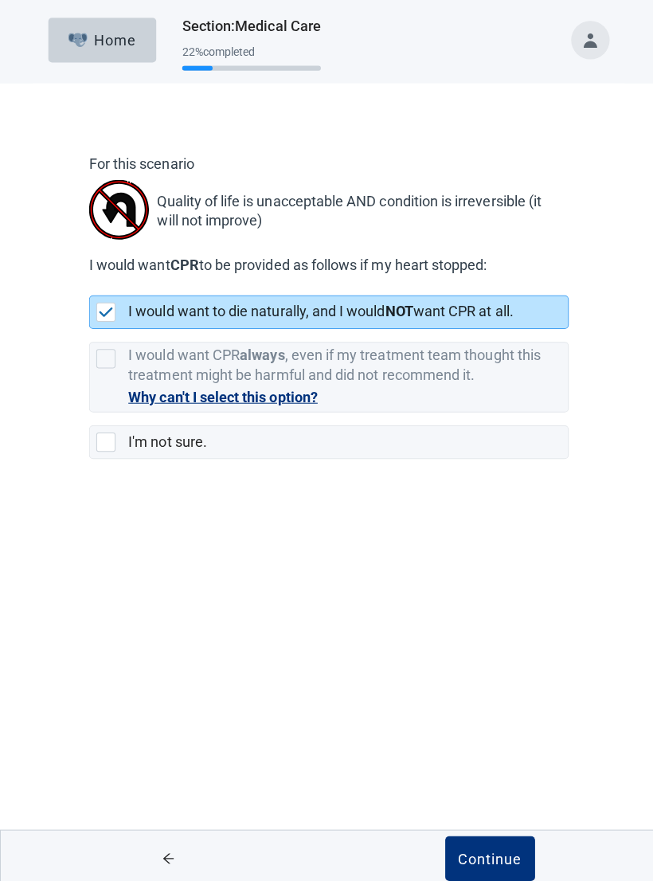
click at [487, 593] on button "Continue" at bounding box center [486, 852] width 89 height 45
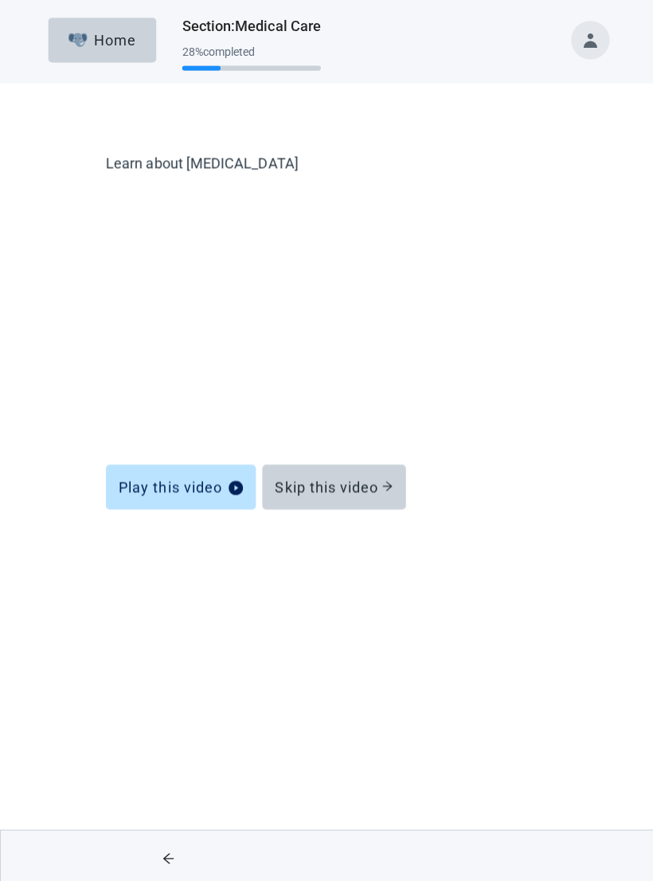
click at [309, 499] on button "Skip this video" at bounding box center [331, 483] width 143 height 45
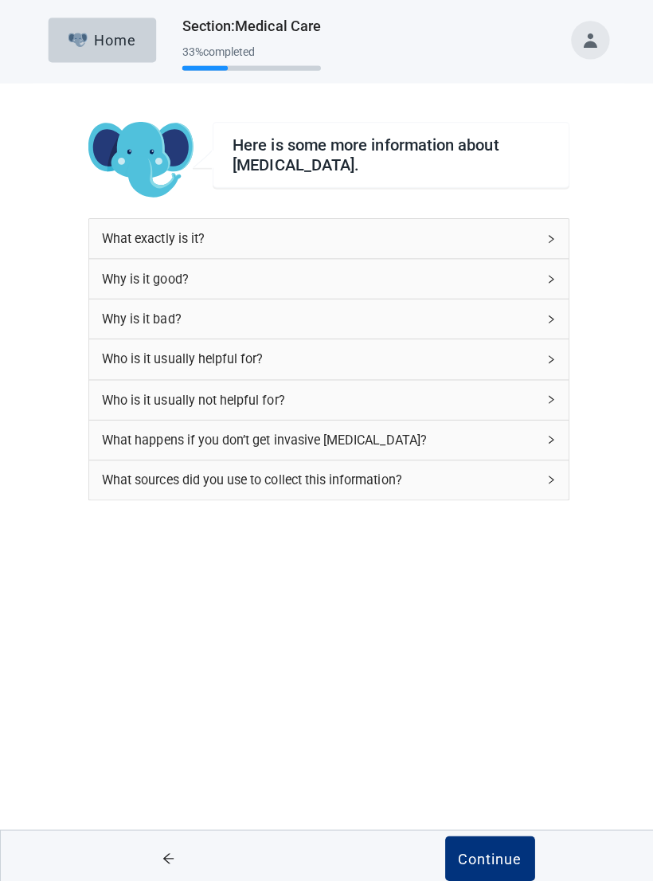
click at [488, 593] on div "Continue" at bounding box center [487, 852] width 64 height 16
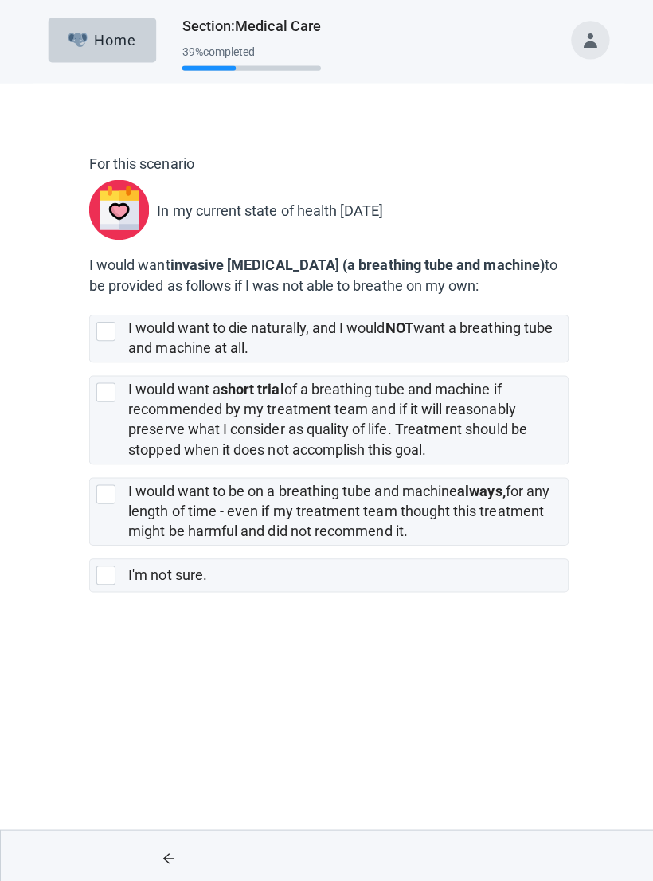
click at [105, 399] on div "[object Object], checkbox, not selected" at bounding box center [105, 389] width 19 height 19
click at [89, 361] on input "I would want a short trial of a breathing tube and machine if recommended by my…" at bounding box center [88, 360] width 1 height 1
checkbox input "true"
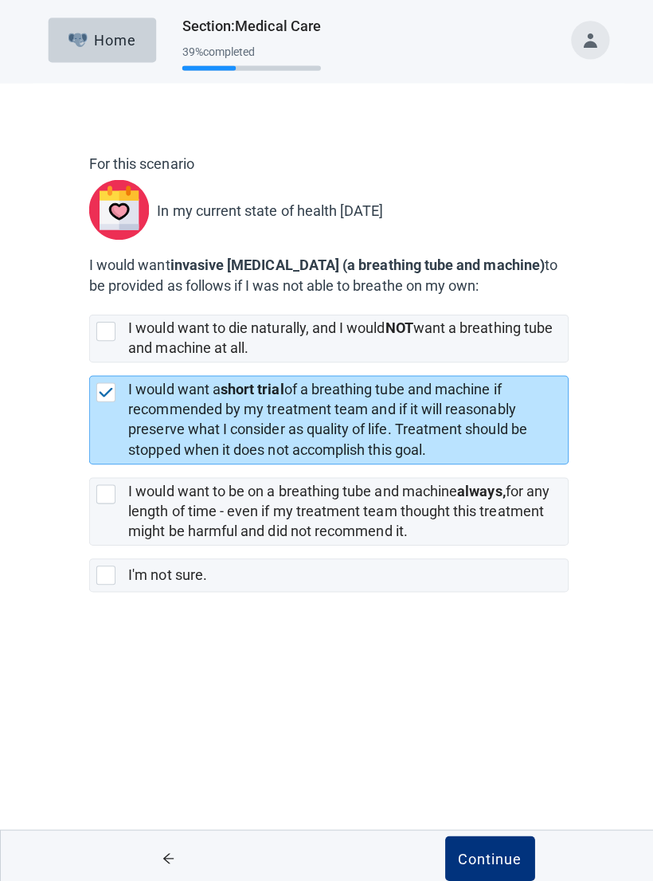
click at [472, 593] on div "Continue" at bounding box center [487, 852] width 64 height 16
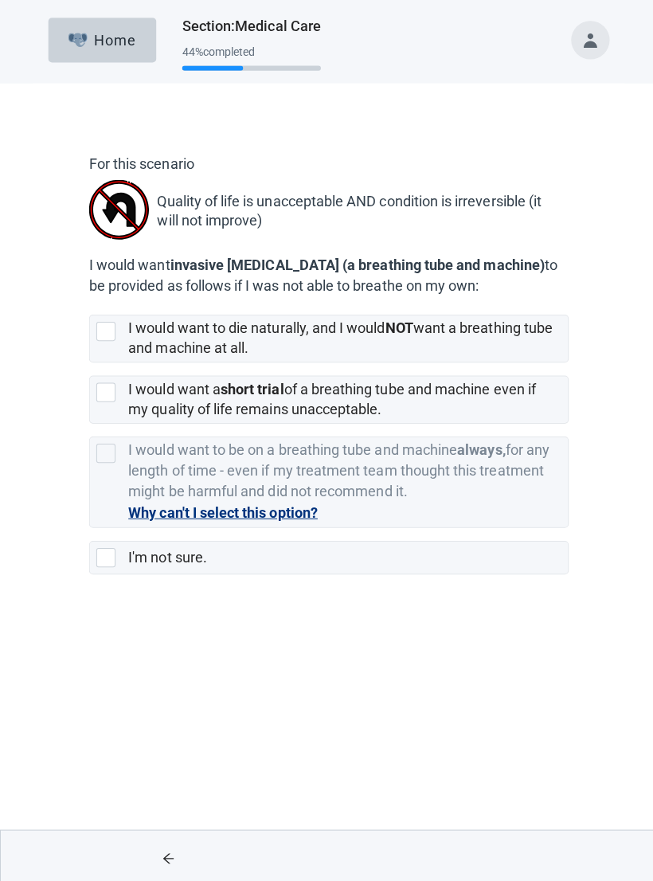
click at [98, 339] on div "[object Object], checkbox, not selected" at bounding box center [105, 328] width 19 height 19
click at [89, 300] on input "I would want to die naturally, and I would NOT want a breathing tube and machin…" at bounding box center [88, 299] width 1 height 1
checkbox input "true"
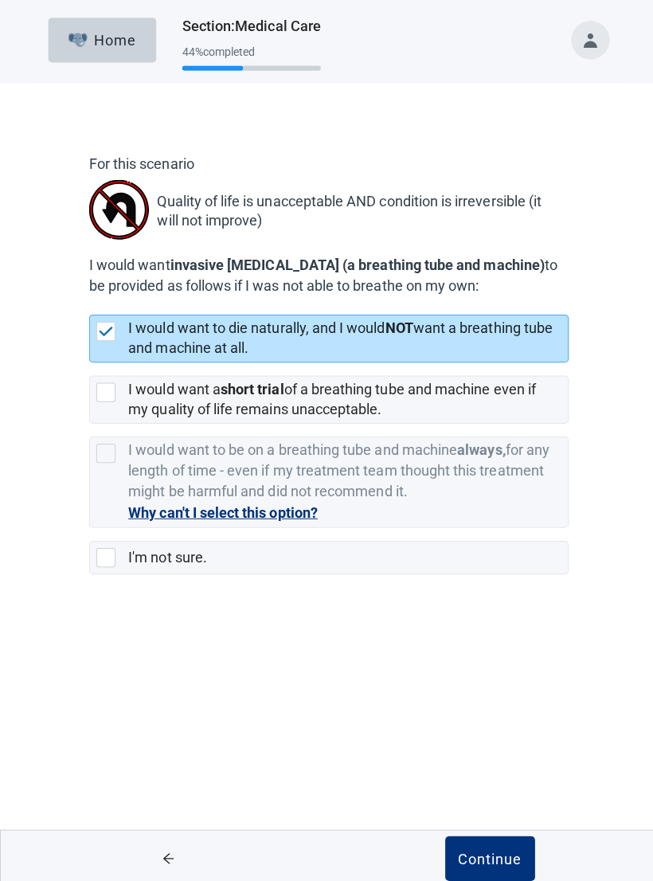
click at [482, 593] on button "Continue" at bounding box center [486, 852] width 89 height 45
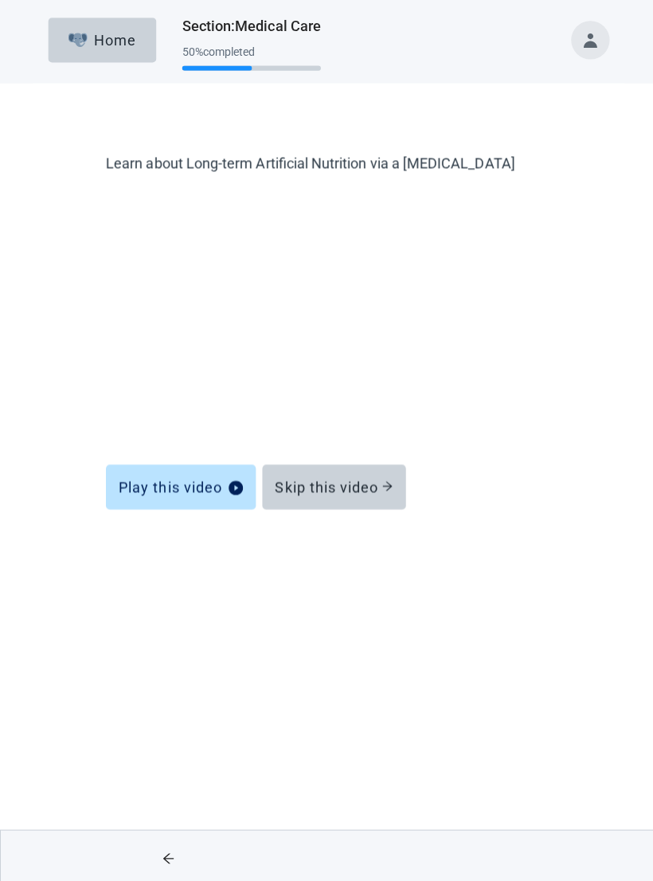
click at [317, 495] on button "Skip this video" at bounding box center [331, 483] width 143 height 45
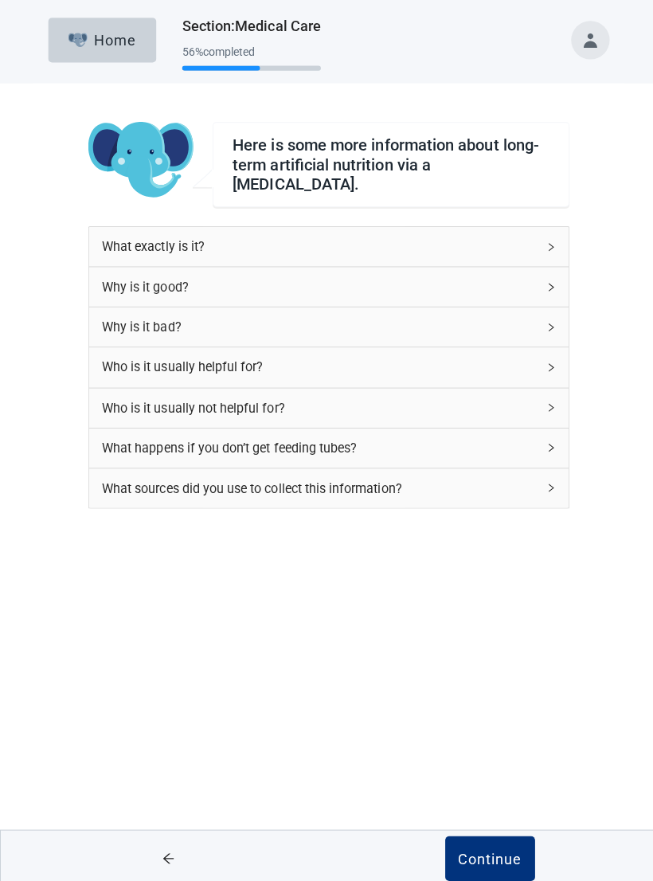
click at [483, 593] on button "Continue" at bounding box center [486, 852] width 89 height 45
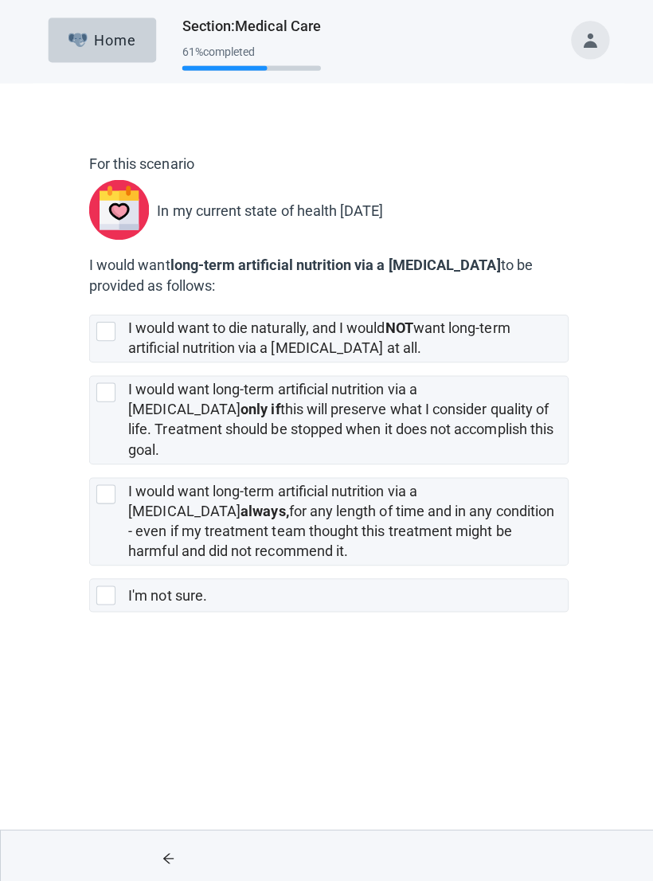
click at [106, 393] on div "[object Object], checkbox, not selected" at bounding box center [105, 389] width 19 height 19
click at [89, 361] on input "I would want long-term artificial nutrition via a [MEDICAL_DATA] only if this w…" at bounding box center [88, 360] width 1 height 1
checkbox input "true"
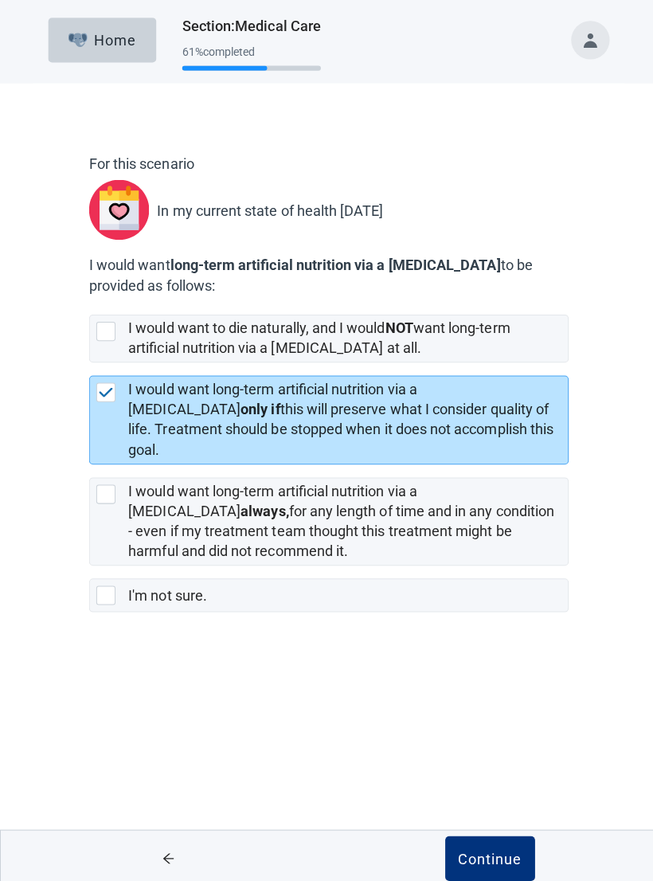
click at [474, 593] on div "Continue" at bounding box center [487, 852] width 64 height 16
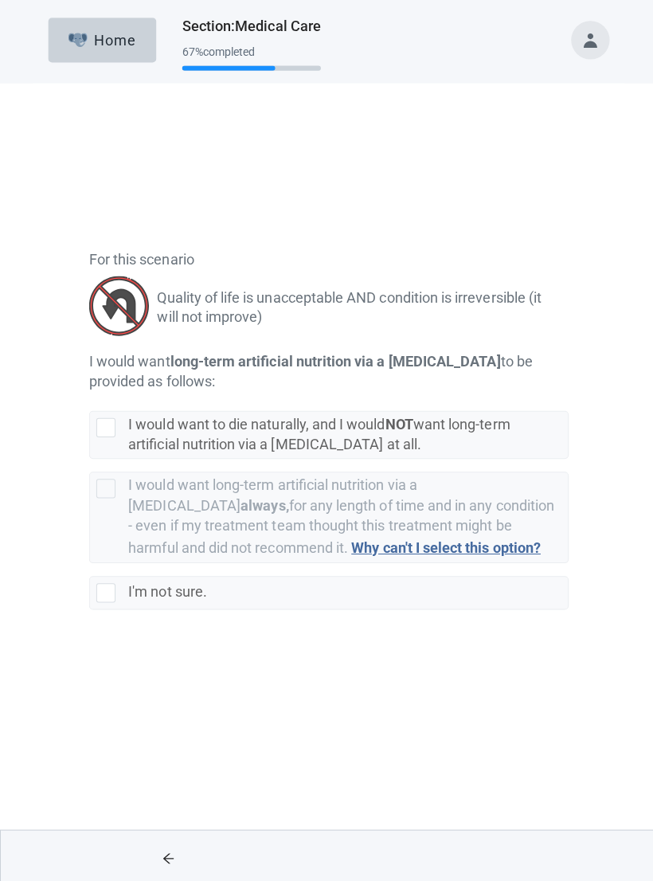
click at [101, 334] on div "[object Object], checkbox, not selected" at bounding box center [105, 328] width 19 height 19
click at [89, 300] on input "I would want to die naturally, and I would NOT want long-term artificial nutrit…" at bounding box center [88, 299] width 1 height 1
checkbox input "true"
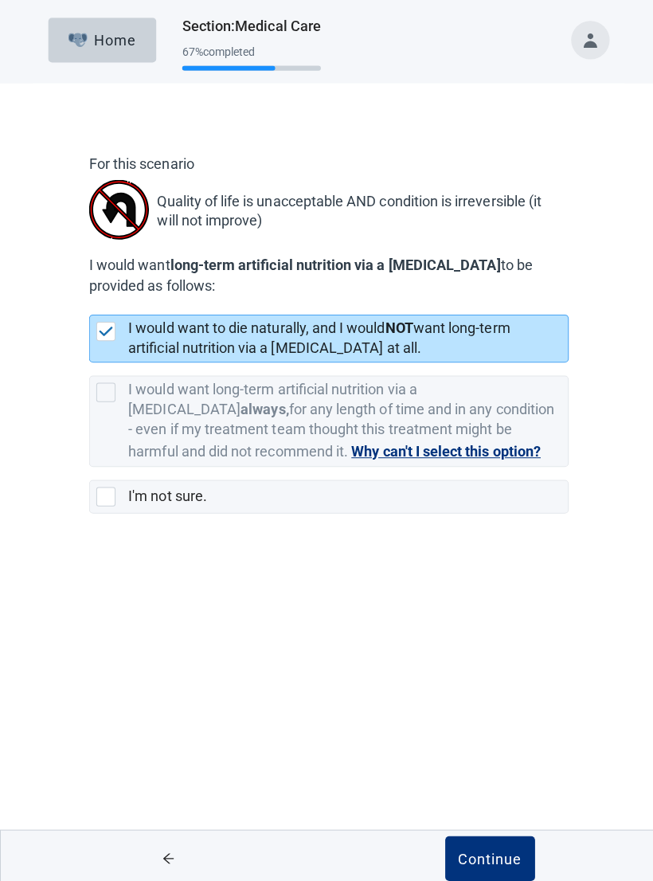
click at [482, 593] on button "Continue" at bounding box center [486, 852] width 89 height 45
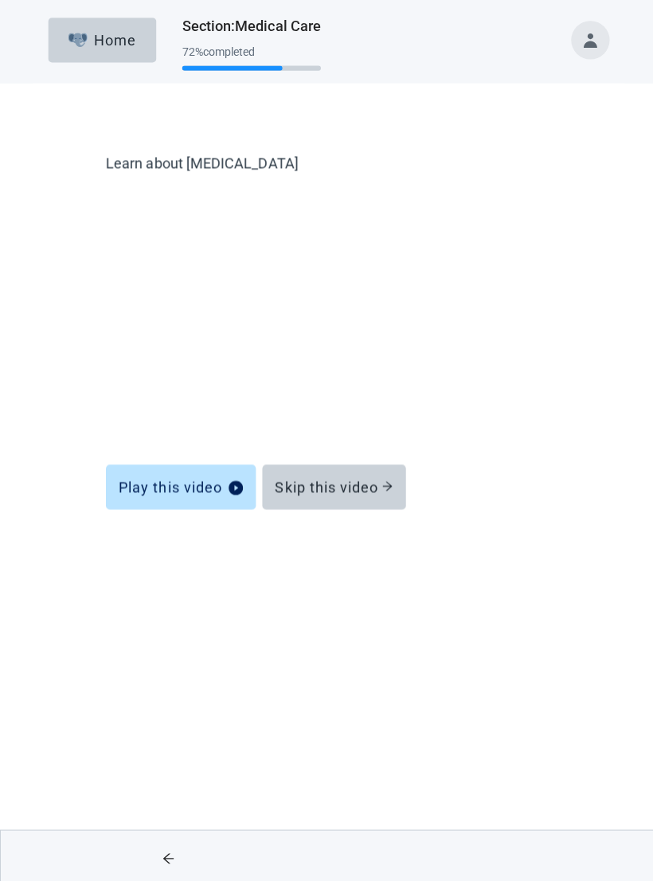
click at [336, 487] on div "Skip this video" at bounding box center [331, 484] width 117 height 16
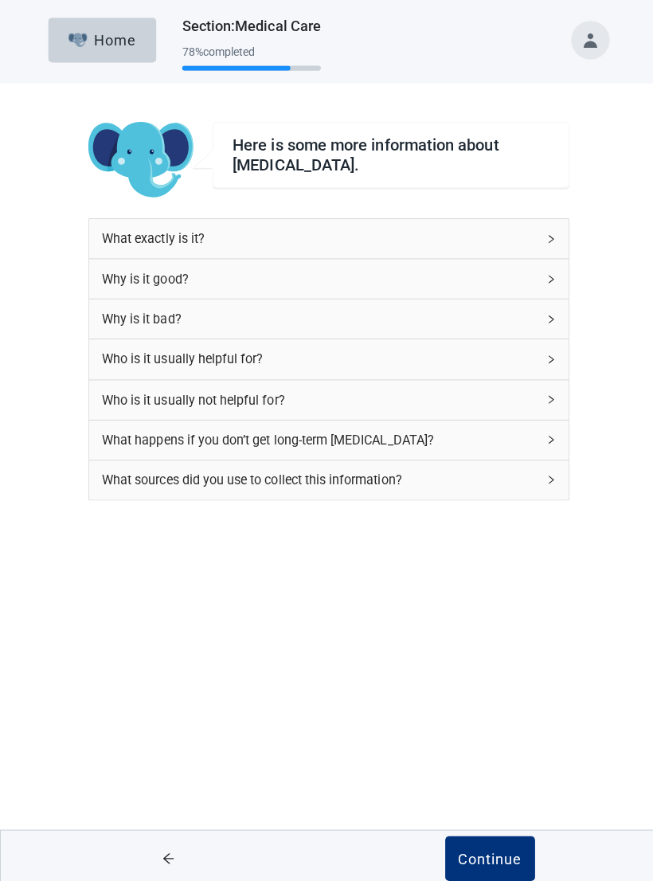
click at [491, 593] on div "Continue" at bounding box center [487, 852] width 64 height 16
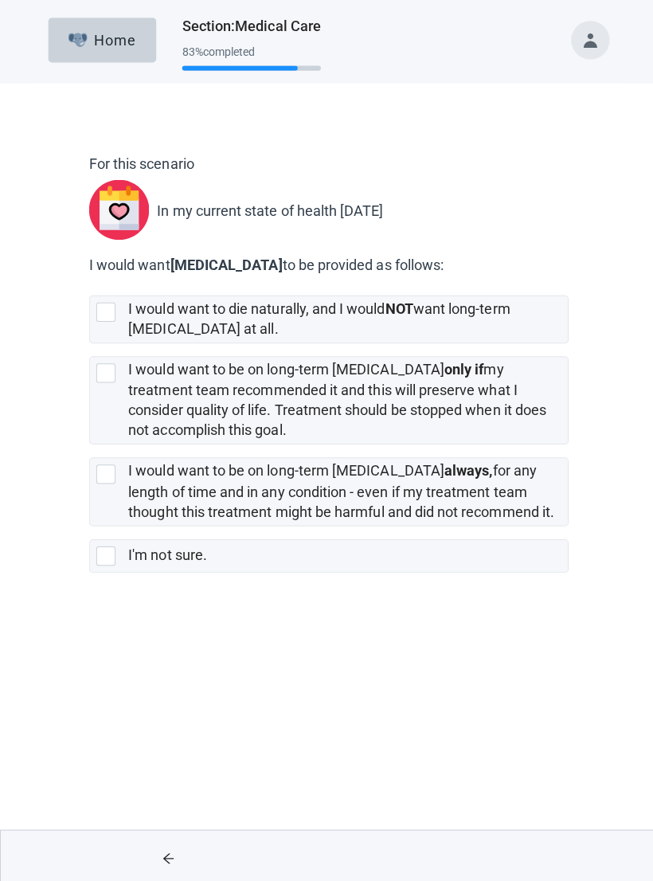
click at [104, 374] on div "[object Object], checkbox, not selected" at bounding box center [105, 370] width 19 height 19
click at [89, 342] on input "I would want to be on long-term [MEDICAL_DATA] only if my treatment team recomm…" at bounding box center [88, 341] width 1 height 1
checkbox input "true"
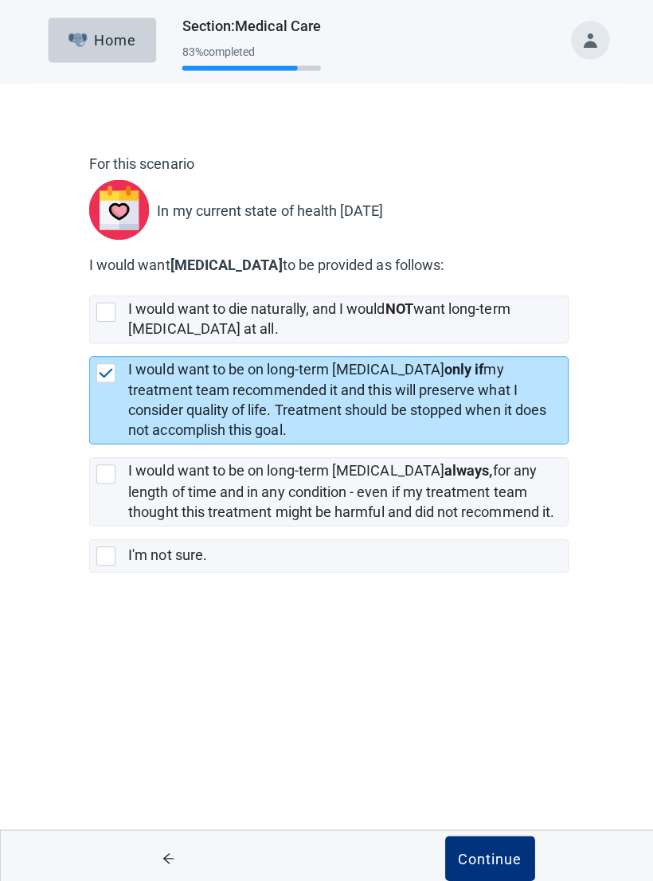
click at [475, 593] on div "Continue" at bounding box center [487, 852] width 64 height 16
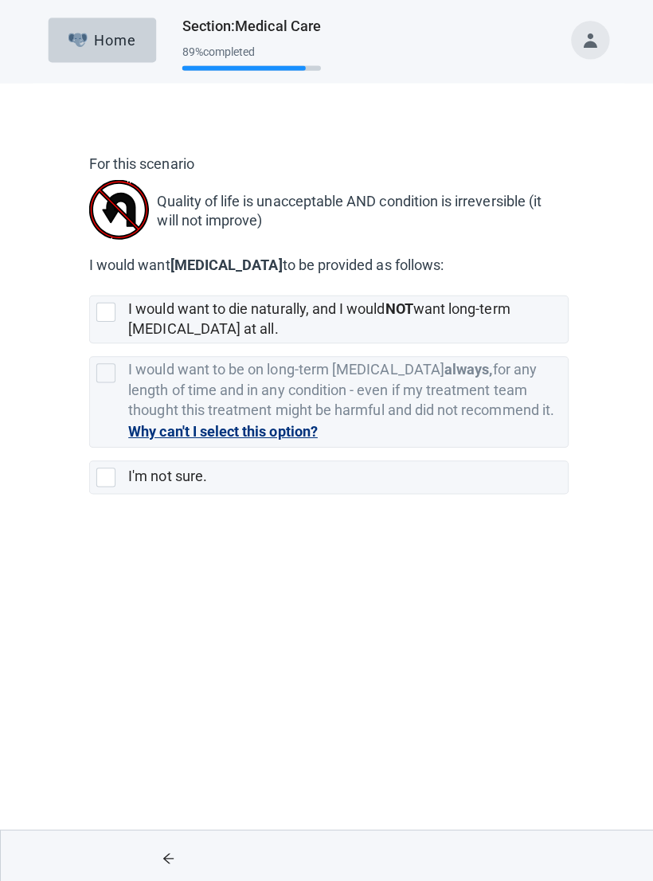
click at [106, 310] on div "[object Object], checkbox, not selected" at bounding box center [105, 309] width 19 height 19
click at [89, 281] on input "I would want to die naturally, and I would NOT want long-term [MEDICAL_DATA] at…" at bounding box center [88, 280] width 1 height 1
checkbox input "true"
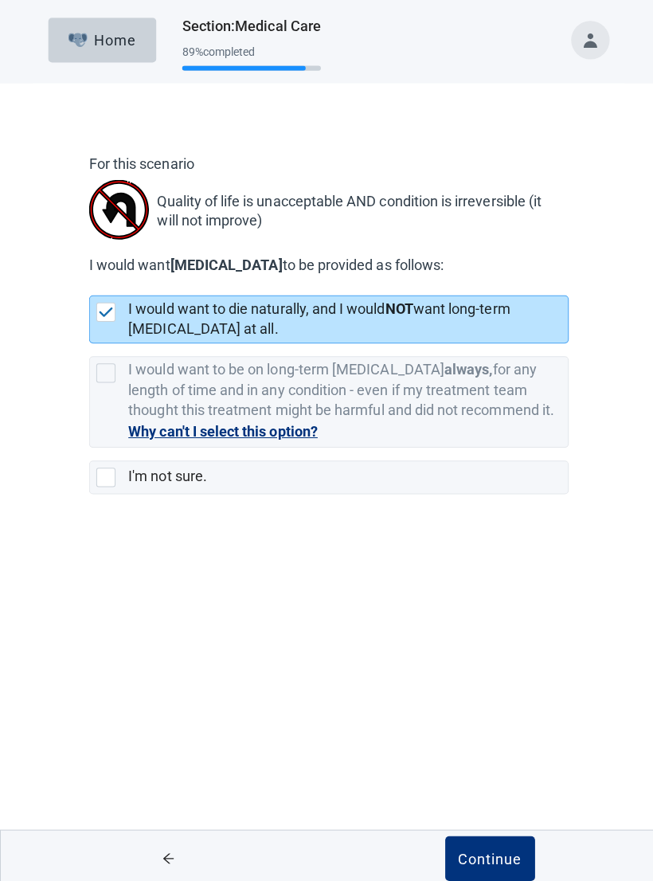
click at [480, 593] on div "Continue" at bounding box center [487, 852] width 64 height 16
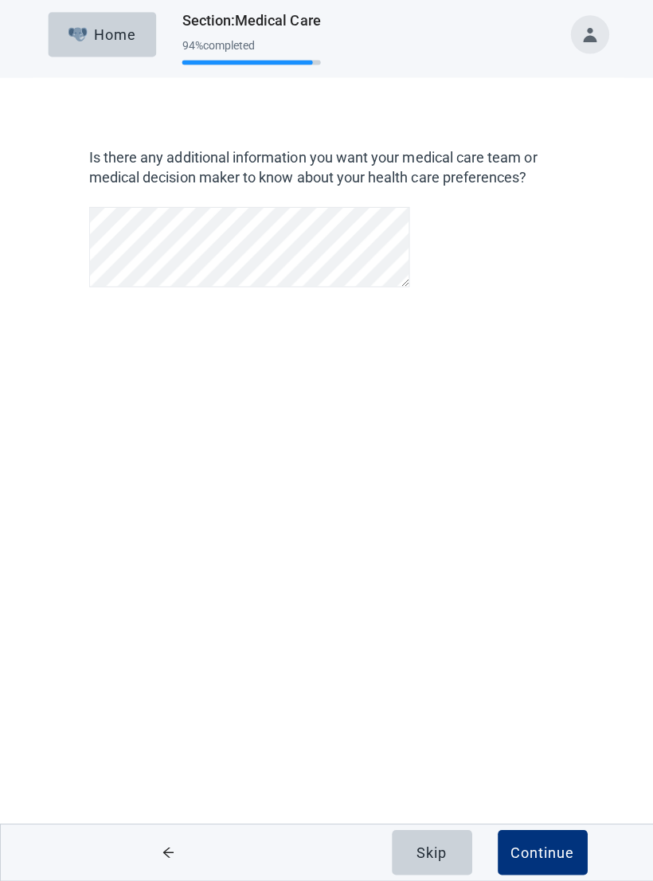
scroll to position [106, 0]
click at [549, 593] on div "Continue" at bounding box center [539, 852] width 64 height 16
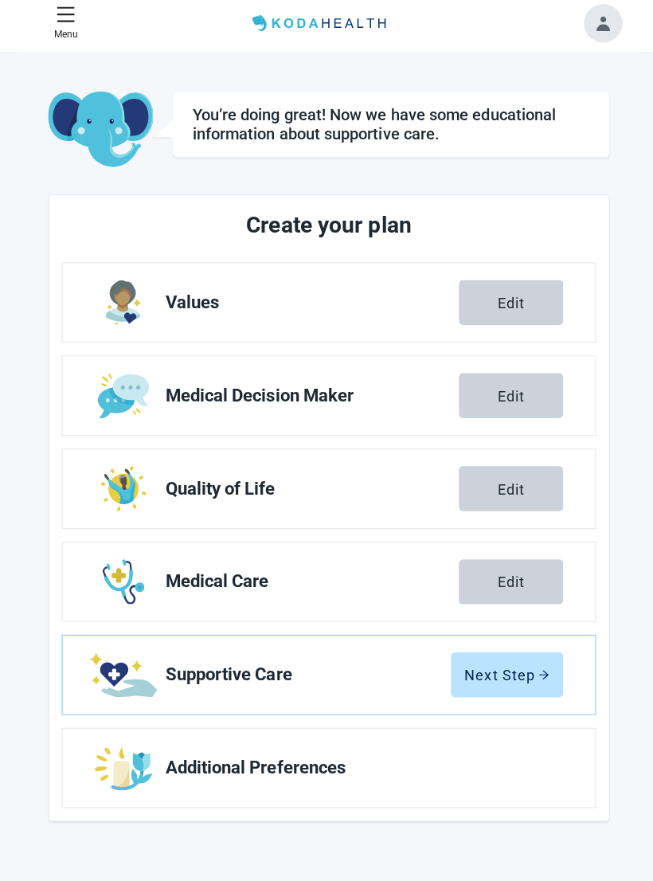
click at [512, 593] on div "Next Step" at bounding box center [503, 675] width 84 height 16
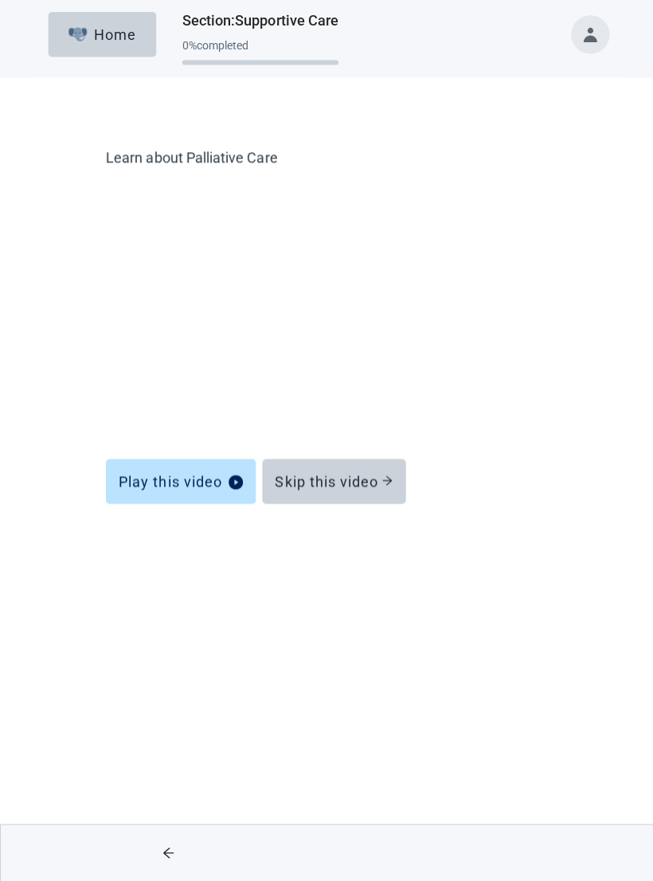
click at [362, 476] on div "Skip this video" at bounding box center [331, 484] width 117 height 16
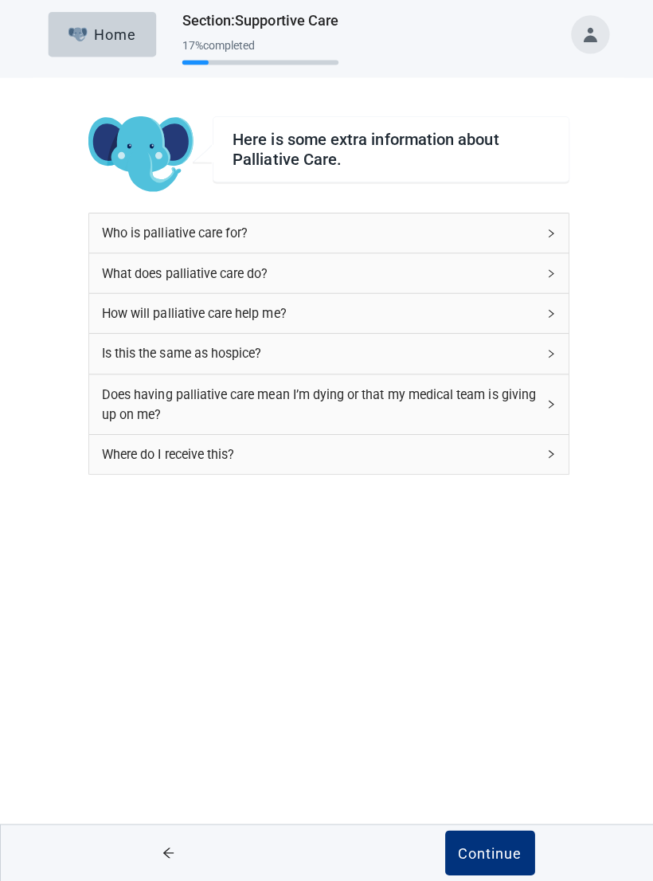
click at [498, 593] on button "Continue" at bounding box center [486, 852] width 89 height 45
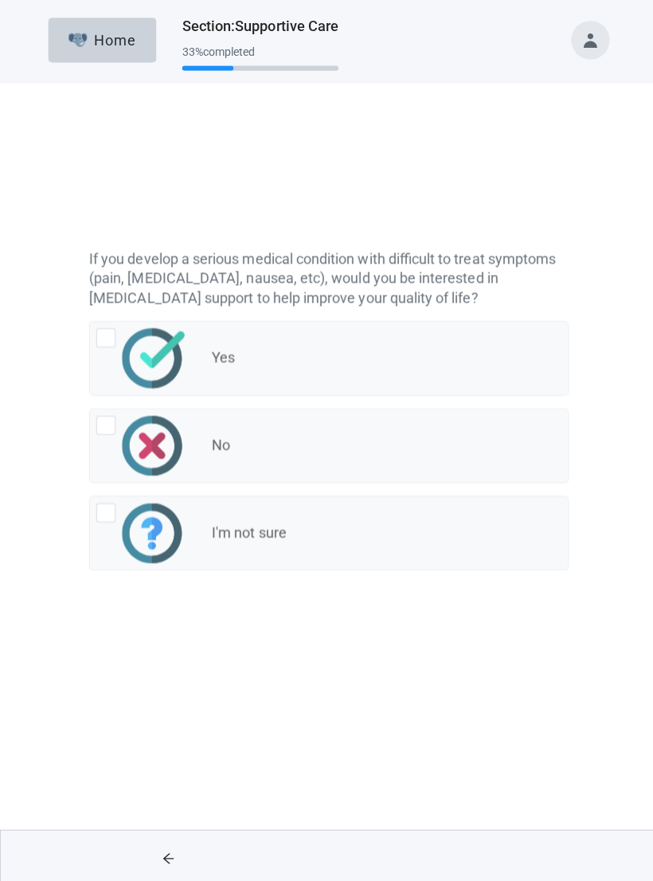
click at [108, 252] on div "Yes, radio button, not checked" at bounding box center [105, 248] width 19 height 19
click at [89, 233] on input "Yes" at bounding box center [88, 232] width 1 height 1
radio input "true"
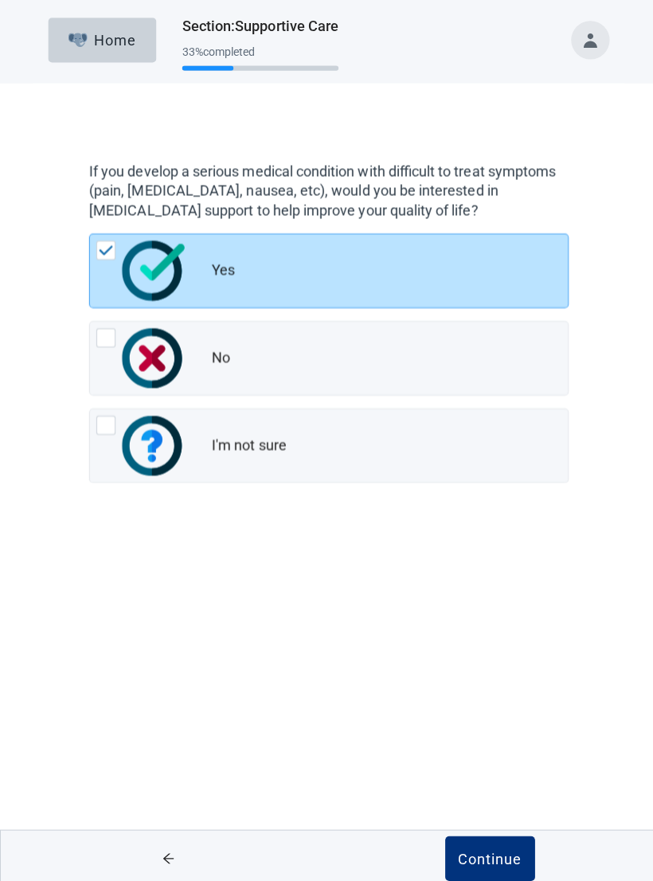
click at [503, 593] on div "Continue" at bounding box center [487, 852] width 64 height 16
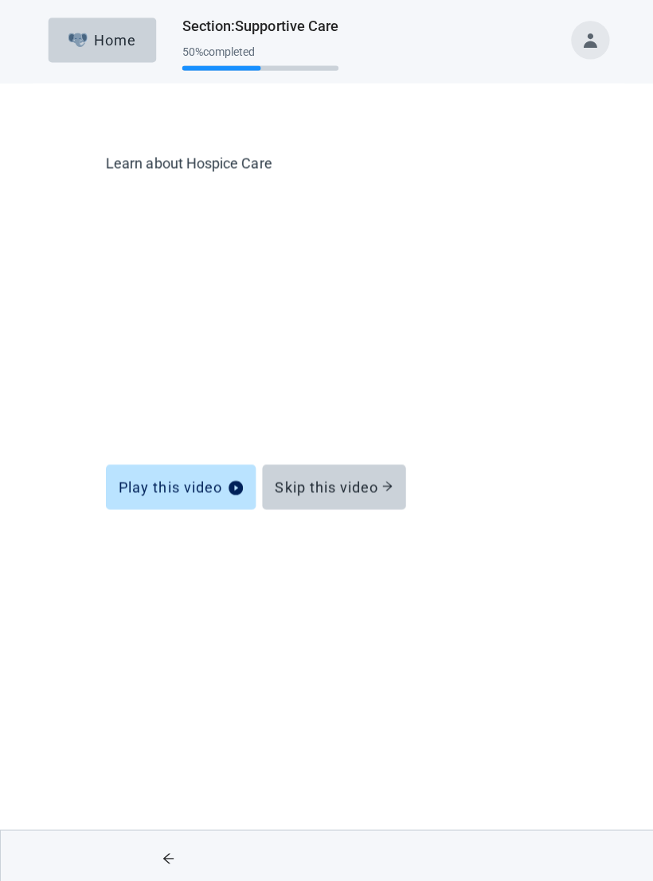
click at [364, 483] on div "Skip this video" at bounding box center [331, 484] width 117 height 16
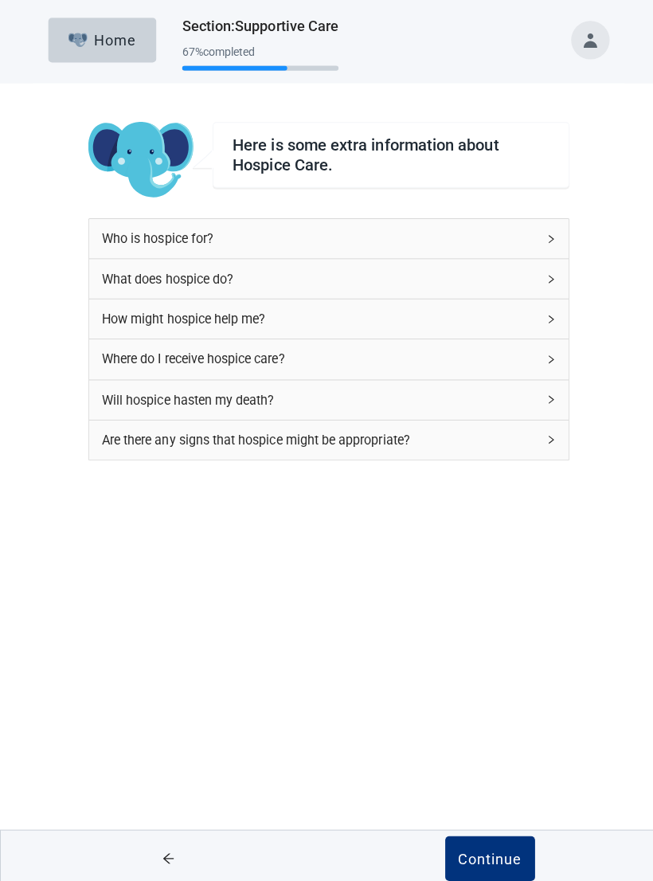
click at [502, 593] on div "Continue" at bounding box center [487, 852] width 64 height 16
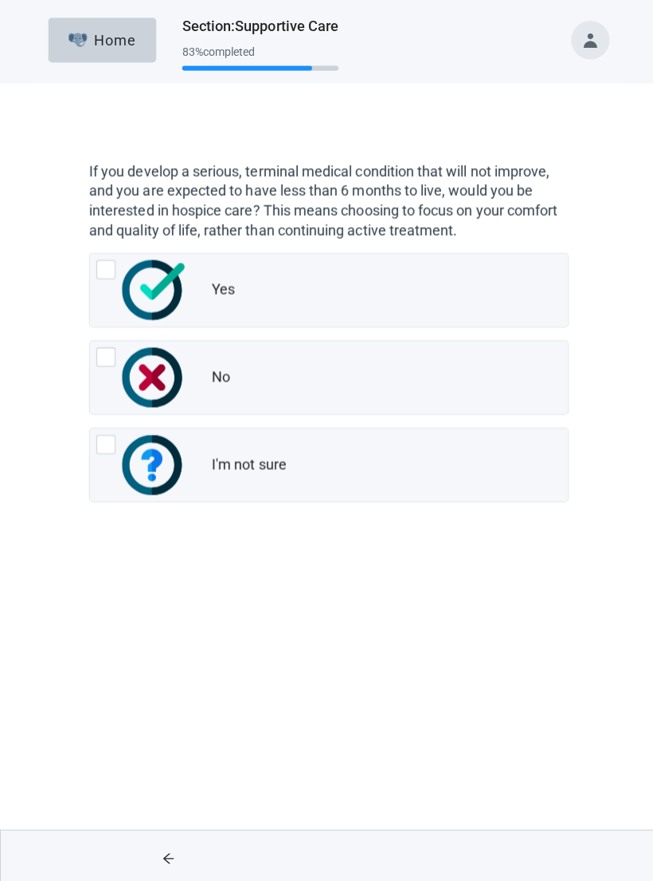
click at [109, 355] on div "No, radio button, not checked" at bounding box center [105, 354] width 19 height 19
click at [89, 339] on input "No" at bounding box center [88, 338] width 1 height 1
radio input "true"
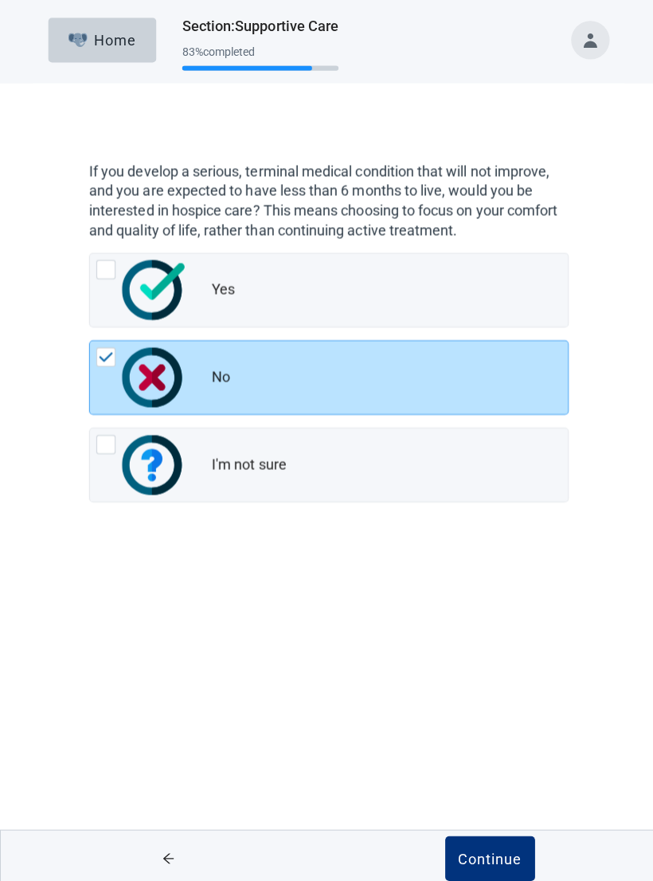
click at [498, 593] on div "Continue" at bounding box center [487, 852] width 64 height 16
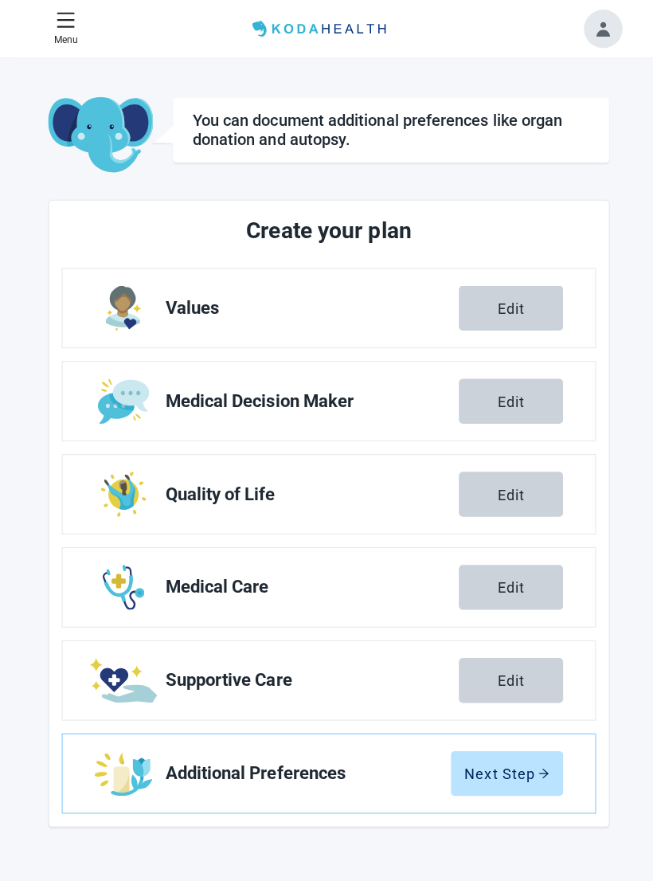
click at [503, 593] on div "Next Step" at bounding box center [503, 768] width 84 height 16
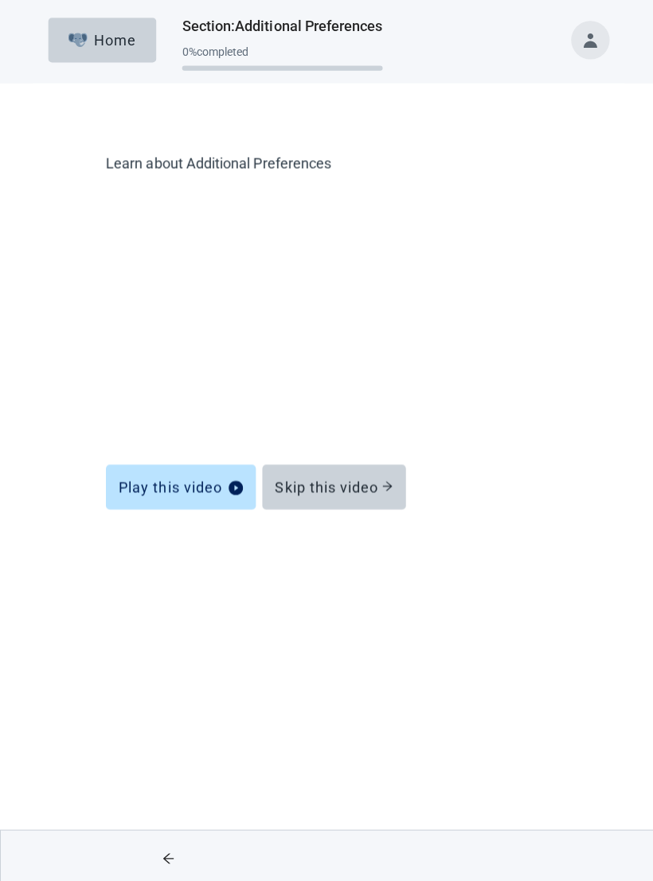
click at [378, 481] on div "Skip this video" at bounding box center [331, 484] width 117 height 16
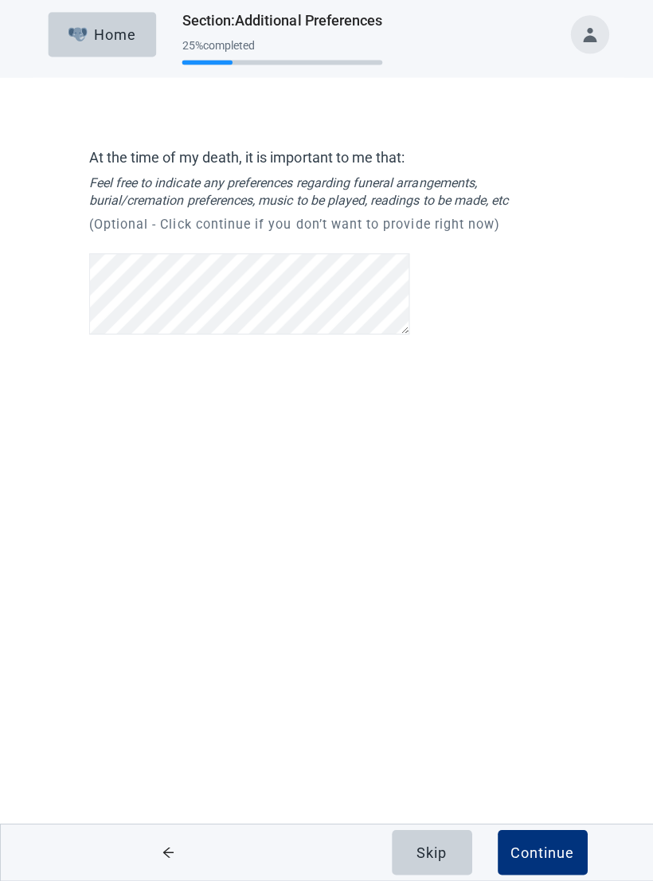
scroll to position [218, 0]
click at [548, 593] on div "Continue" at bounding box center [539, 852] width 64 height 16
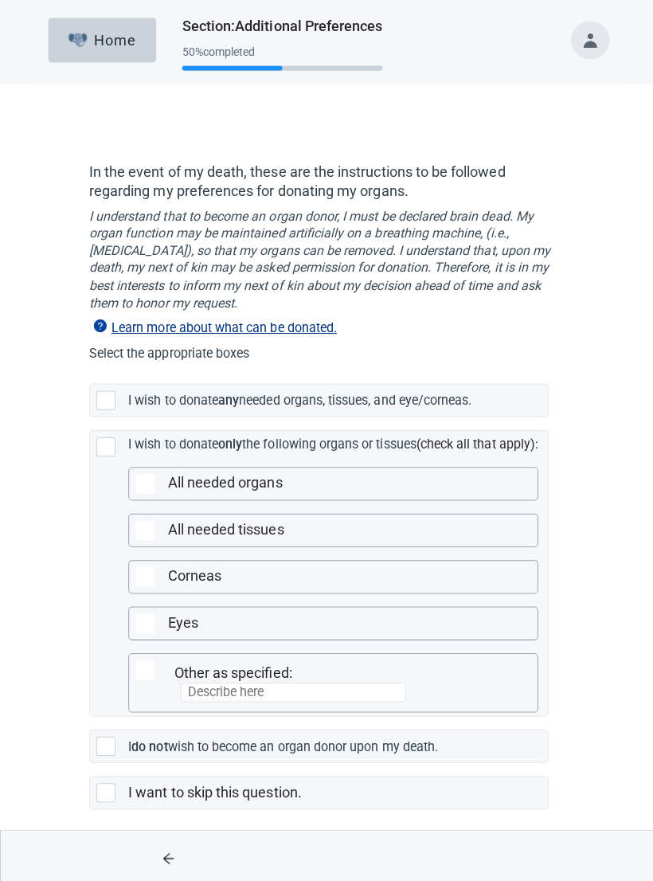
click at [112, 593] on div "Main content" at bounding box center [105, 740] width 19 height 19
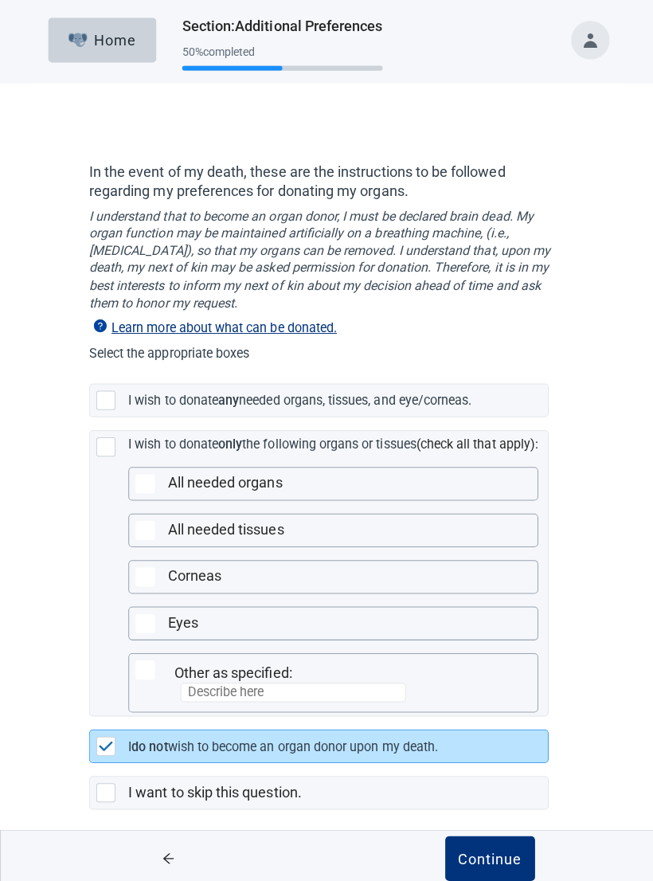
click at [494, 593] on div "Continue" at bounding box center [487, 852] width 64 height 16
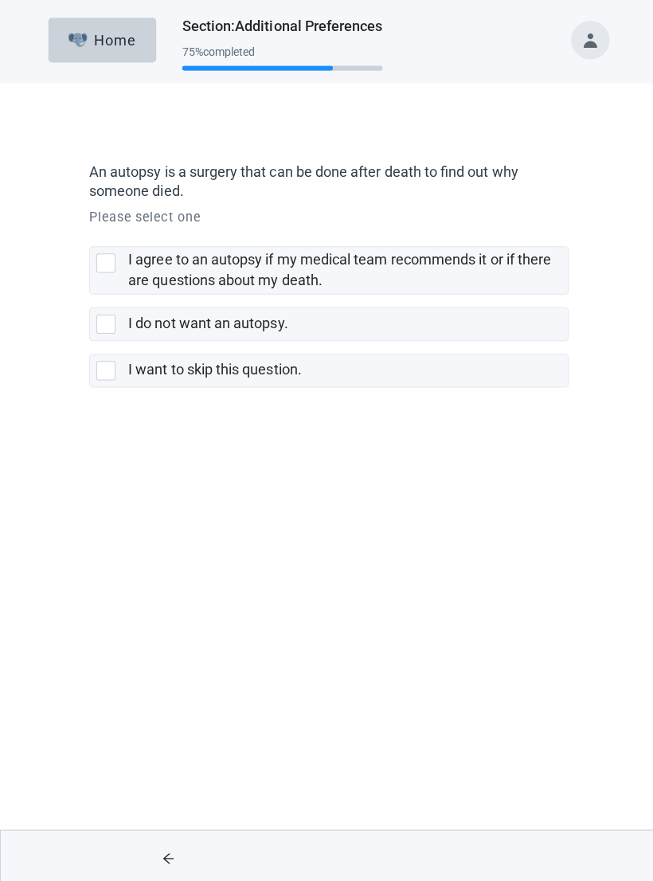
click at [105, 269] on div "I agree to an autopsy if my medical team recommends it or if there are question…" at bounding box center [105, 261] width 19 height 19
click at [89, 233] on input "I agree to an autopsy if my medical team recommends it or if there are question…" at bounding box center [88, 232] width 1 height 1
checkbox input "true"
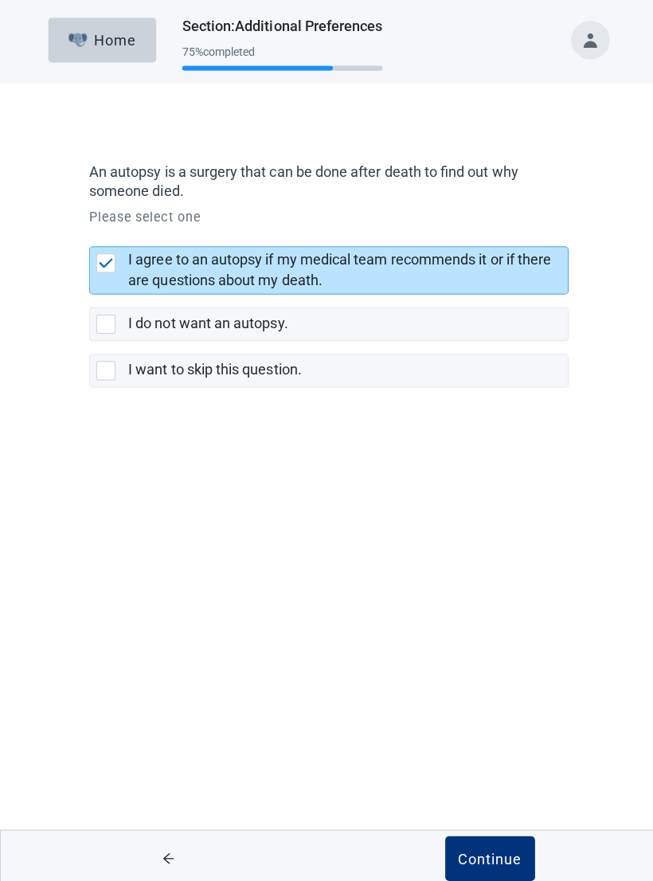
click at [496, 593] on div "Continue" at bounding box center [487, 852] width 64 height 16
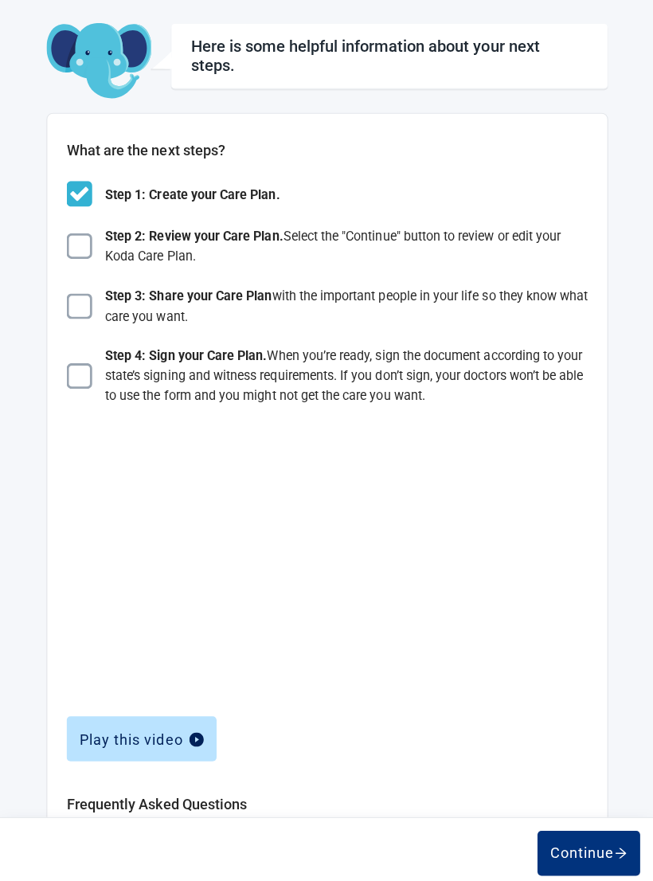
scroll to position [78, 0]
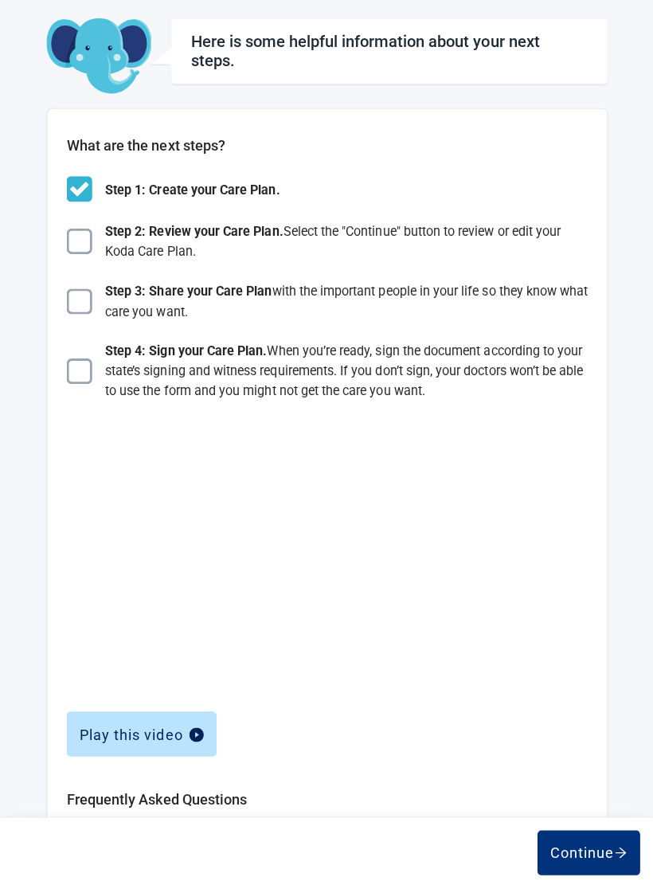
click at [593, 593] on div "Continue" at bounding box center [586, 847] width 76 height 16
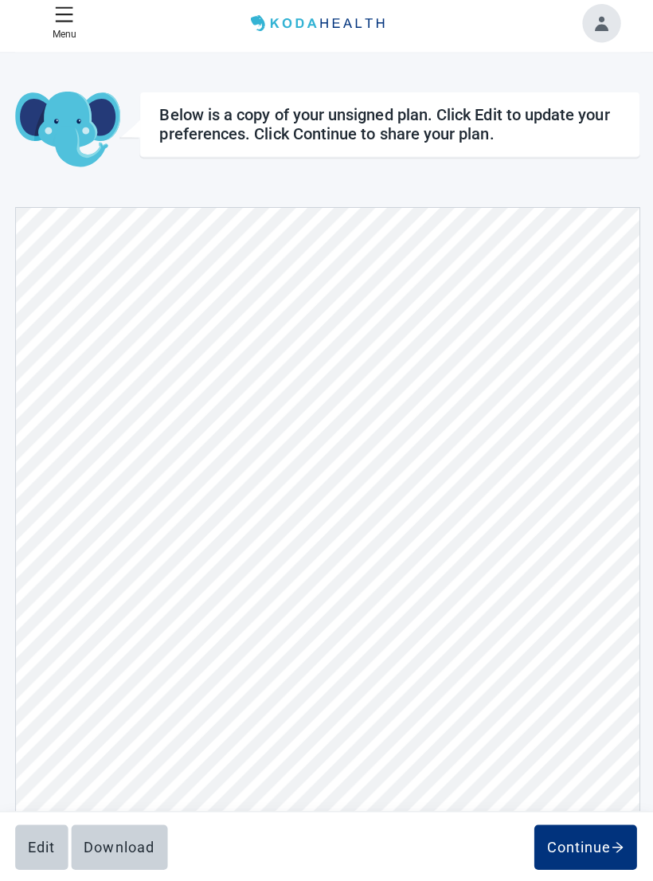
scroll to position [1214, 0]
click at [597, 593] on button "Continue" at bounding box center [583, 846] width 102 height 45
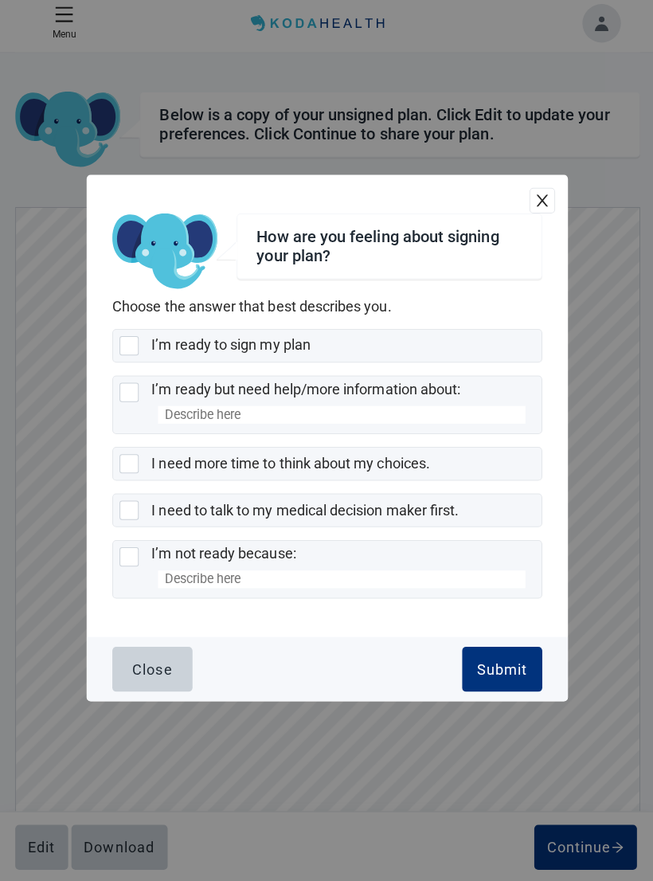
click at [155, 593] on button "Close" at bounding box center [153, 670] width 80 height 45
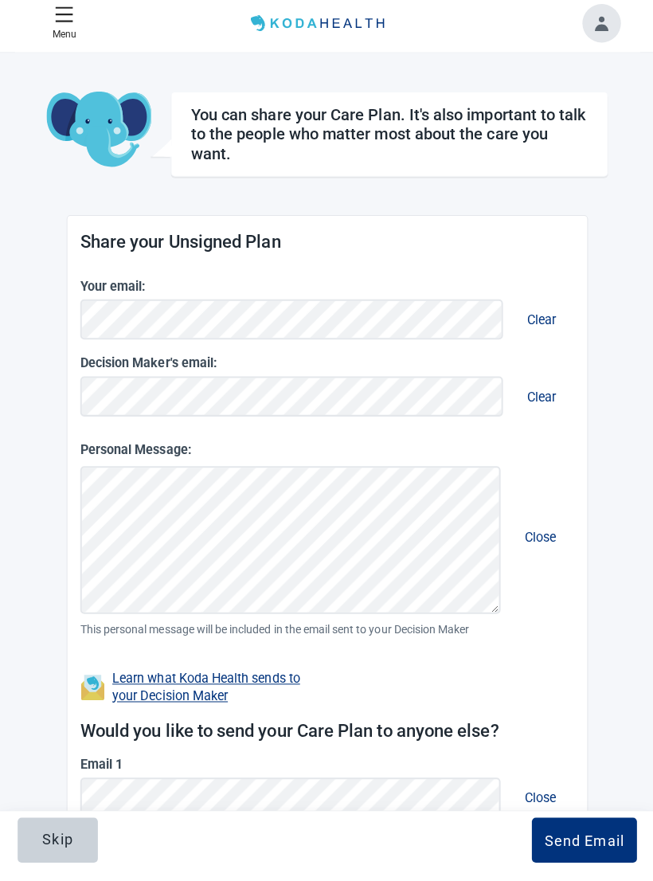
click at [65, 593] on div "Skip" at bounding box center [59, 839] width 30 height 16
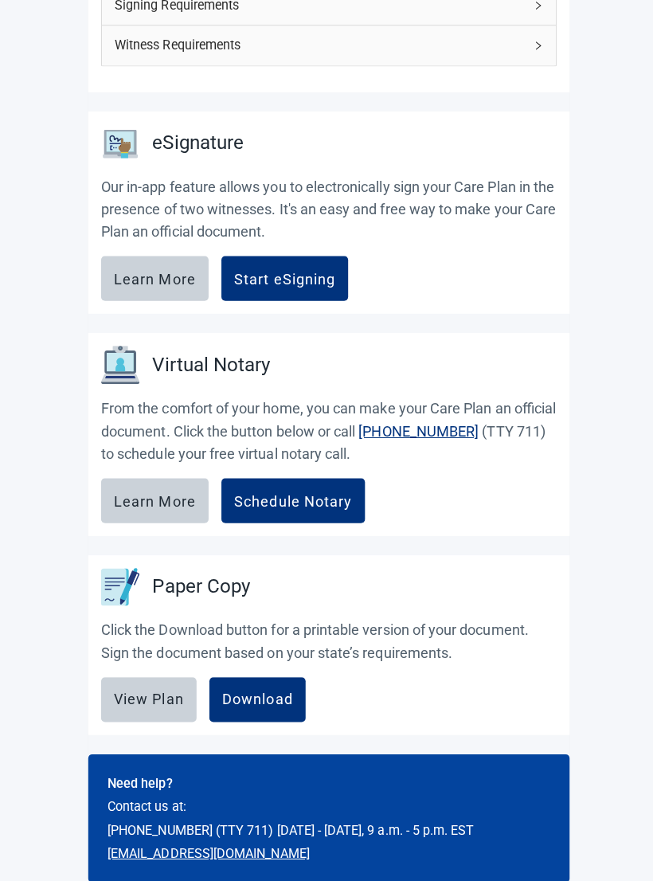
scroll to position [319, 0]
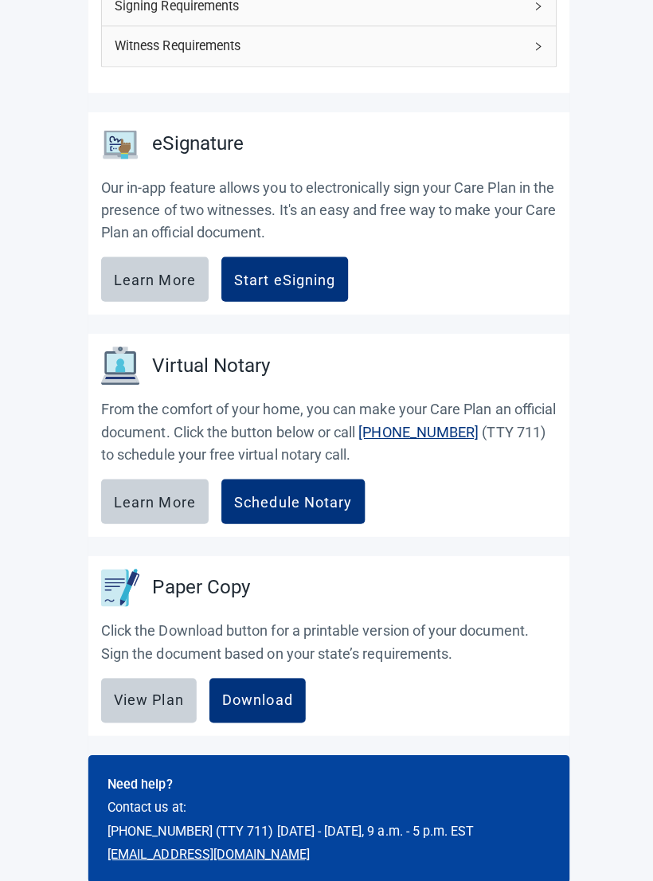
click at [168, 593] on div "View Plan" at bounding box center [147, 695] width 69 height 16
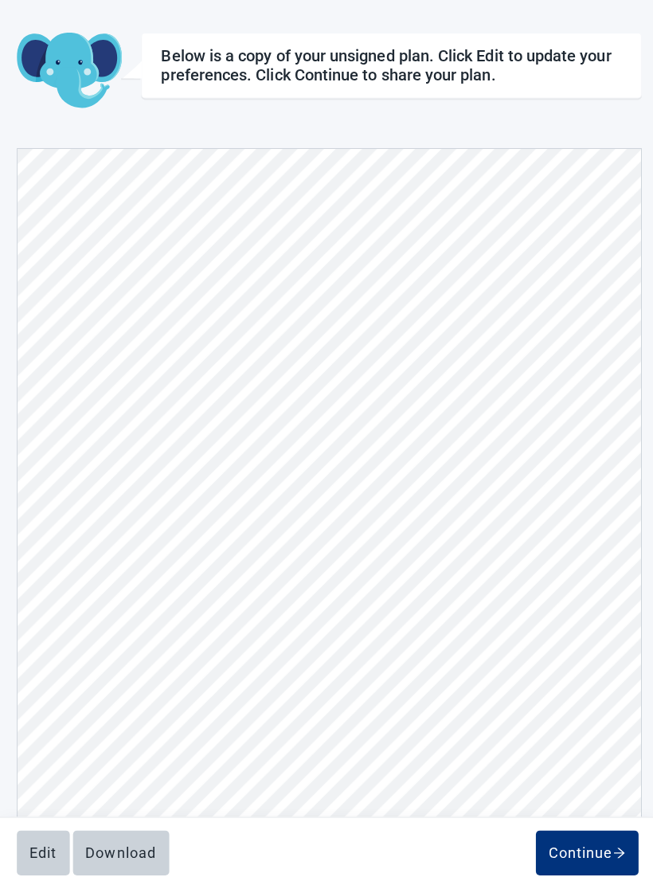
scroll to position [2668, 0]
click at [597, 593] on div "Continue" at bounding box center [583, 847] width 76 height 16
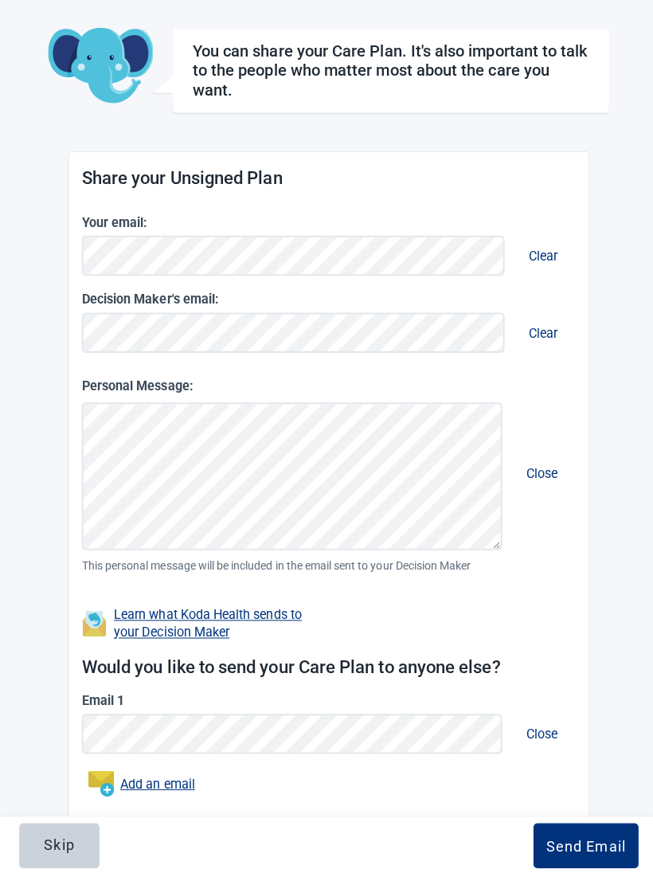
scroll to position [82, 0]
click at [69, 593] on div "Skip" at bounding box center [59, 839] width 30 height 16
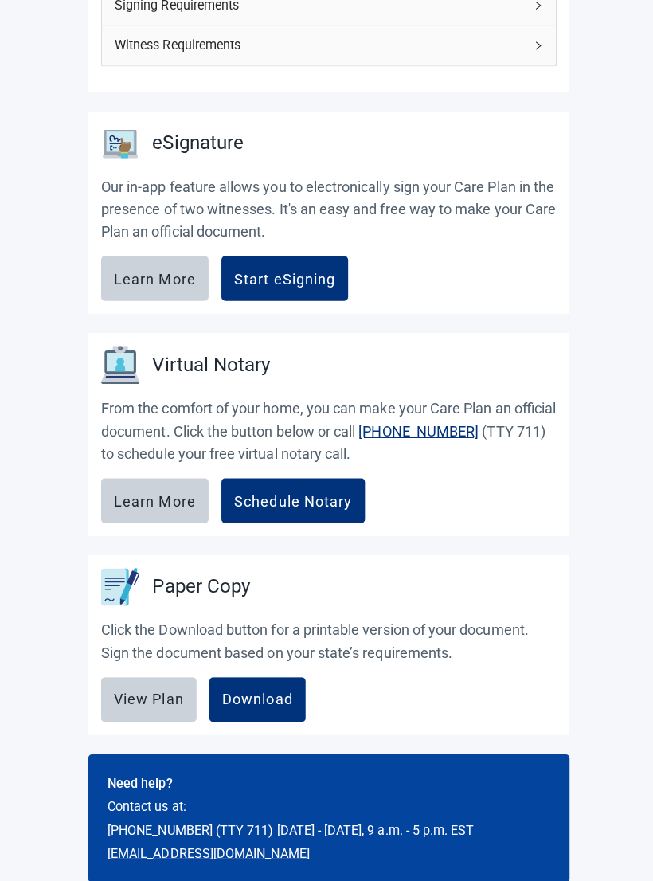
scroll to position [319, 0]
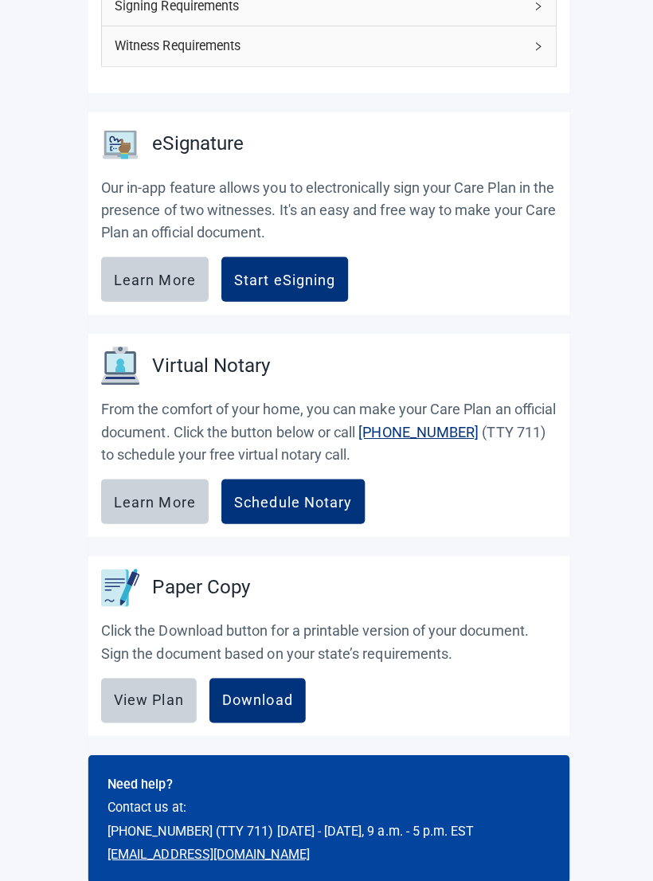
click at [162, 593] on div "View Plan" at bounding box center [147, 695] width 69 height 16
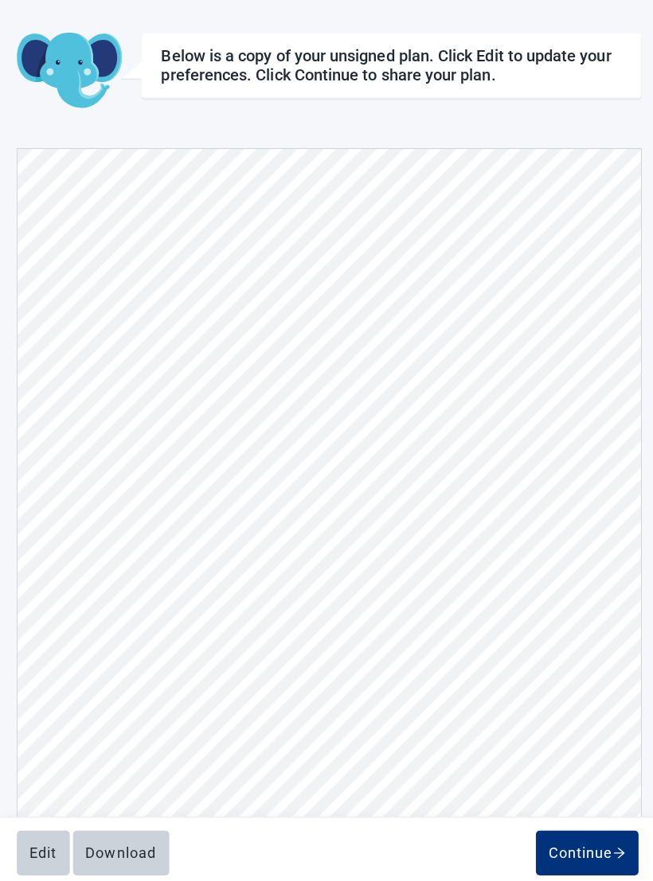
scroll to position [8309, 0]
click at [597, 593] on div "Continue" at bounding box center [583, 847] width 76 height 16
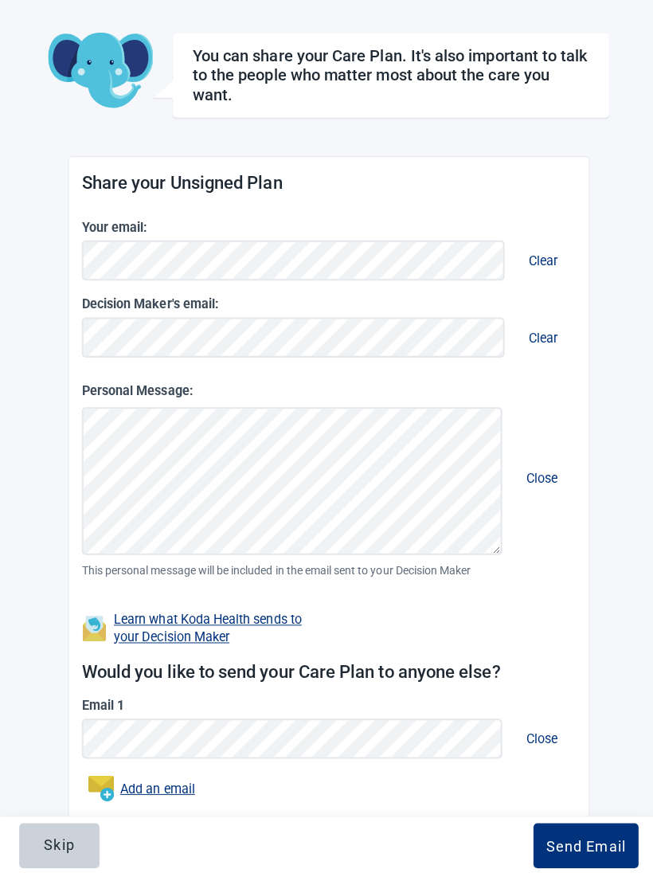
click at [72, 593] on div "Skip" at bounding box center [59, 839] width 30 height 16
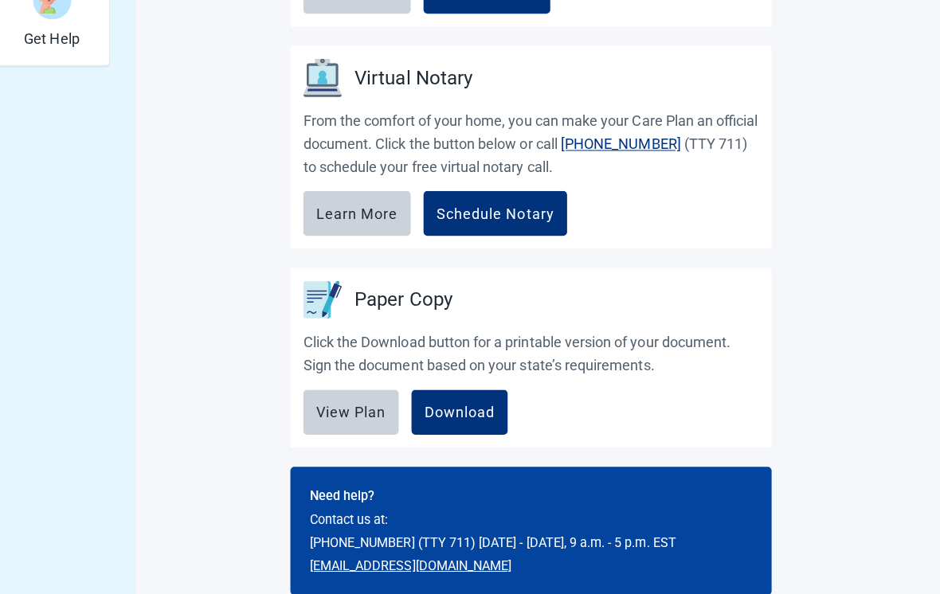
scroll to position [604, 0]
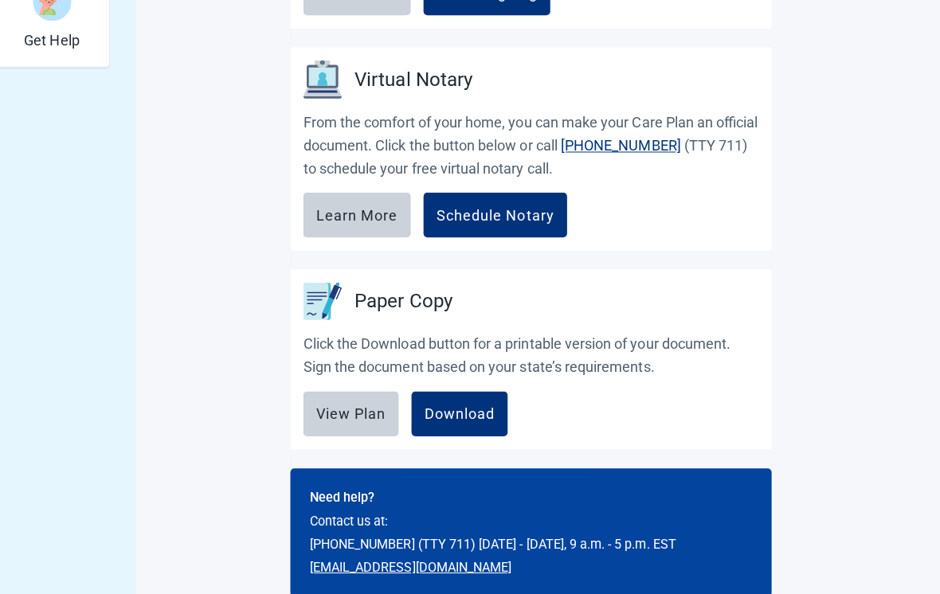
click at [464, 409] on div "Download" at bounding box center [463, 411] width 70 height 16
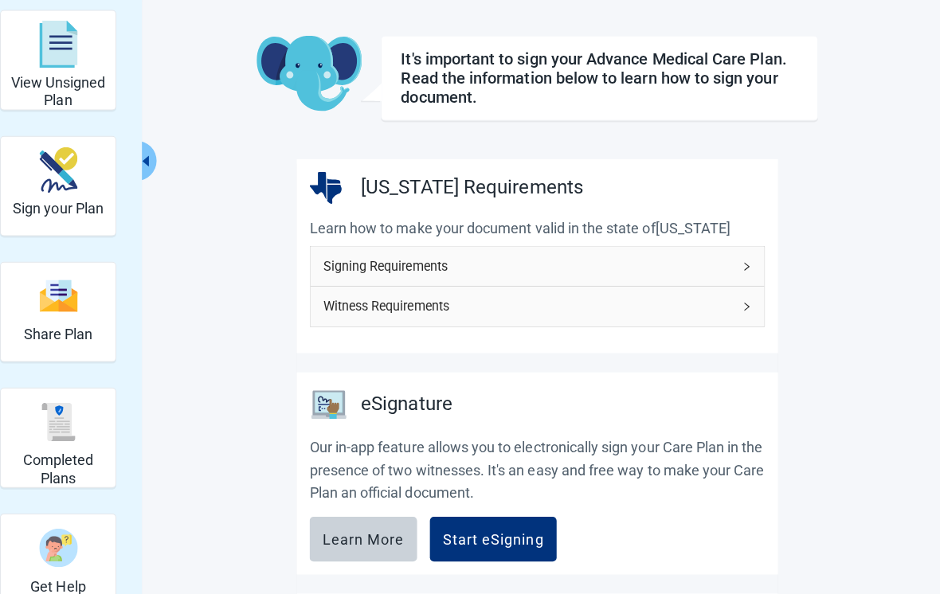
scroll to position [0, 0]
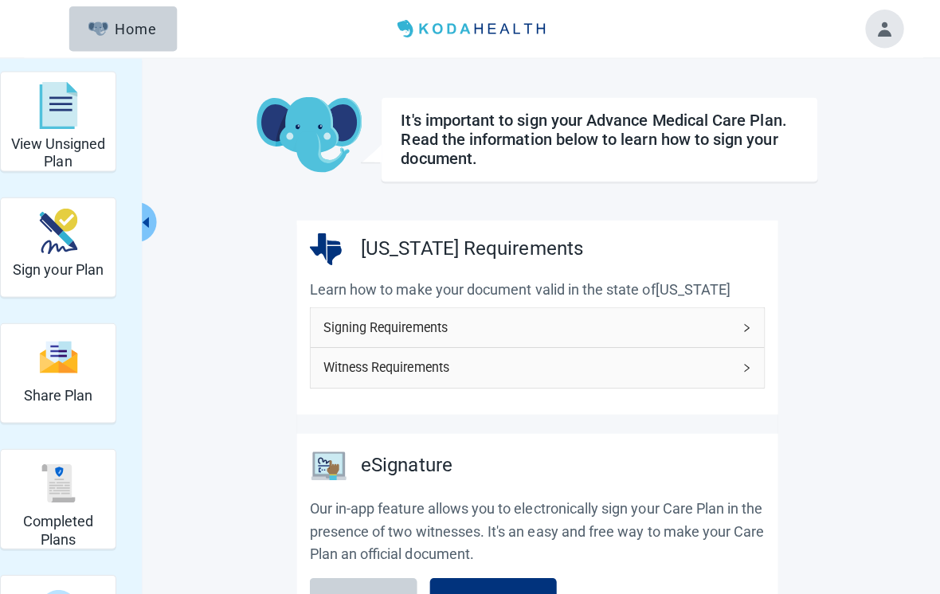
click at [881, 33] on button "Toggle account menu" at bounding box center [878, 29] width 38 height 38
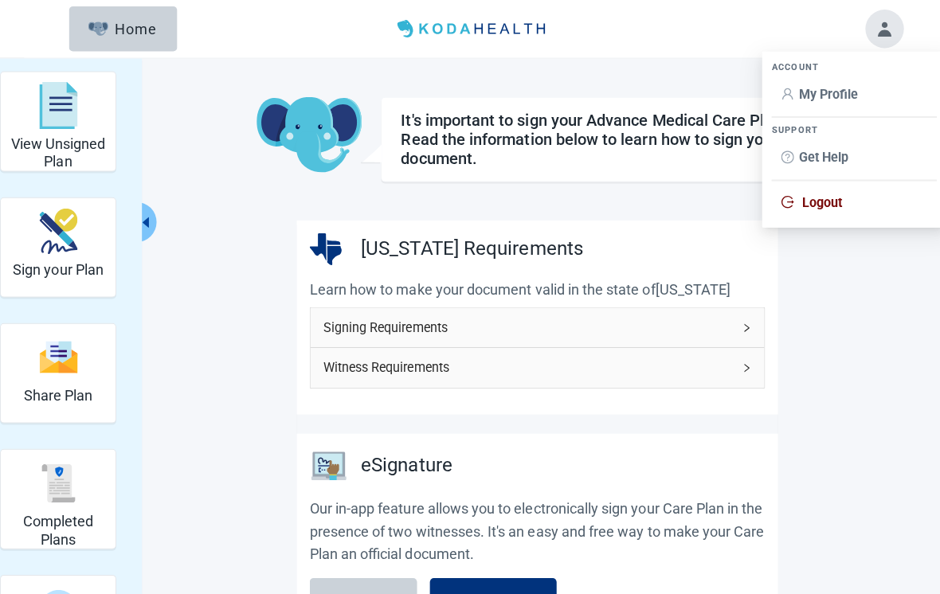
click at [828, 199] on span "Logout" at bounding box center [817, 201] width 40 height 15
